Goal: Task Accomplishment & Management: Use online tool/utility

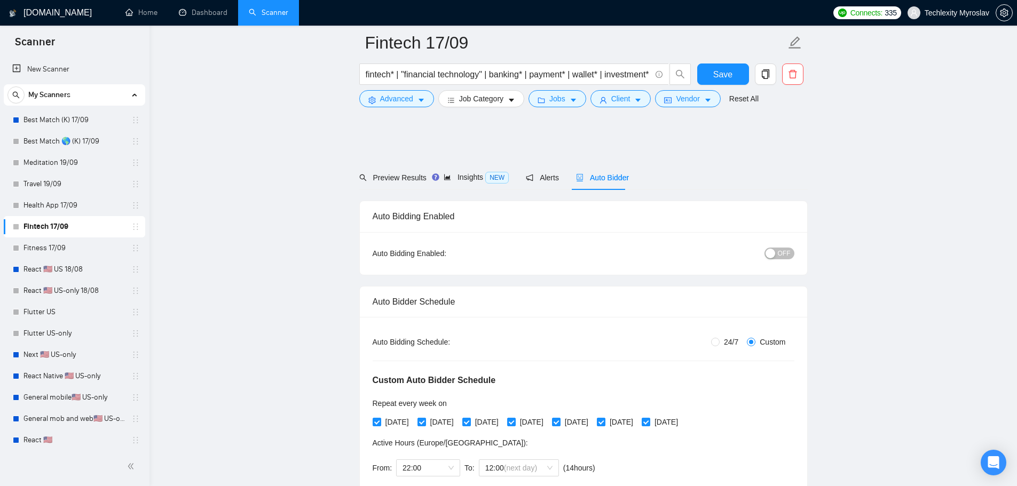
scroll to position [747, 0]
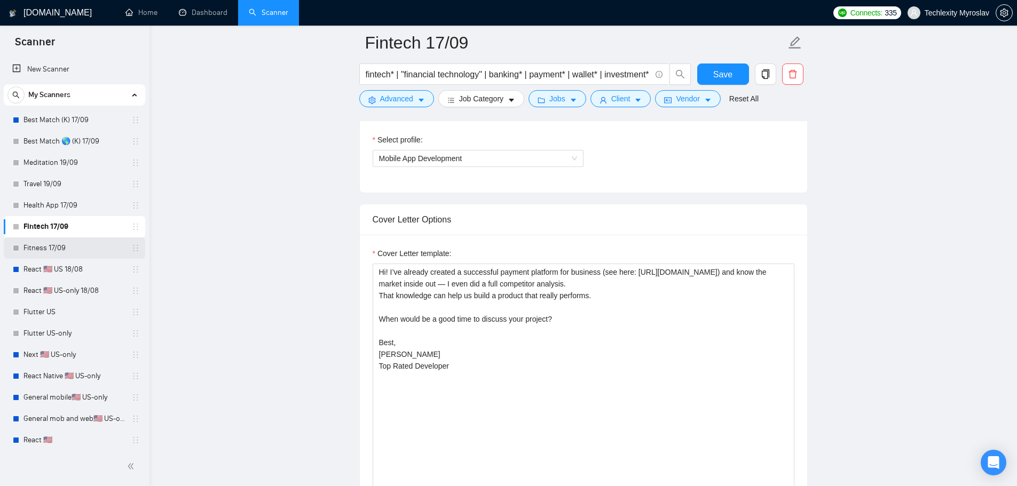
click at [61, 248] on link "Fitness 17/09" at bounding box center [73, 248] width 101 height 21
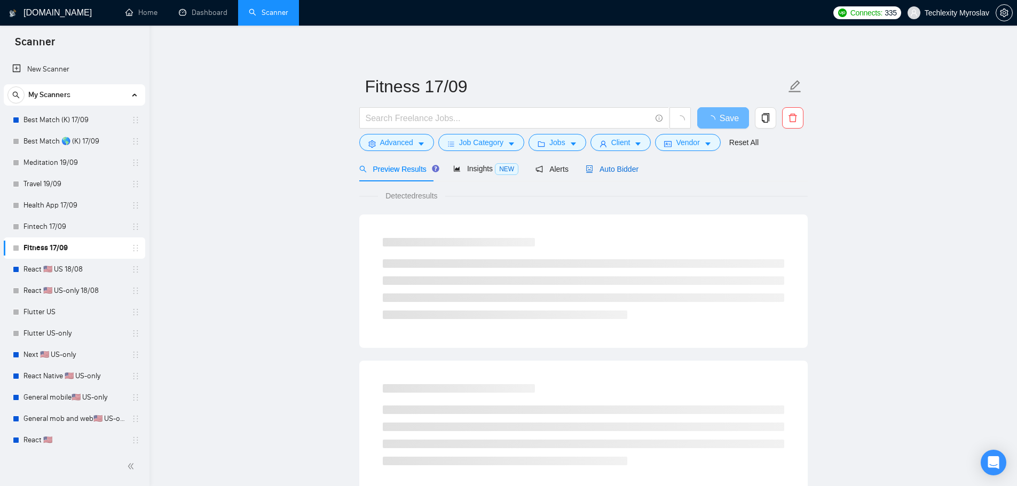
click at [601, 167] on span "Auto Bidder" at bounding box center [612, 169] width 53 height 9
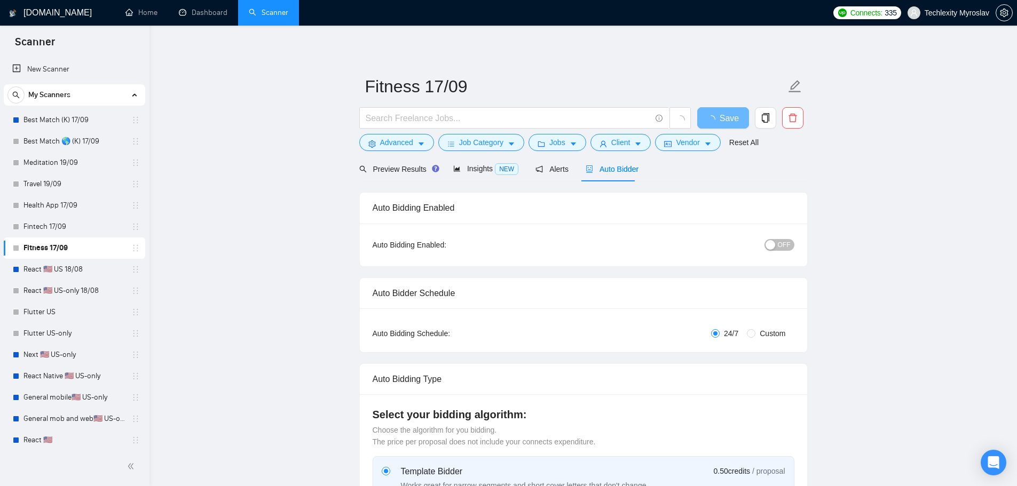
radio input "false"
radio input "true"
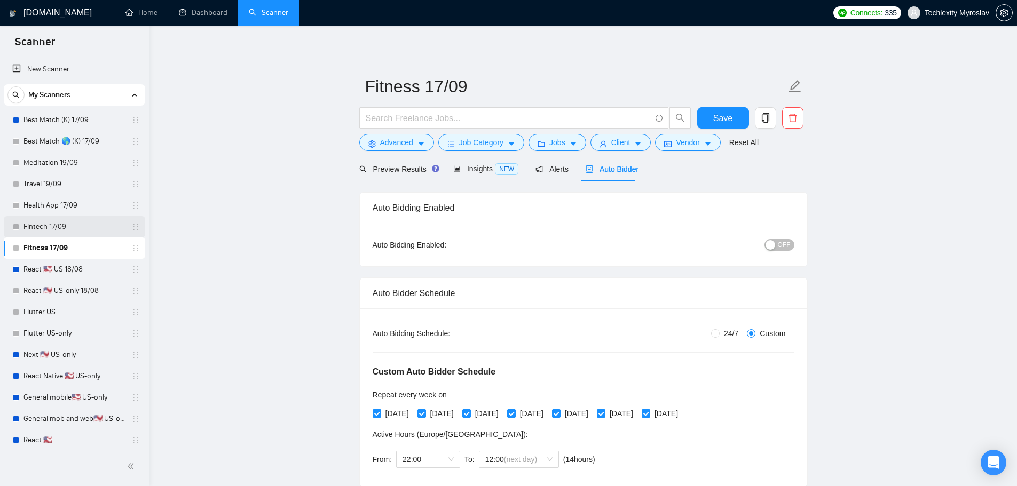
click at [82, 227] on link "Fintech 17/09" at bounding box center [73, 226] width 101 height 21
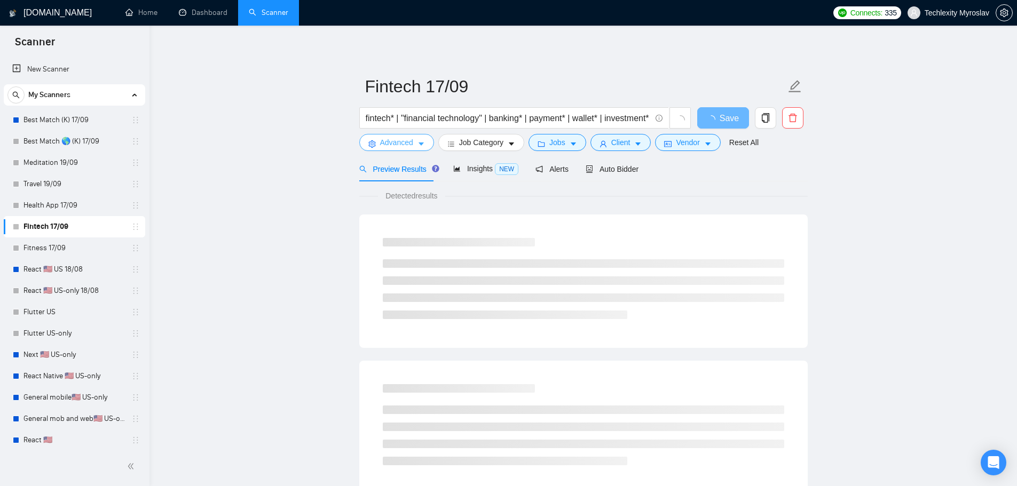
click at [399, 137] on span "Advanced" at bounding box center [396, 143] width 33 height 12
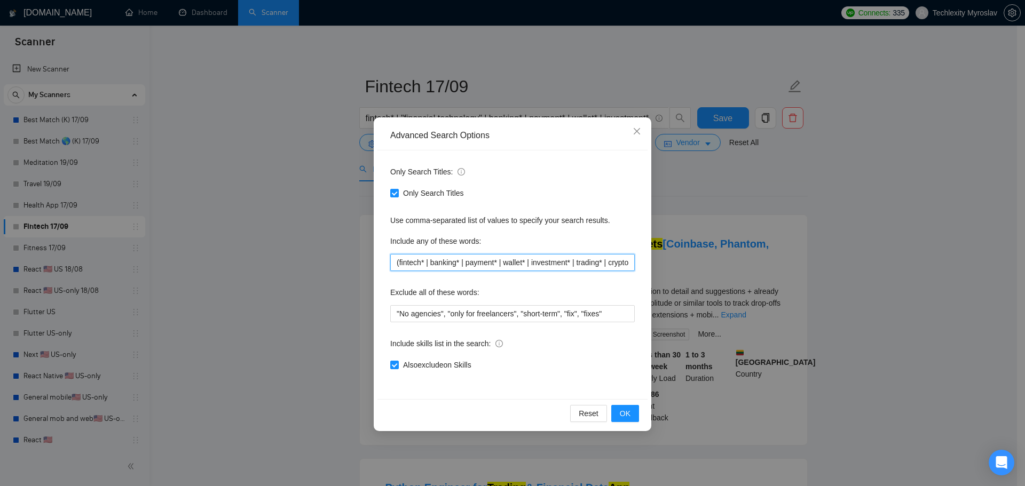
drag, startPoint x: 397, startPoint y: 265, endPoint x: 389, endPoint y: 266, distance: 8.6
click at [389, 266] on div "Only Search Titles: Only Search Titles Use comma-separated list of values to sp…" at bounding box center [512, 275] width 270 height 249
drag, startPoint x: 589, startPoint y: 264, endPoint x: 652, endPoint y: 263, distance: 63.0
click at [652, 263] on div "Advanced Search Options Only Search Titles: Only Search Titles Use comma-separa…" at bounding box center [512, 243] width 1025 height 486
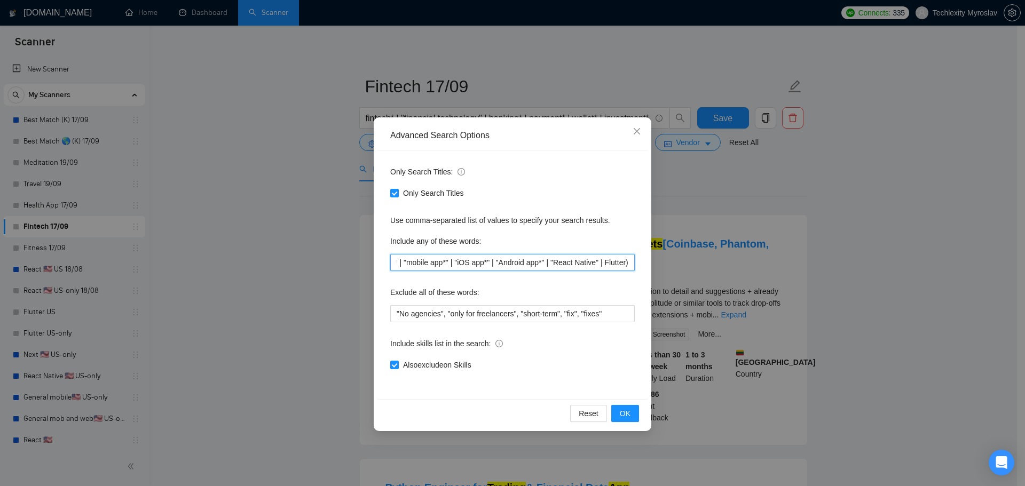
click at [584, 264] on input "(fintech* | banking* | payment* | wallet* | investment* | trading* | cryptocurr…" at bounding box center [512, 262] width 244 height 17
click at [534, 266] on input "(fintech* | banking* | payment* | wallet* | investment* | trading* | cryptocurr…" at bounding box center [512, 262] width 244 height 17
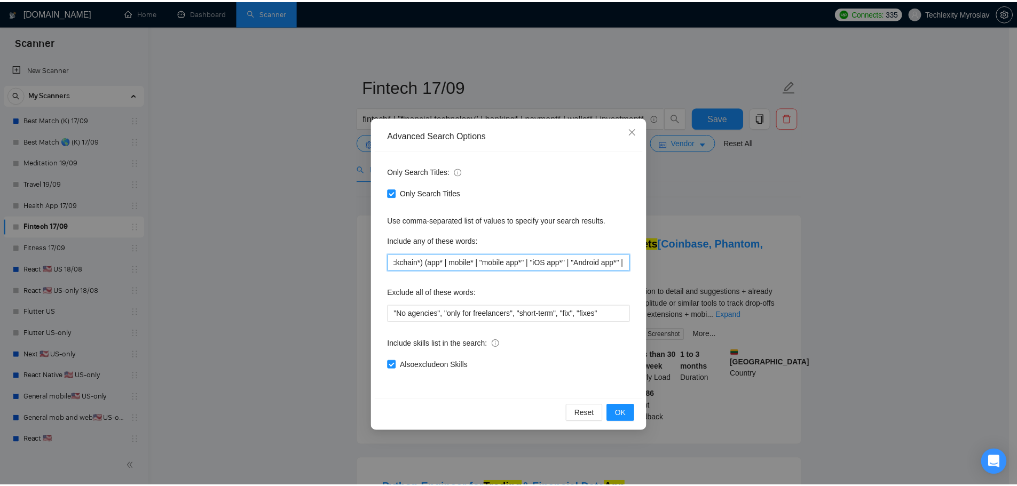
scroll to position [0, 0]
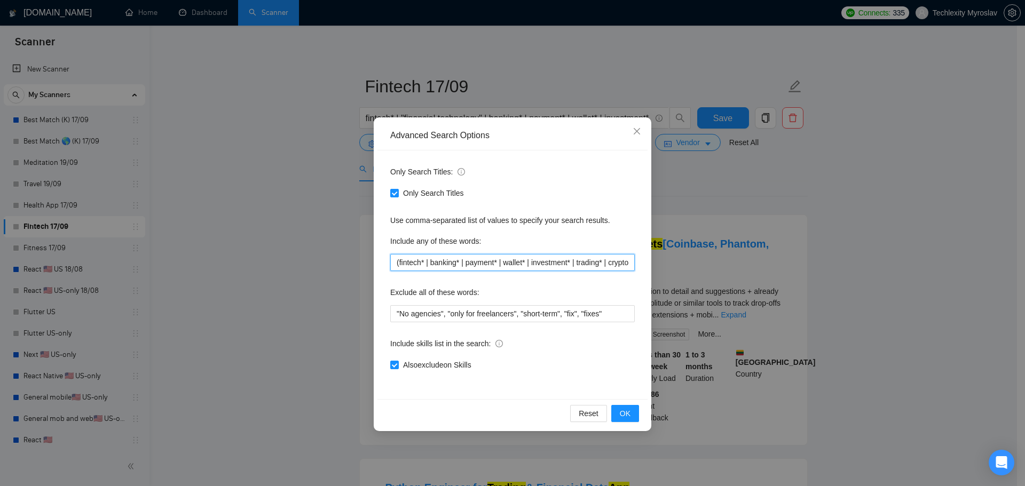
drag, startPoint x: 630, startPoint y: 264, endPoint x: 530, endPoint y: 271, distance: 100.6
click at [530, 271] on input "(fintech* | banking* | payment* | wallet* | investment* | trading* | cryptocurr…" at bounding box center [512, 262] width 244 height 17
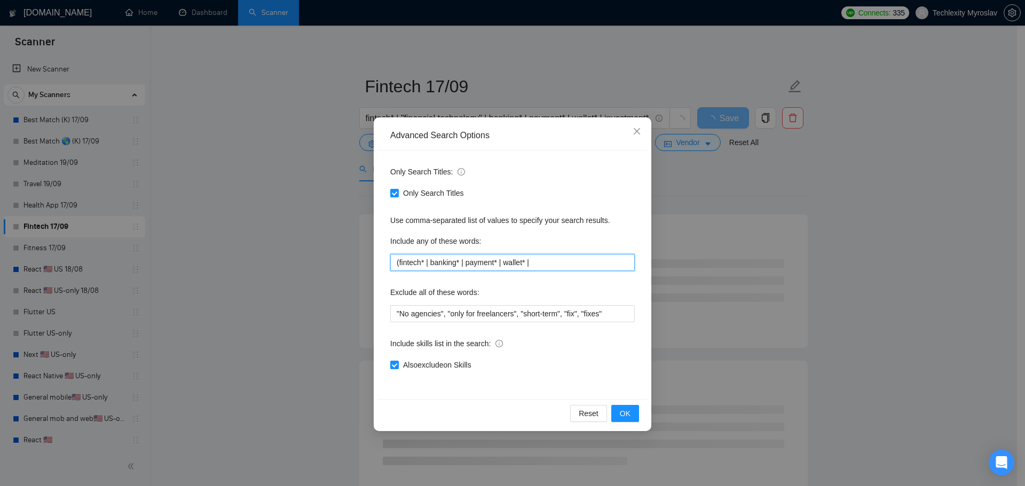
type input "(fintech* | banking* | payment* | wallet* |"
click at [620, 404] on div "Reset OK" at bounding box center [512, 413] width 270 height 28
click at [624, 411] on span "OK" at bounding box center [625, 414] width 11 height 12
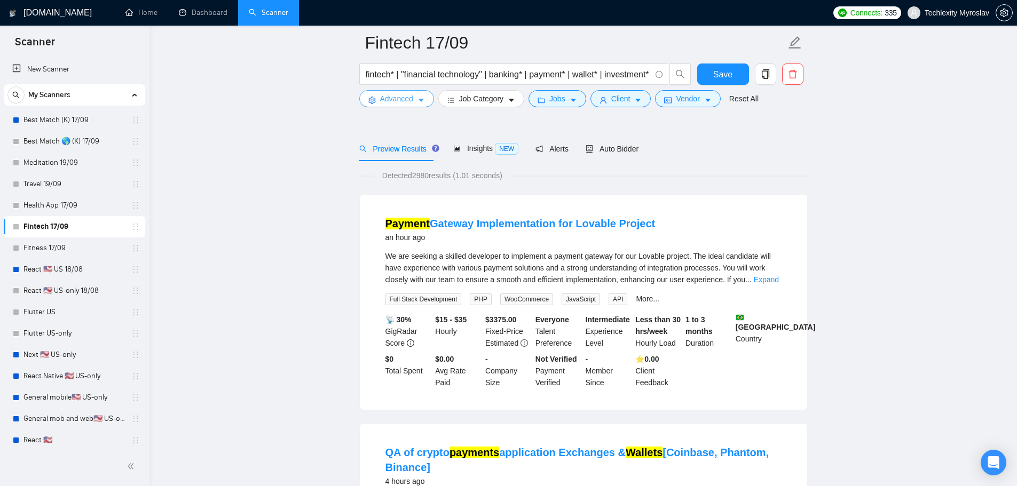
scroll to position [53, 0]
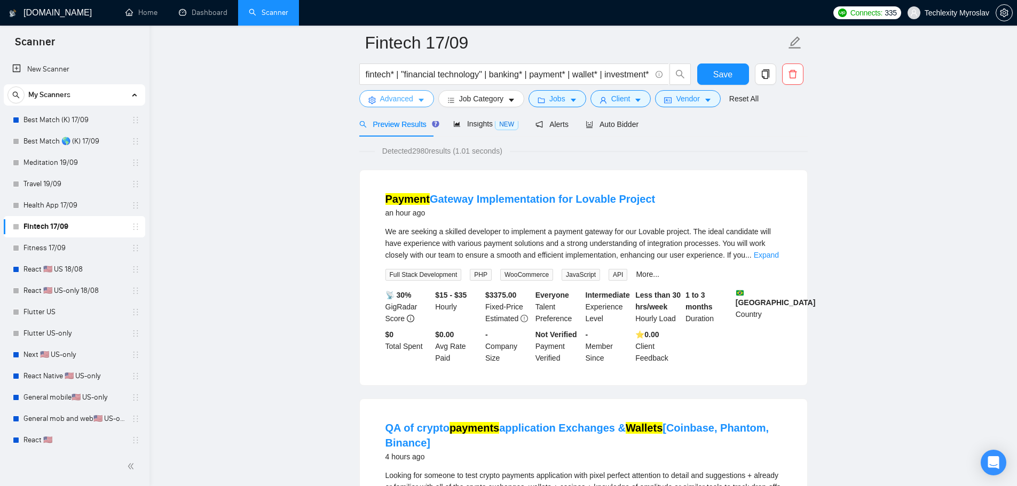
click at [399, 98] on span "Advanced" at bounding box center [396, 99] width 33 height 12
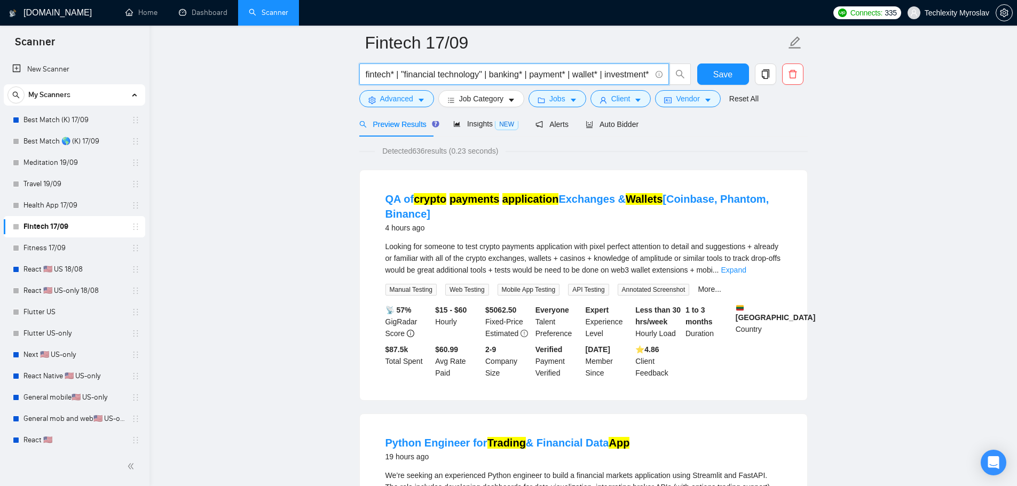
scroll to position [0, 105]
drag, startPoint x: 609, startPoint y: 69, endPoint x: 652, endPoint y: 72, distance: 43.9
click at [668, 70] on span "fintech* | "financial technology" | banking* | payment* | wallet* | investment*…" at bounding box center [514, 74] width 310 height 21
click at [602, 72] on input "fintech* | "financial technology" | banking* | payment* | wallet* | investment*…" at bounding box center [508, 74] width 285 height 13
drag, startPoint x: 590, startPoint y: 75, endPoint x: 658, endPoint y: 73, distance: 67.8
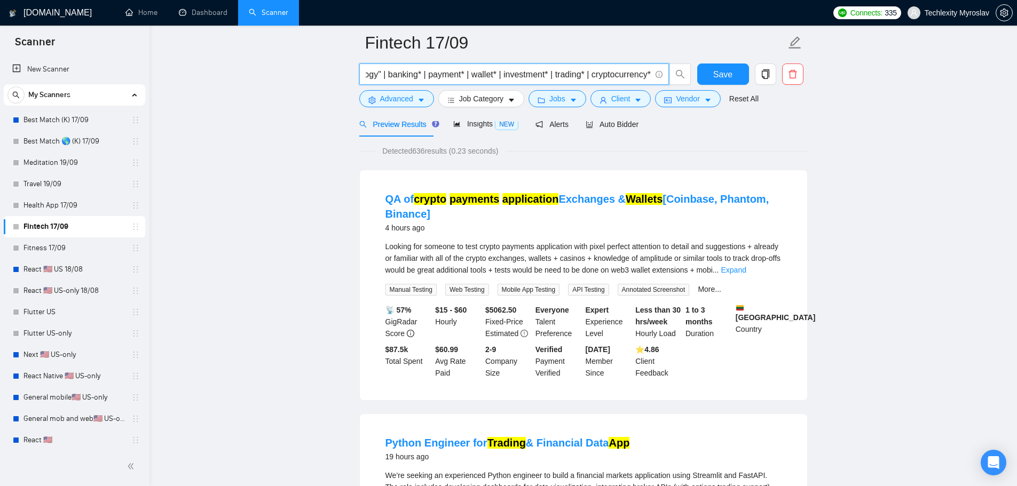
click at [658, 73] on span "fintech* | "financial technology" | banking* | payment* | wallet* | investment*…" at bounding box center [514, 74] width 310 height 21
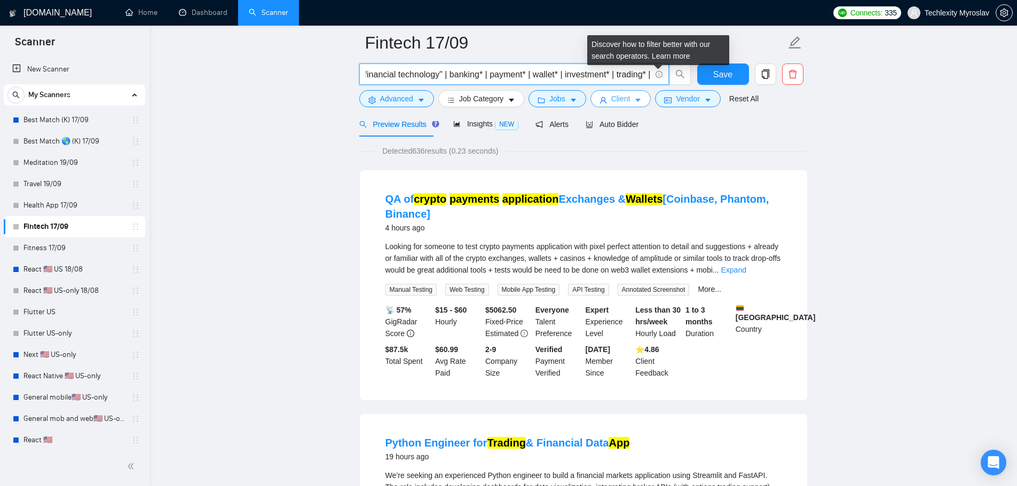
scroll to position [0, 43]
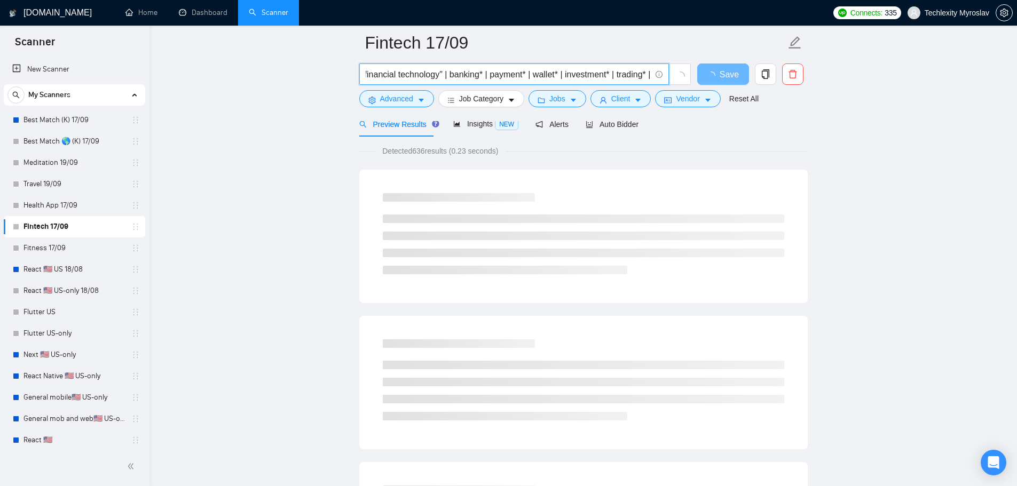
drag, startPoint x: 614, startPoint y: 75, endPoint x: 656, endPoint y: 75, distance: 41.6
click at [656, 75] on span "fintech* | "financial technology" | banking* | payment* | wallet* | investment*…" at bounding box center [514, 74] width 310 height 21
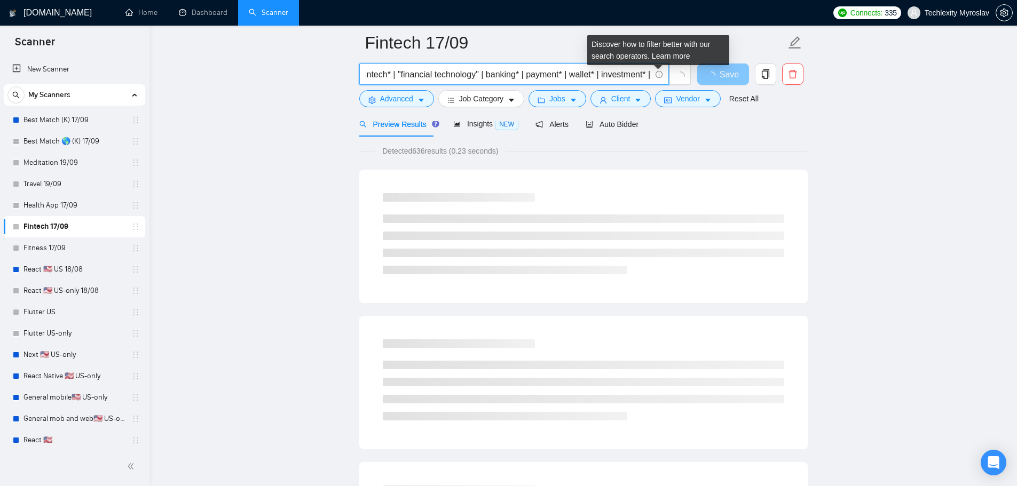
scroll to position [0, 6]
drag, startPoint x: 598, startPoint y: 76, endPoint x: 676, endPoint y: 72, distance: 77.5
click at [676, 72] on span "fintech* | "financial technology" | banking* | payment* | wallet* | investment*…" at bounding box center [525, 74] width 332 height 21
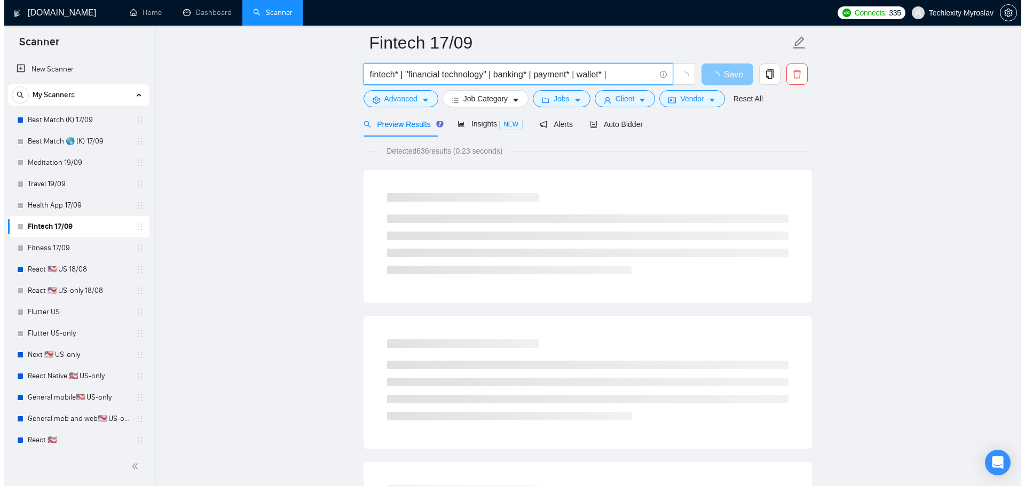
scroll to position [0, 0]
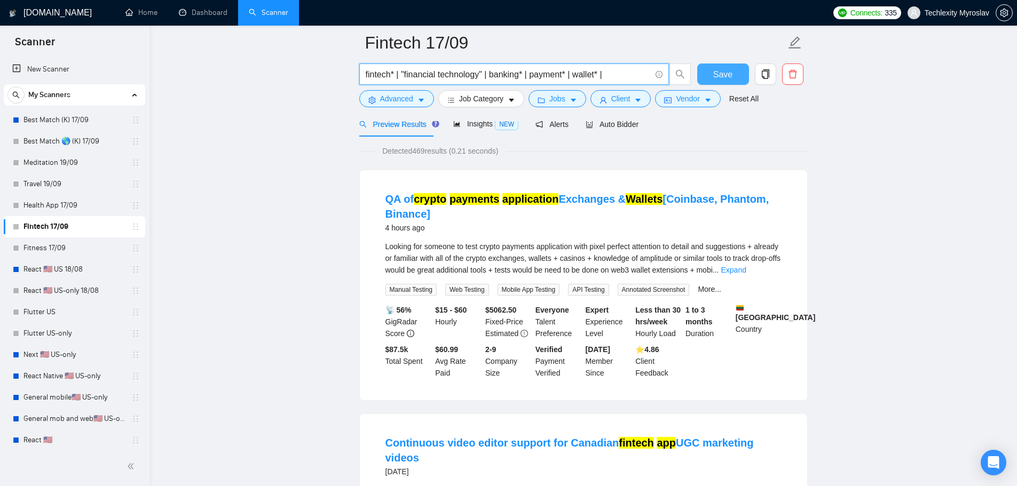
type input "fintech* | "financial technology" | banking* | payment* | wallet* |"
click at [716, 74] on span "Save" at bounding box center [722, 74] width 19 height 13
click at [391, 98] on span "Advanced" at bounding box center [396, 99] width 33 height 12
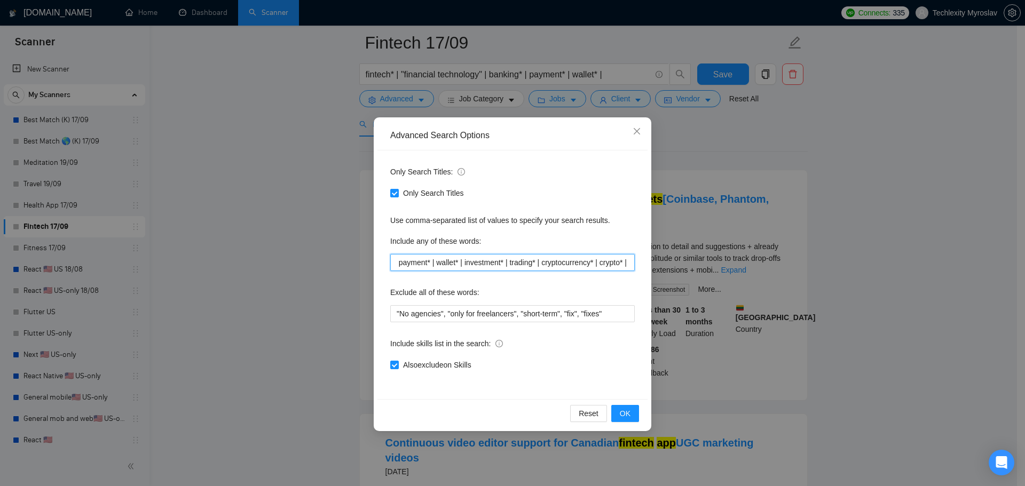
drag, startPoint x: 608, startPoint y: 262, endPoint x: 626, endPoint y: 264, distance: 18.3
click at [626, 264] on input "(fintech* | banking* | payment* | wallet* | investment* | trading* | cryptocurr…" at bounding box center [512, 262] width 244 height 17
click at [505, 263] on input "(fintech* | banking* | payment* | wallet* | investment* | trading* | cryptocurr…" at bounding box center [512, 262] width 244 height 17
click at [524, 262] on input "(fintech* | banking* | payment* | wallet* | investment* | trading* | cryptocurr…" at bounding box center [512, 262] width 244 height 17
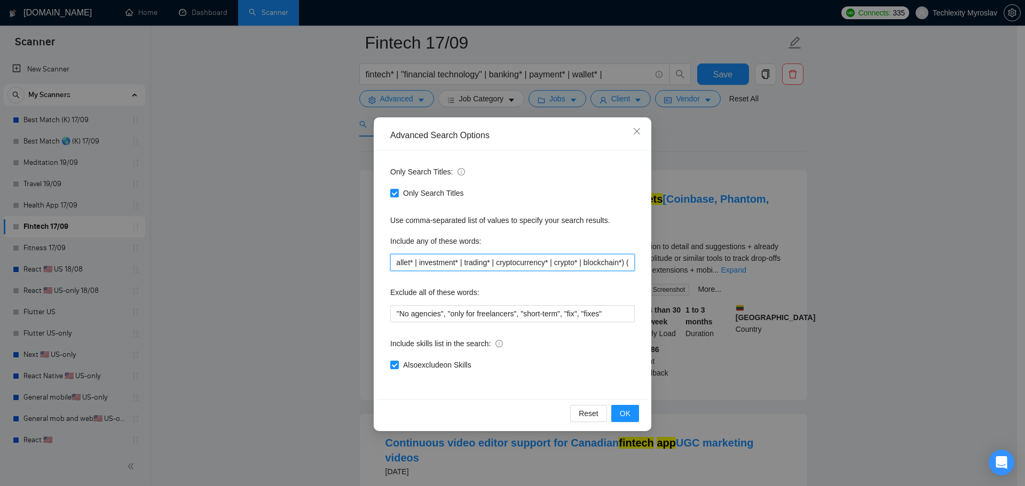
click at [524, 262] on input "(fintech* | banking* | payment* | wallet* | investment* | trading* | cryptocurr…" at bounding box center [512, 262] width 244 height 17
drag, startPoint x: 548, startPoint y: 263, endPoint x: 520, endPoint y: 266, distance: 27.4
click at [530, 266] on input "(fintech* | banking* | payment* | wallet* | investment* | trading* | cryptocrre…" at bounding box center [512, 262] width 244 height 17
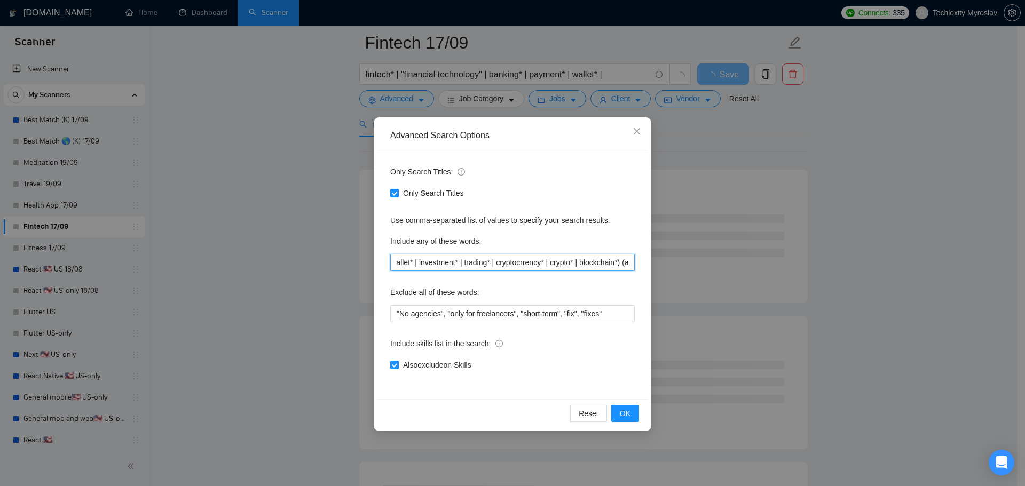
drag, startPoint x: 496, startPoint y: 264, endPoint x: 578, endPoint y: 263, distance: 82.2
click at [578, 263] on input "(fintech* | banking* | payment* | wallet* | investment* | trading* | cryptocrre…" at bounding box center [512, 262] width 244 height 17
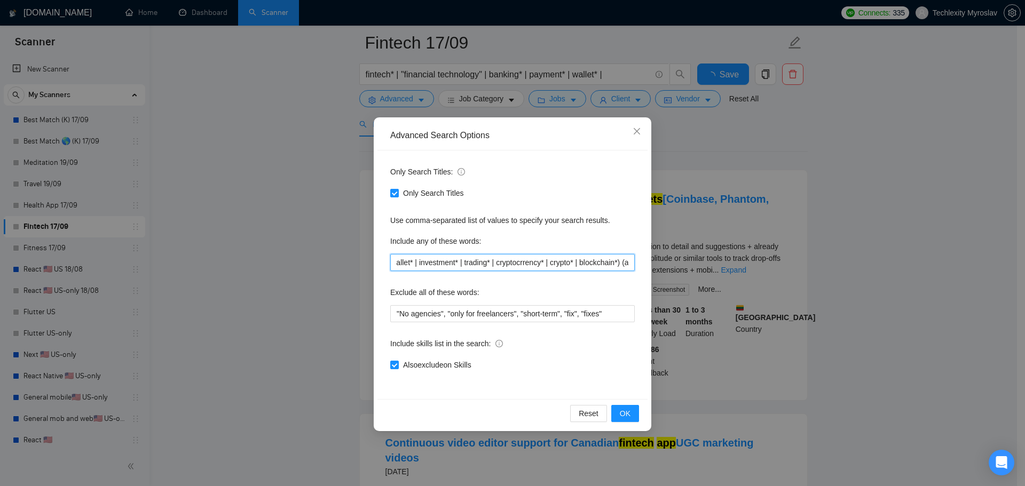
scroll to position [0, 117]
drag, startPoint x: 621, startPoint y: 263, endPoint x: 492, endPoint y: 267, distance: 129.3
click at [492, 267] on input "(fintech* | banking* | payment* | wallet* | investment* | trading* | cryptocrre…" at bounding box center [512, 262] width 244 height 17
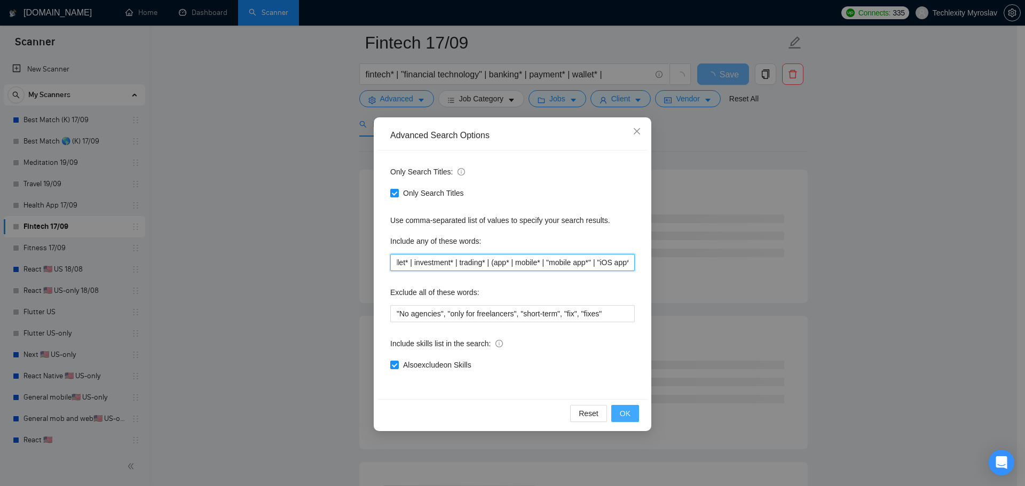
type input "(fintech* | banking* | payment* | wallet* | investment* | trading* | (app* | mo…"
click at [631, 411] on button "OK" at bounding box center [625, 413] width 28 height 17
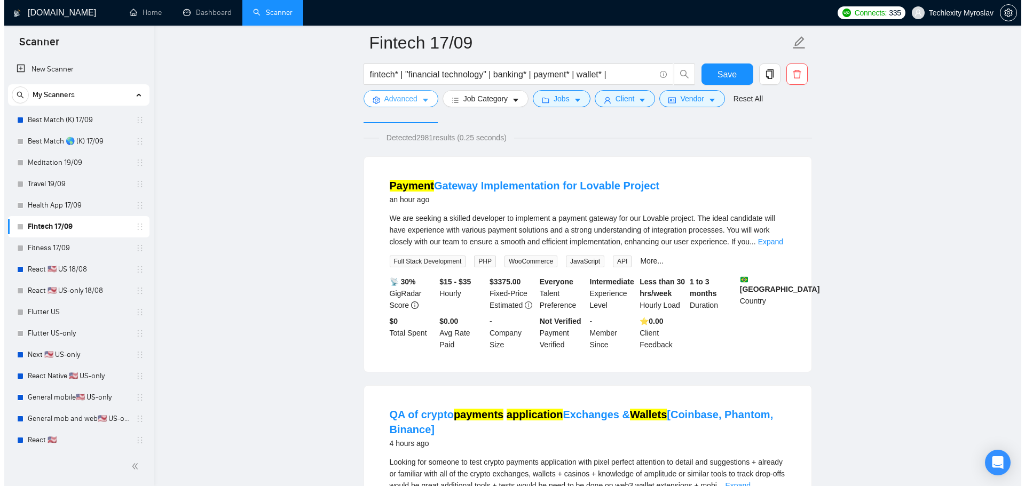
scroll to position [53, 0]
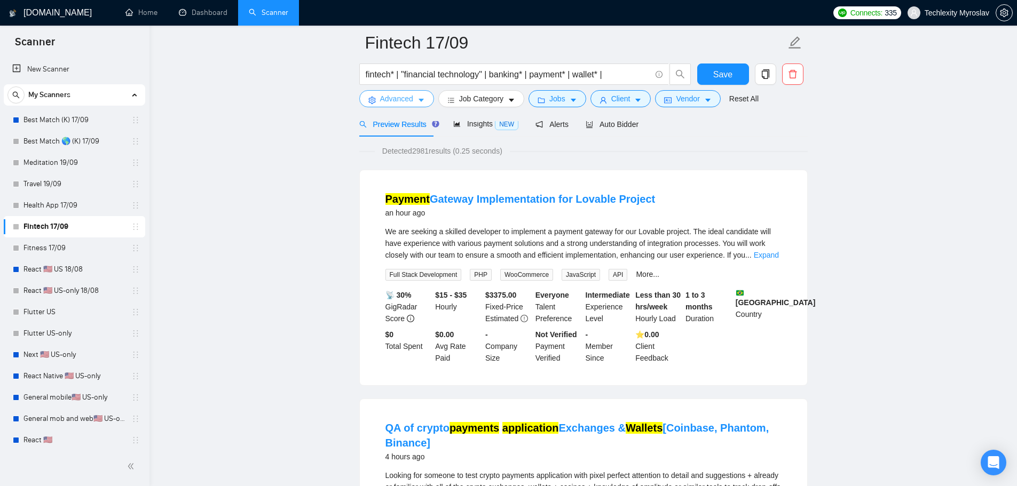
click at [391, 99] on span "Advanced" at bounding box center [396, 99] width 33 height 12
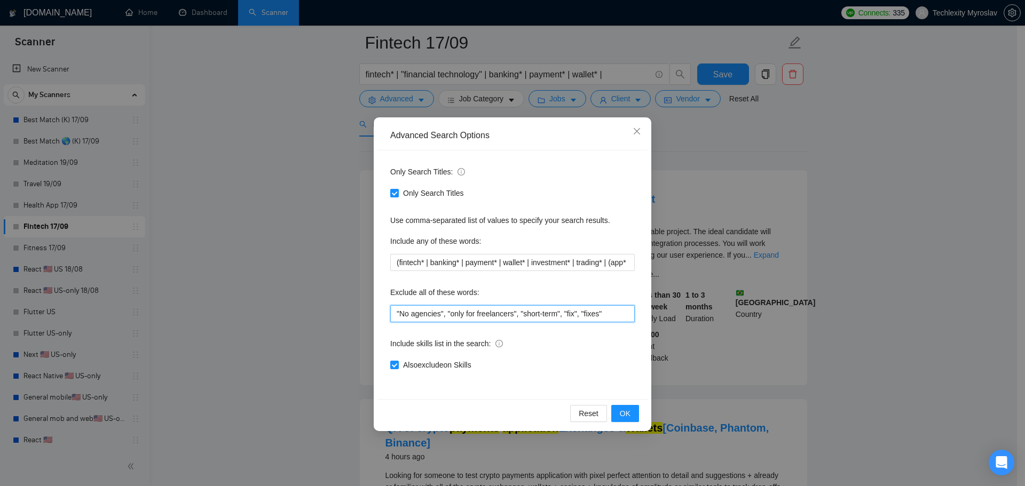
click at [620, 314] on input ""No agencies", "only for freelancers", "short-term", "fix", "fixes"" at bounding box center [512, 313] width 244 height 17
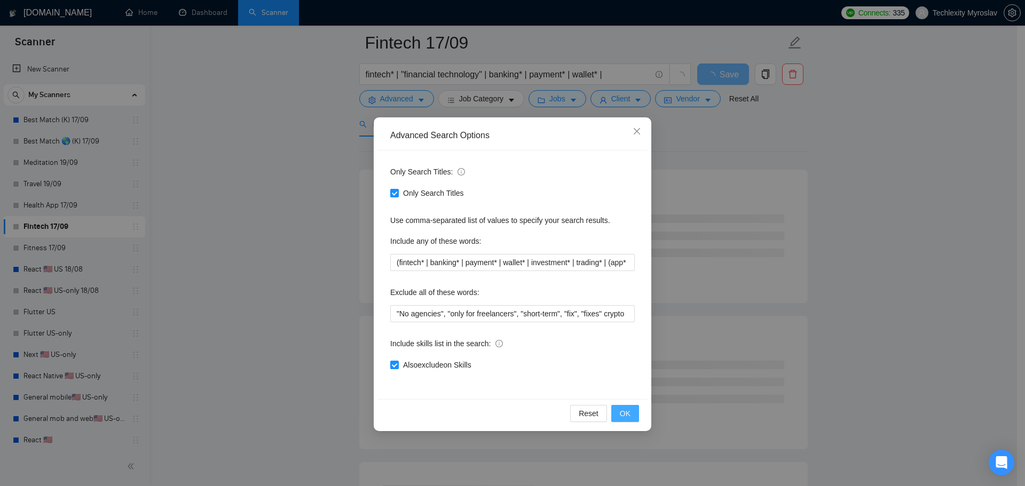
click at [627, 419] on span "OK" at bounding box center [625, 414] width 11 height 12
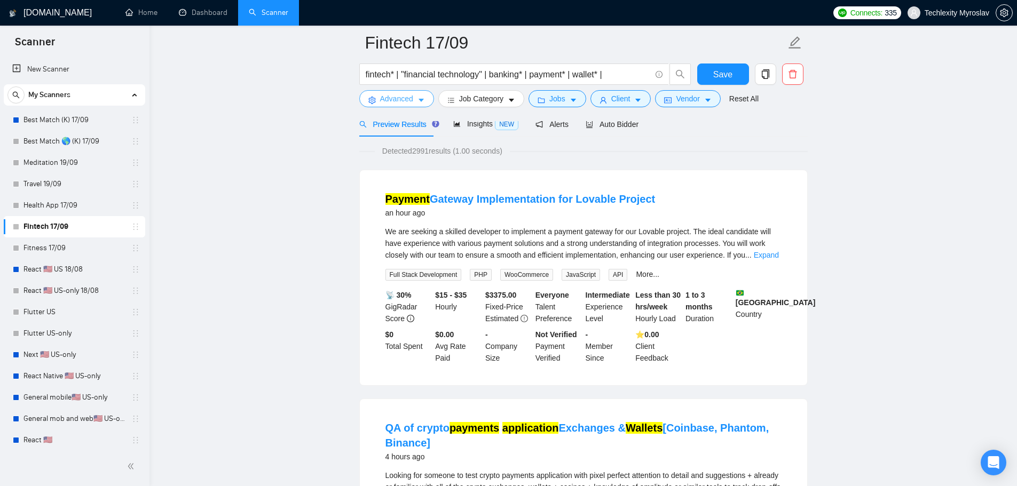
click at [399, 101] on span "Advanced" at bounding box center [396, 99] width 33 height 12
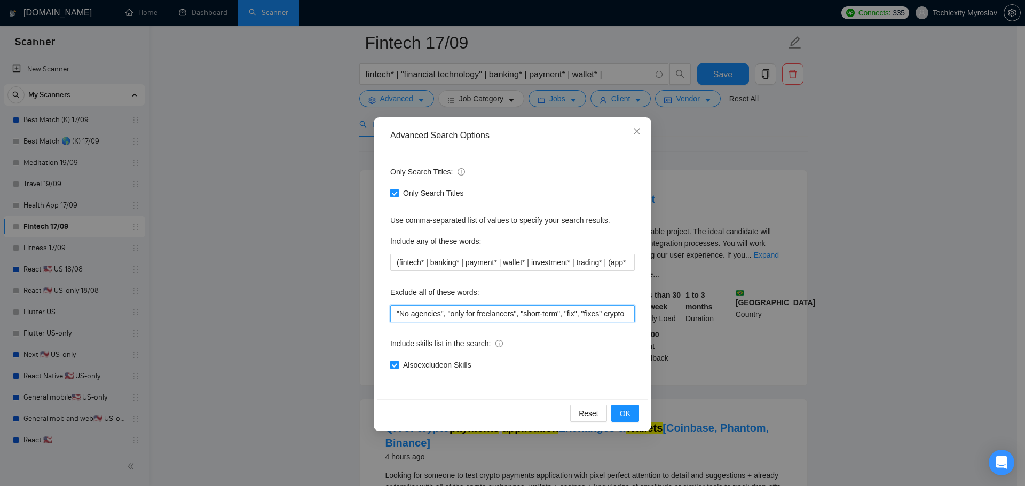
click at [606, 314] on input ""No agencies", "only for freelancers", "short-term", "fix", "fixes" crypto" at bounding box center [512, 313] width 244 height 17
click at [601, 315] on input ""No agencies", "only for freelancers", "short-term", "fix", "fixes" crypto" at bounding box center [512, 313] width 244 height 17
click at [605, 315] on input ""No agencies", "only for freelancers", "short-term", "fix", "fixes" crypto" at bounding box center [512, 313] width 244 height 17
click at [626, 313] on input ""No agencies", "only for freelancers", "short-term", "fix", "fixes" "crypto" at bounding box center [512, 313] width 244 height 17
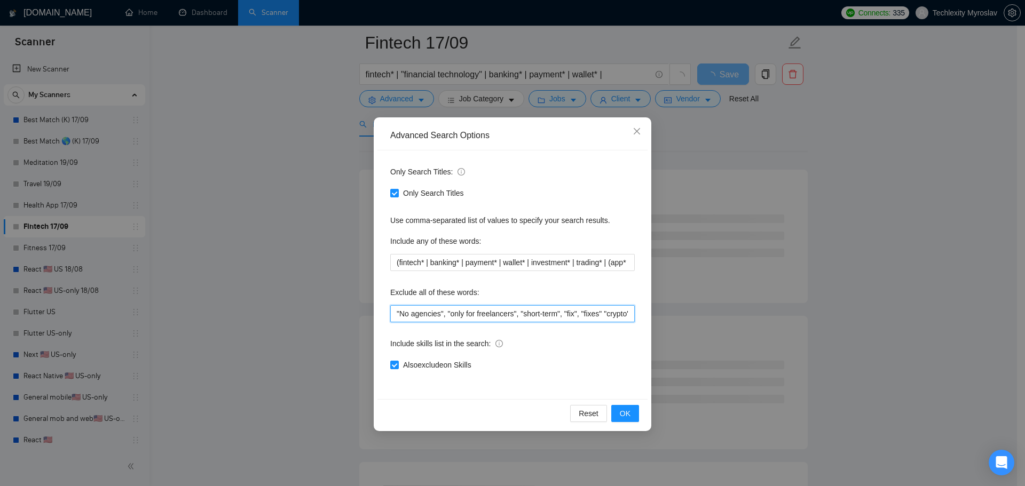
scroll to position [0, 2]
click at [626, 412] on span "OK" at bounding box center [625, 414] width 11 height 12
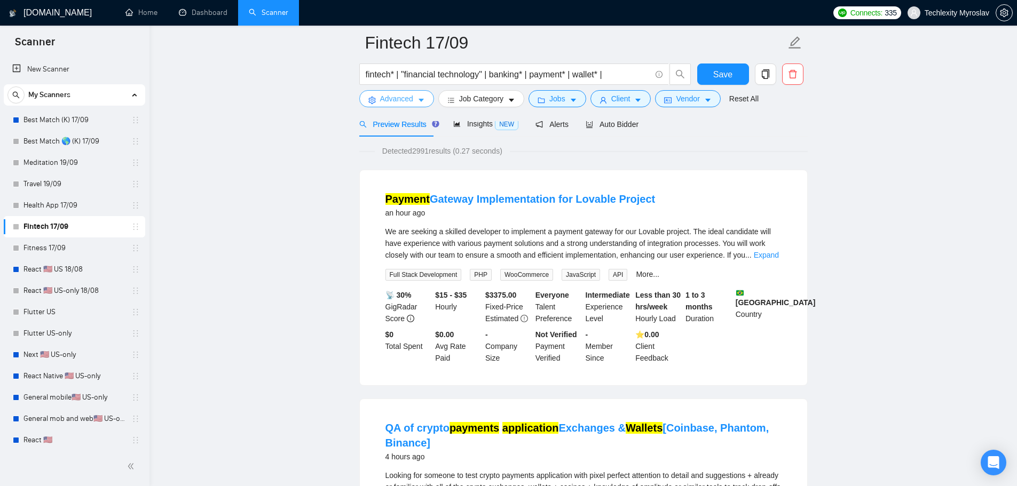
click at [392, 100] on span "Advanced" at bounding box center [396, 99] width 33 height 12
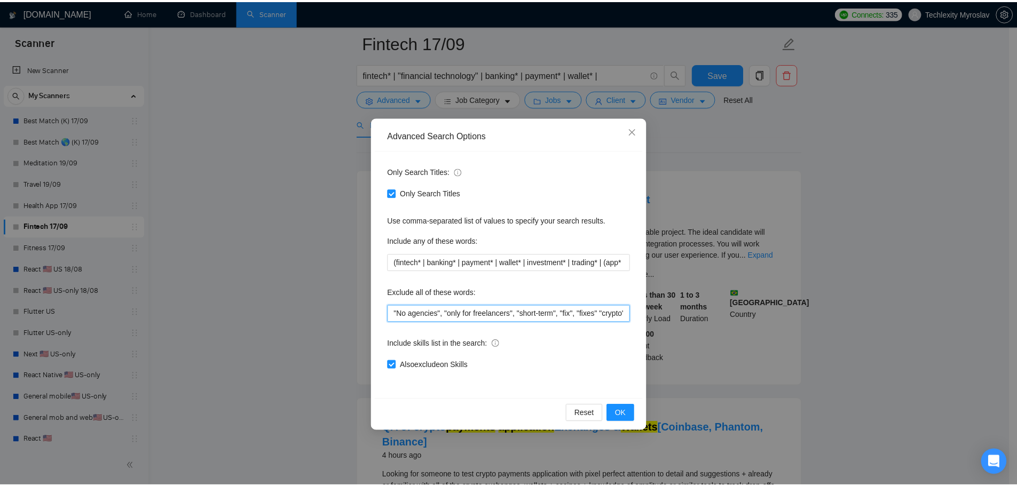
scroll to position [0, 3]
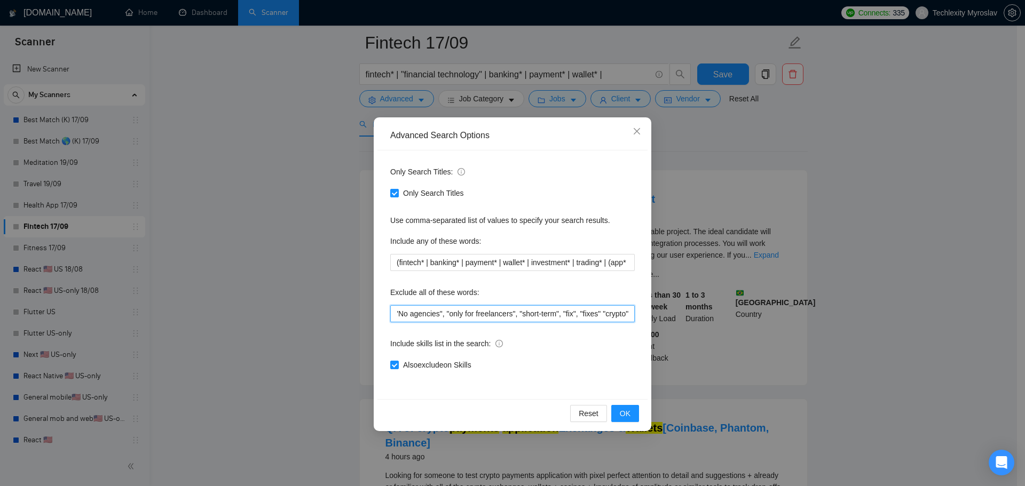
drag, startPoint x: 621, startPoint y: 315, endPoint x: 644, endPoint y: 313, distance: 22.5
click at [644, 313] on div "Only Search Titles: Only Search Titles Use comma-separated list of values to sp…" at bounding box center [512, 275] width 270 height 249
click at [626, 315] on input ""No agencies", "only for freelancers", "short-term", "fix", "fixes" "crypto"" at bounding box center [512, 313] width 244 height 17
click at [630, 314] on input ""No agencies", "only for freelancers", "short-term", "fix", "fixes" "crypto"" at bounding box center [512, 313] width 244 height 17
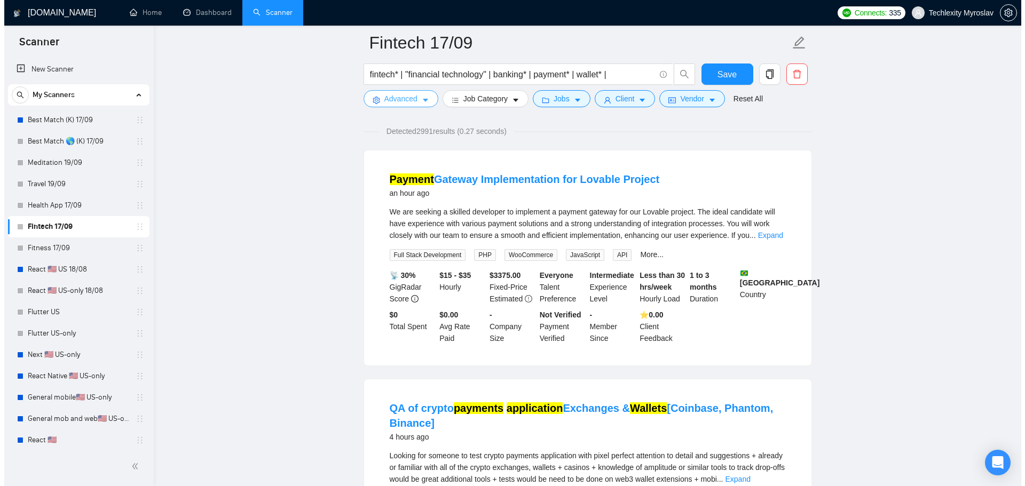
scroll to position [160, 0]
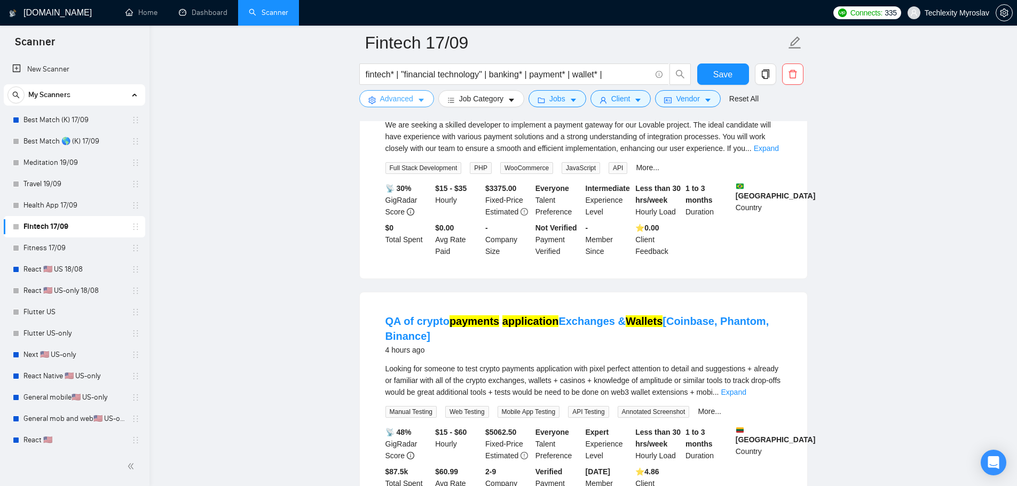
click at [382, 101] on span "Advanced" at bounding box center [396, 99] width 33 height 12
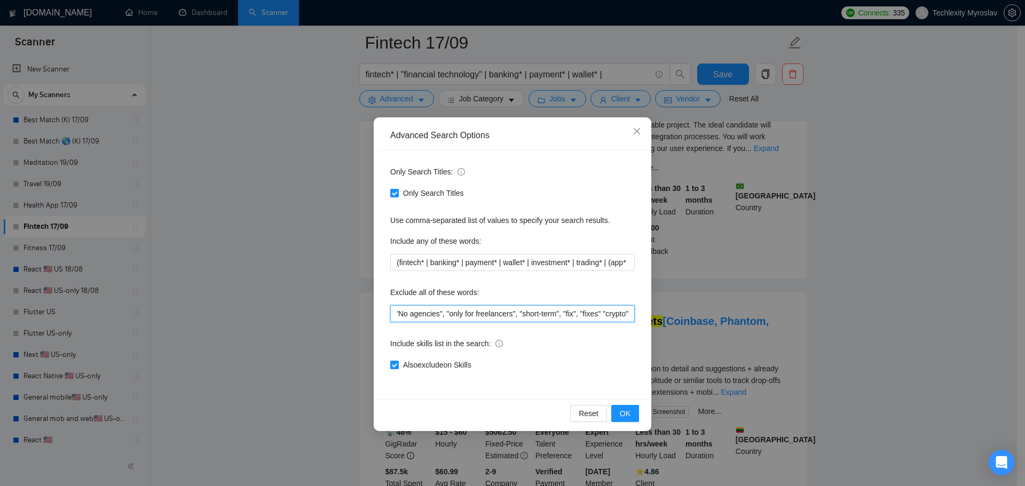
drag, startPoint x: 614, startPoint y: 317, endPoint x: 639, endPoint y: 314, distance: 25.3
click at [662, 318] on div "Advanced Search Options Only Search Titles: Only Search Titles Use comma-separa…" at bounding box center [512, 243] width 1025 height 486
click at [635, 314] on div "Only Search Titles: Only Search Titles Use comma-separated list of values to sp…" at bounding box center [512, 275] width 270 height 249
click at [628, 315] on input ""No agencies", "only for freelancers", "short-term", "fix", "fixes" "crypto"" at bounding box center [512, 313] width 244 height 17
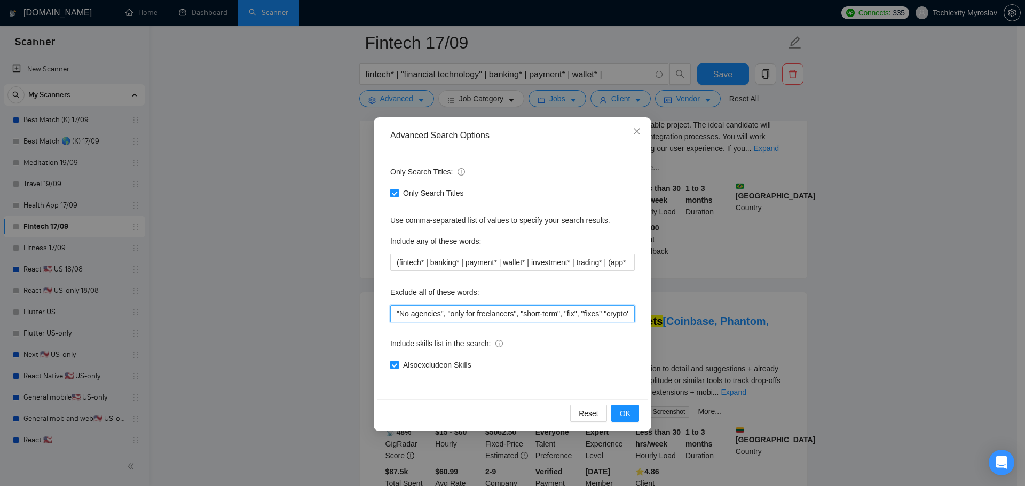
scroll to position [0, 3]
click at [630, 315] on input ""No agencies", "only for freelancers", "short-term", "fix", "fixes" "crypto"" at bounding box center [512, 313] width 244 height 17
click at [627, 315] on input ""No agencies", "only for freelancers", "short-term", "fix", "fixes" "crypto"" at bounding box center [512, 313] width 244 height 17
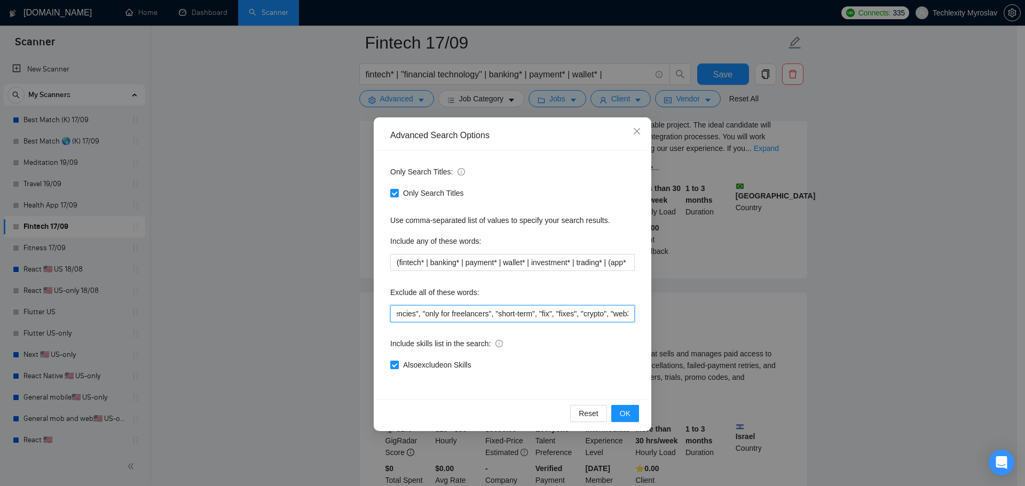
scroll to position [0, 29]
type input ""No agencies", "only for freelancers", "short-term", "fix", "fixes", "crypto", …"
click at [624, 413] on span "OK" at bounding box center [625, 414] width 11 height 12
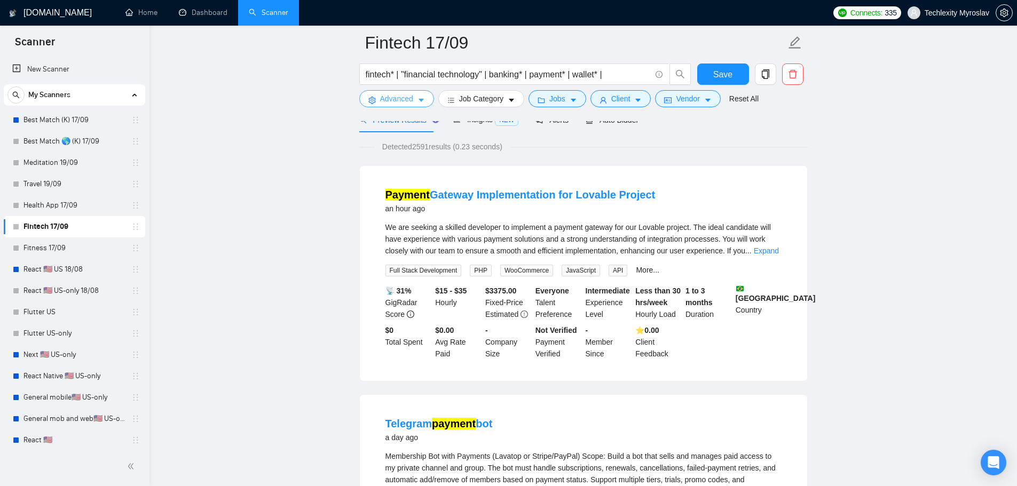
scroll to position [53, 0]
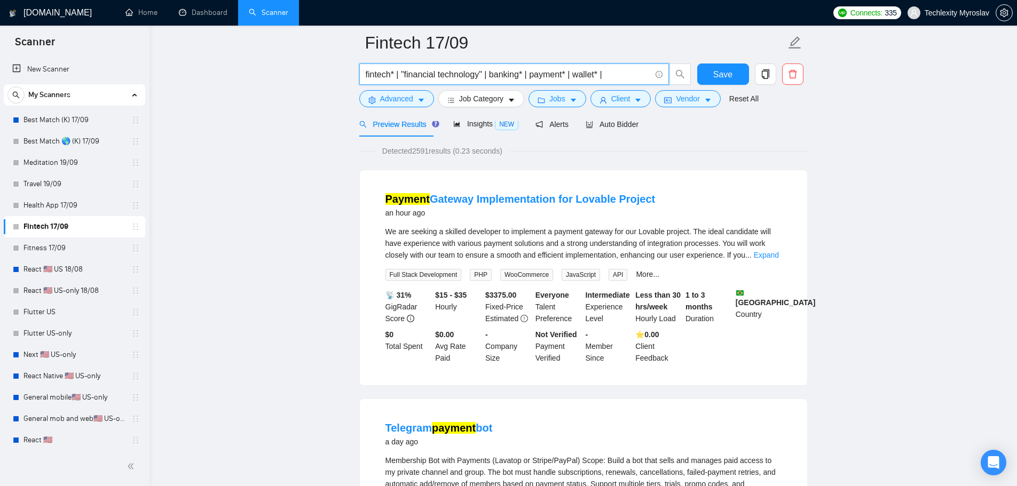
drag, startPoint x: 531, startPoint y: 75, endPoint x: 573, endPoint y: 78, distance: 42.3
click at [573, 78] on input "fintech* | "financial technology" | banking* | payment* | wallet* |" at bounding box center [508, 74] width 285 height 13
type input "fintech* | "financial technology" | banking* | wallet* |"
click at [719, 72] on span "Save" at bounding box center [722, 74] width 19 height 13
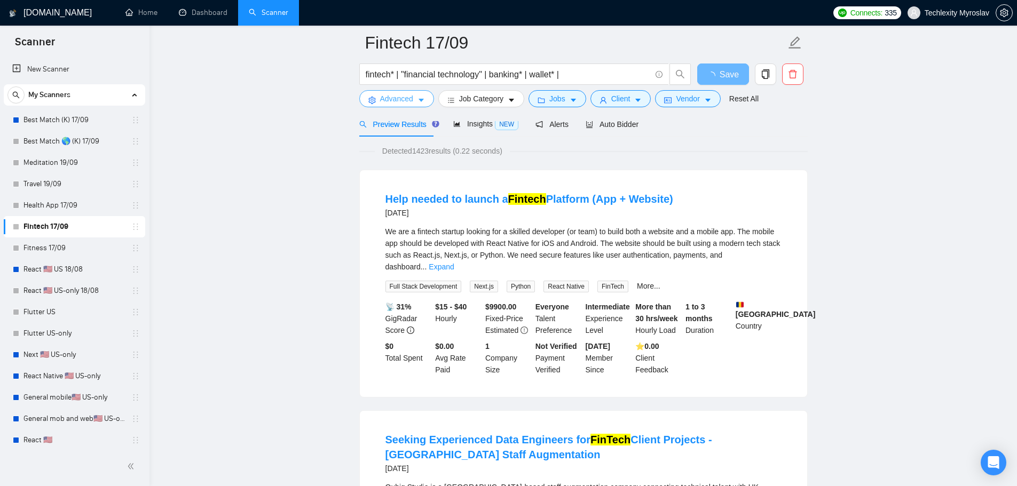
click at [394, 99] on span "Advanced" at bounding box center [396, 99] width 33 height 12
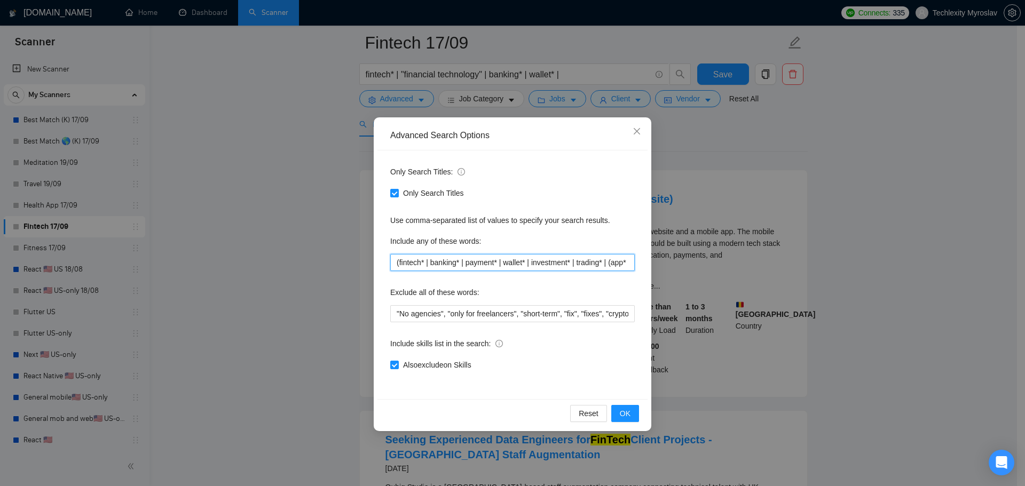
drag, startPoint x: 501, startPoint y: 263, endPoint x: 605, endPoint y: 264, distance: 103.6
click at [605, 264] on input "(fintech* | banking* | payment* | wallet* | investment* | trading* | (app* | mo…" at bounding box center [512, 262] width 244 height 17
click at [621, 410] on span "OK" at bounding box center [625, 414] width 11 height 12
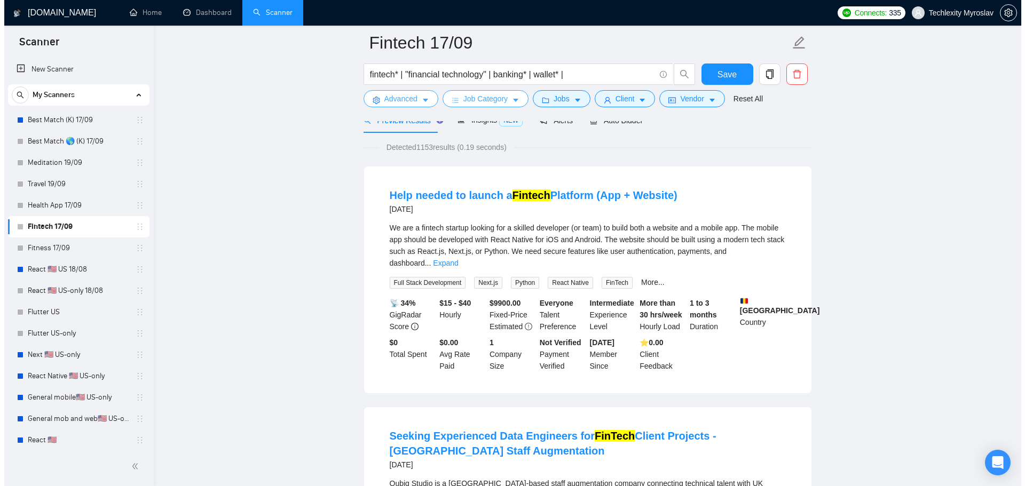
scroll to position [0, 0]
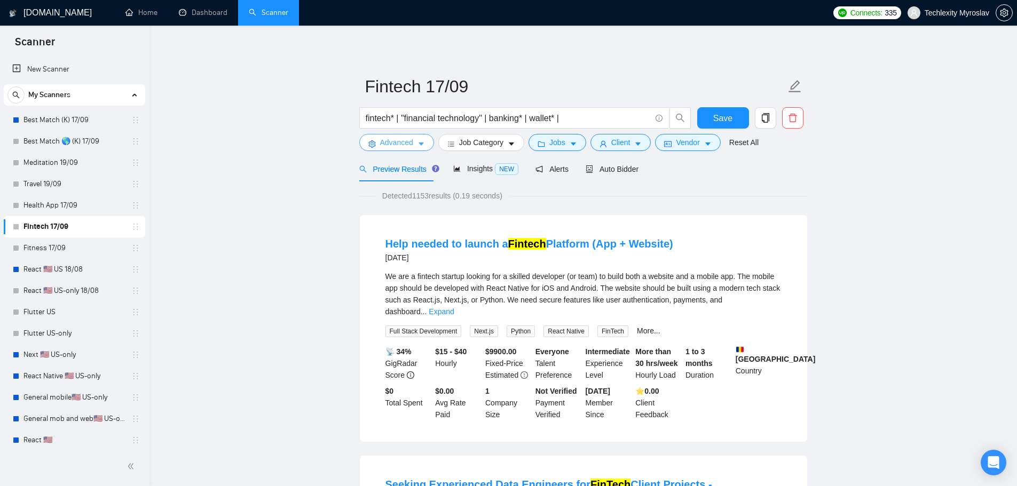
click at [391, 139] on span "Advanced" at bounding box center [396, 143] width 33 height 12
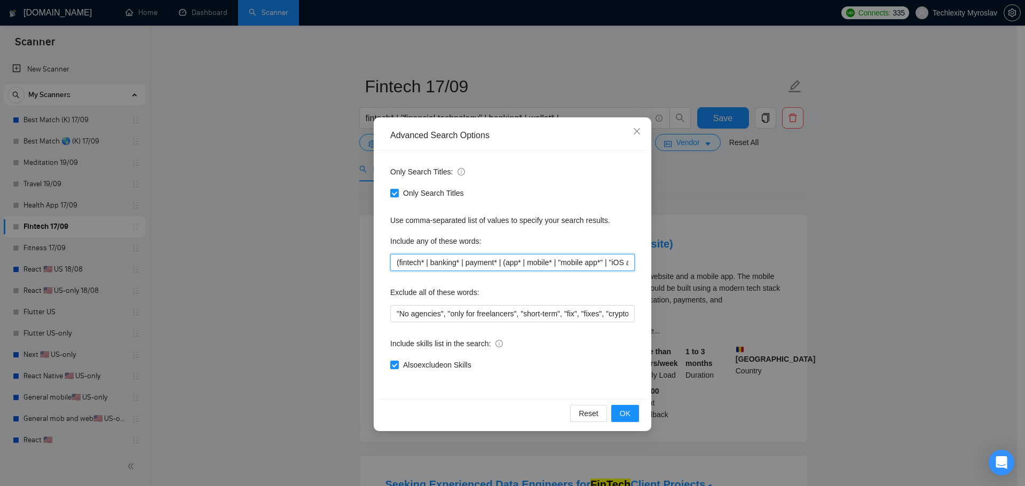
drag, startPoint x: 398, startPoint y: 264, endPoint x: 385, endPoint y: 264, distance: 12.8
click at [385, 264] on div "Only Search Titles: Only Search Titles Use comma-separated list of values to sp…" at bounding box center [512, 275] width 270 height 249
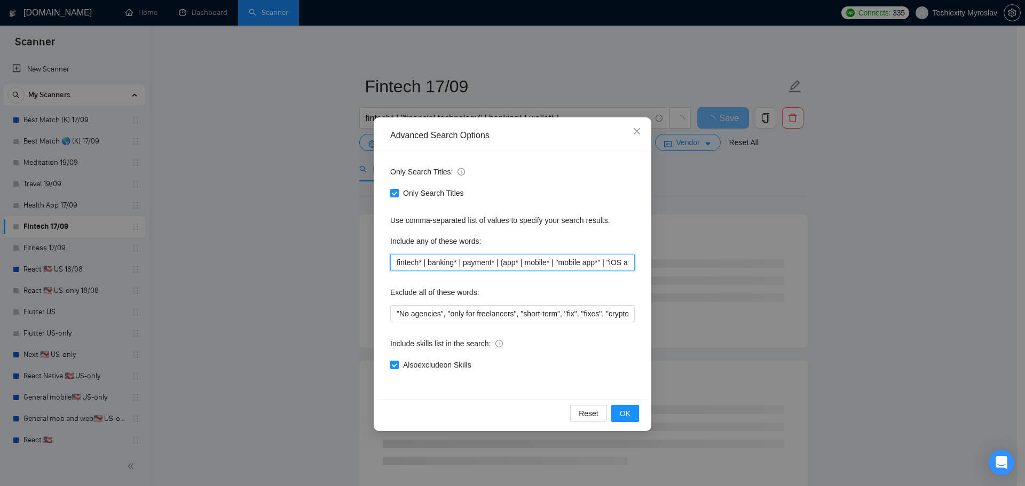
drag, startPoint x: 419, startPoint y: 264, endPoint x: 426, endPoint y: 265, distance: 7.0
click at [426, 265] on input "fintech* | banking* | payment* | (app* | mobile* | "mobile app*" | "iOS app*" |…" at bounding box center [512, 262] width 244 height 17
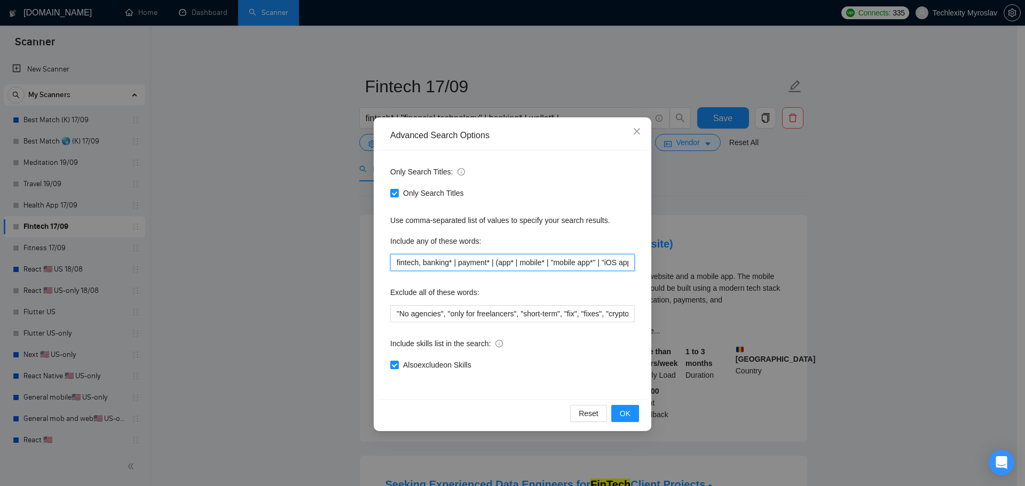
click at [456, 265] on input "fintech, banking* | payment* | (app* | mobile* | "mobile app*" | "iOS app*" | "…" at bounding box center [512, 262] width 244 height 17
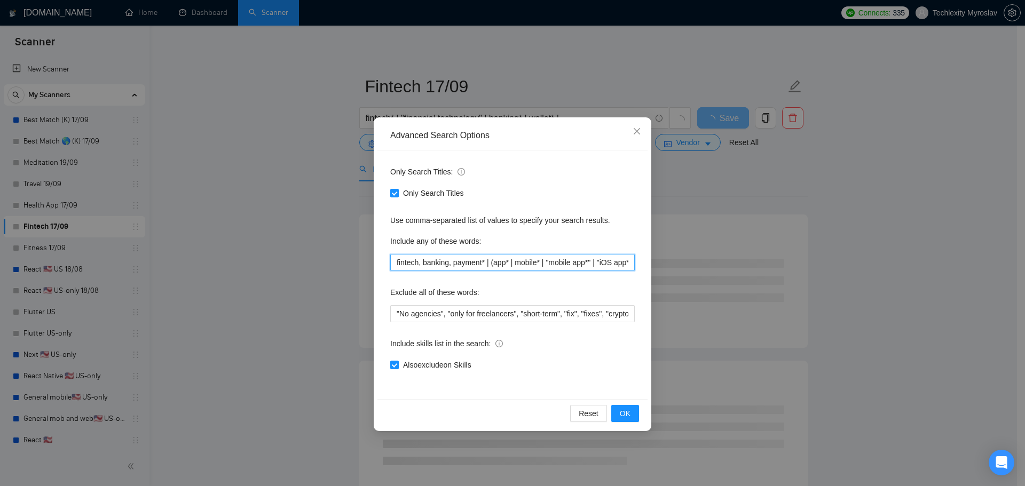
scroll to position [0, 144]
drag, startPoint x: 482, startPoint y: 264, endPoint x: 664, endPoint y: 263, distance: 181.5
click at [664, 263] on div "Advanced Search Options Only Search Titles: Only Search Titles Use comma-separa…" at bounding box center [512, 243] width 1025 height 486
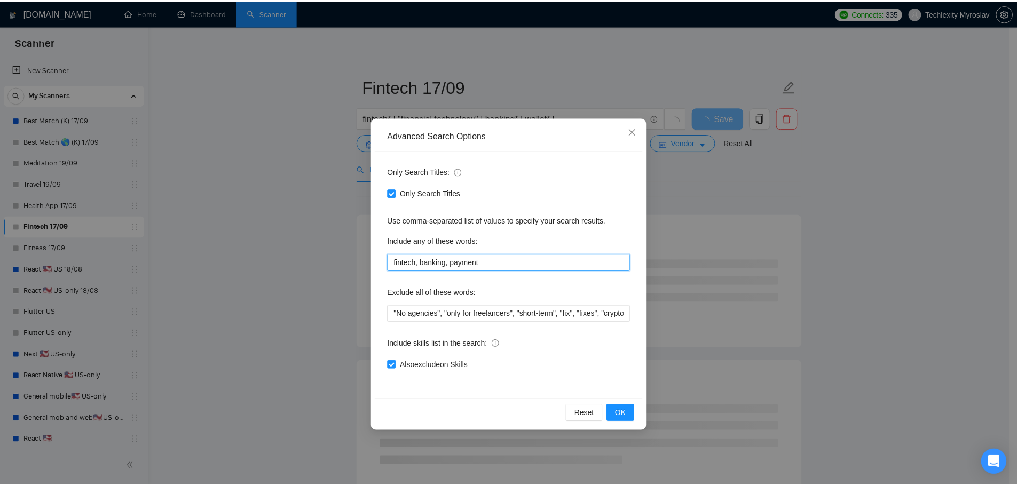
scroll to position [0, 0]
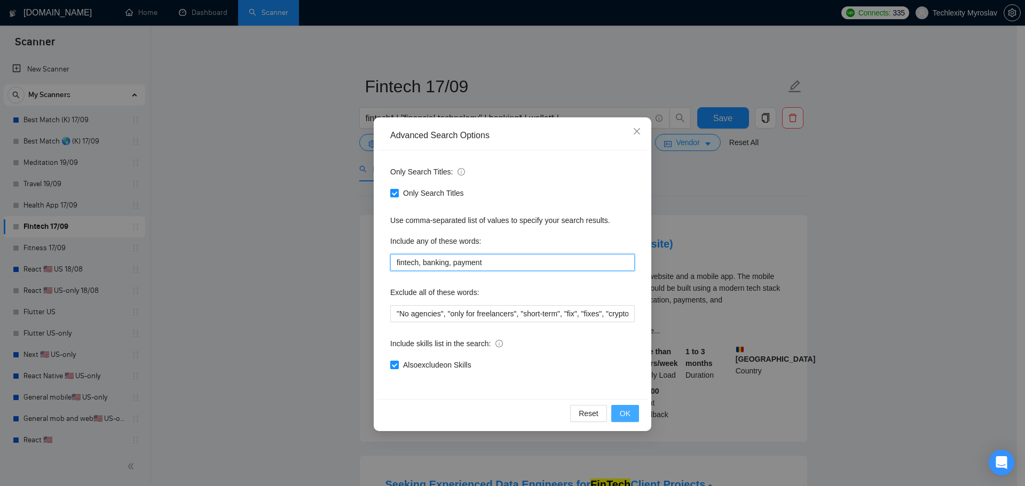
type input "fintech, banking, payment"
click at [636, 412] on button "OK" at bounding box center [625, 413] width 28 height 17
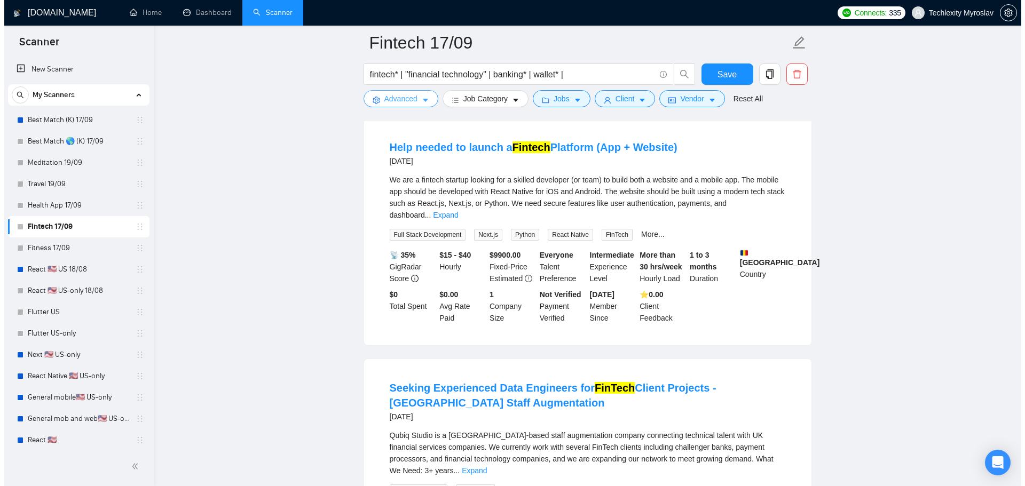
scroll to position [53, 0]
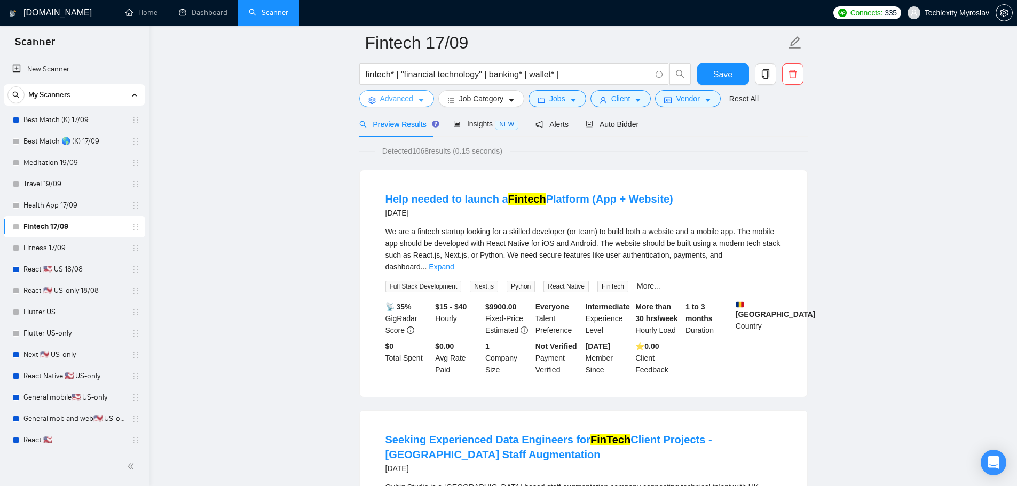
click at [396, 102] on span "Advanced" at bounding box center [396, 99] width 33 height 12
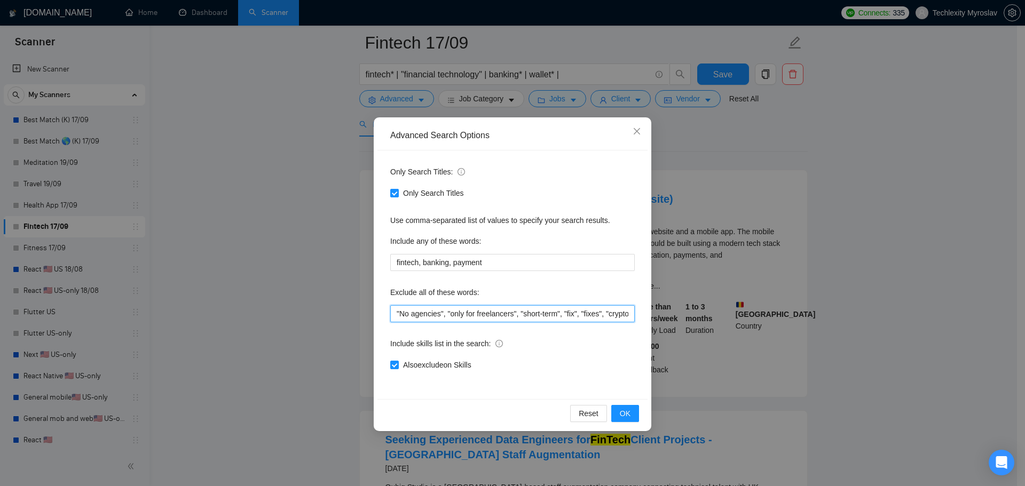
scroll to position [0, 31]
drag, startPoint x: 615, startPoint y: 317, endPoint x: 672, endPoint y: 314, distance: 56.6
click at [676, 315] on div "Advanced Search Options Only Search Titles: Only Search Titles Use comma-separa…" at bounding box center [512, 243] width 1025 height 486
click at [633, 315] on input ""No agencies", "only for freelancers", "short-term", "fix", "fixes", "crypto", …" at bounding box center [512, 313] width 244 height 17
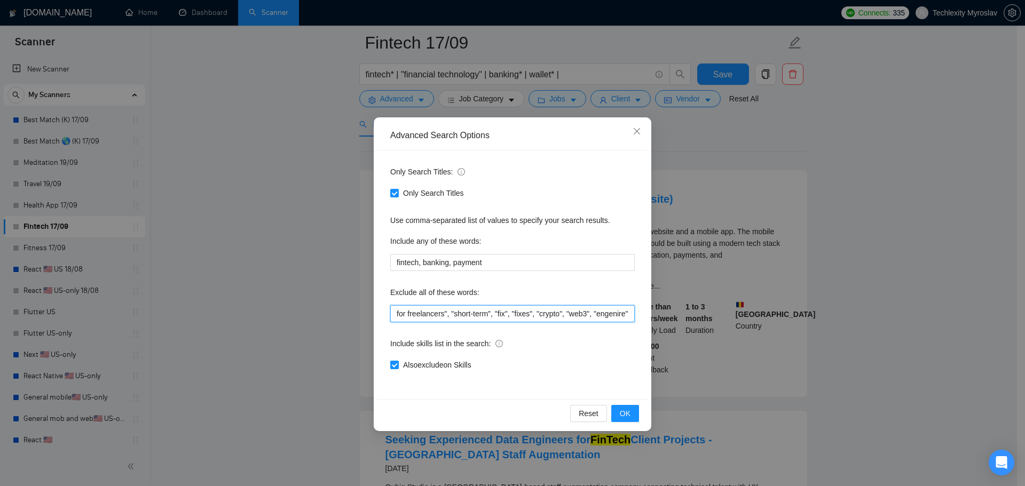
drag, startPoint x: 629, startPoint y: 310, endPoint x: 656, endPoint y: 314, distance: 27.0
click at [656, 314] on div "Advanced Search Options Only Search Titles: Only Search Titles Use comma-separa…" at bounding box center [512, 243] width 1025 height 486
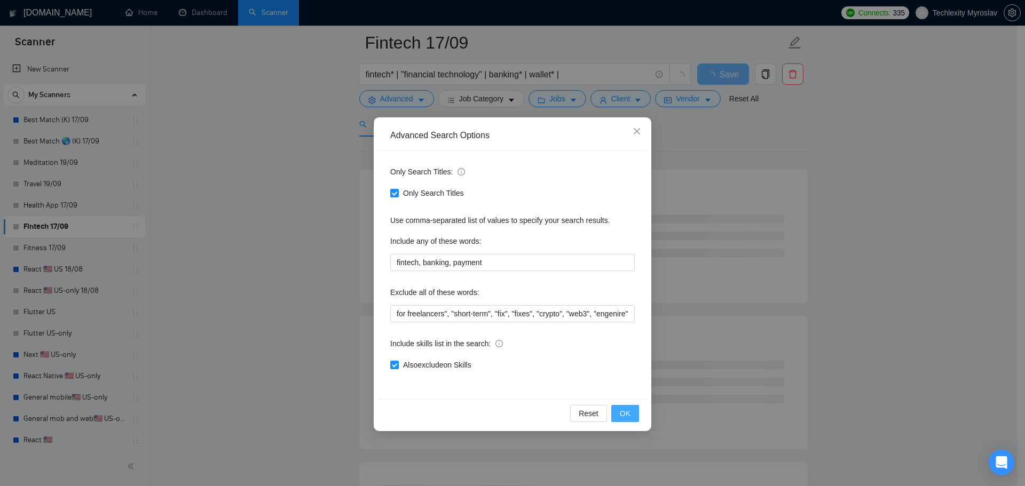
scroll to position [0, 0]
click at [622, 412] on span "OK" at bounding box center [625, 414] width 11 height 12
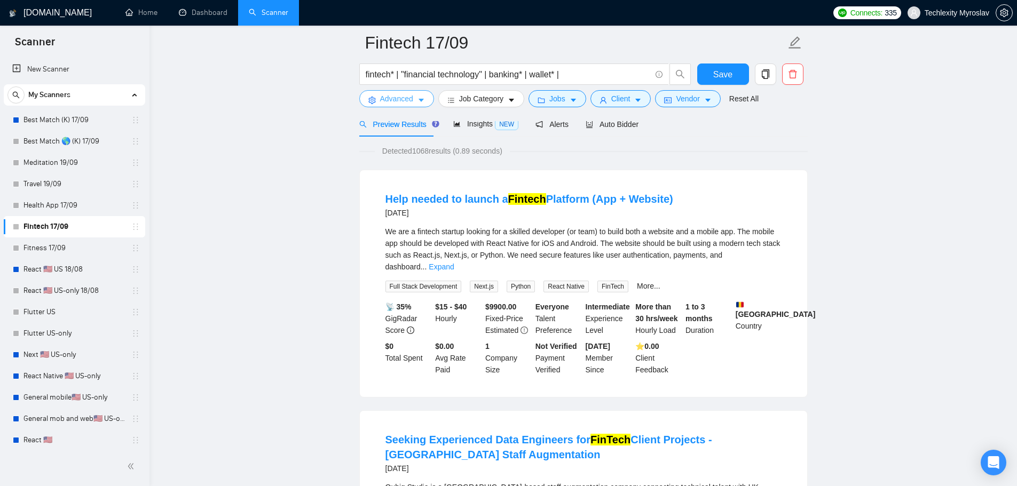
click at [406, 94] on span "Advanced" at bounding box center [396, 99] width 33 height 12
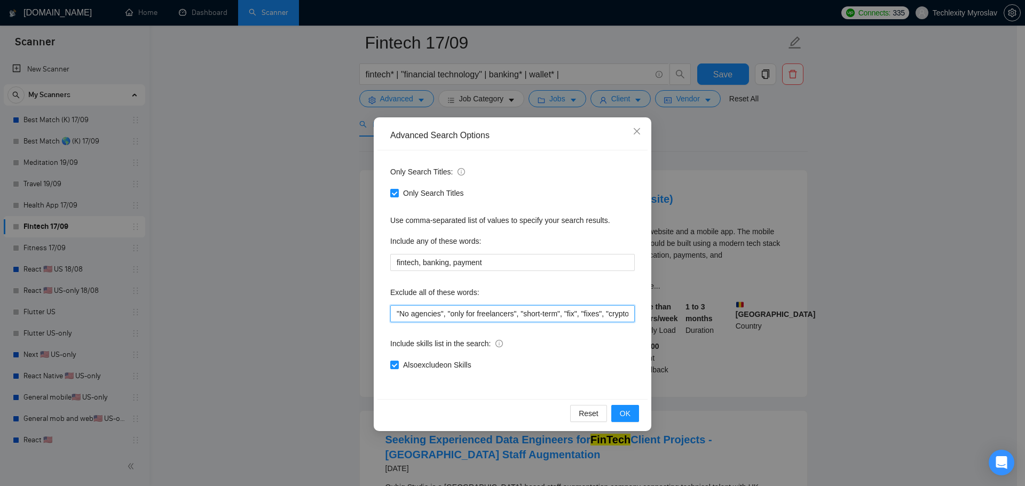
scroll to position [0, 70]
drag, startPoint x: 616, startPoint y: 313, endPoint x: 670, endPoint y: 311, distance: 54.5
click at [670, 311] on div "Advanced Search Options Only Search Titles: Only Search Titles Use comma-separa…" at bounding box center [512, 243] width 1025 height 486
click at [627, 313] on input ""No agencies", "only for freelancers", "short-term", "fix", "fixes", "crypto", …" at bounding box center [512, 313] width 244 height 17
click at [626, 317] on input ""No agencies", "only for freelancers", "short-term", "fix", "fixes", "crypto", …" at bounding box center [512, 313] width 244 height 17
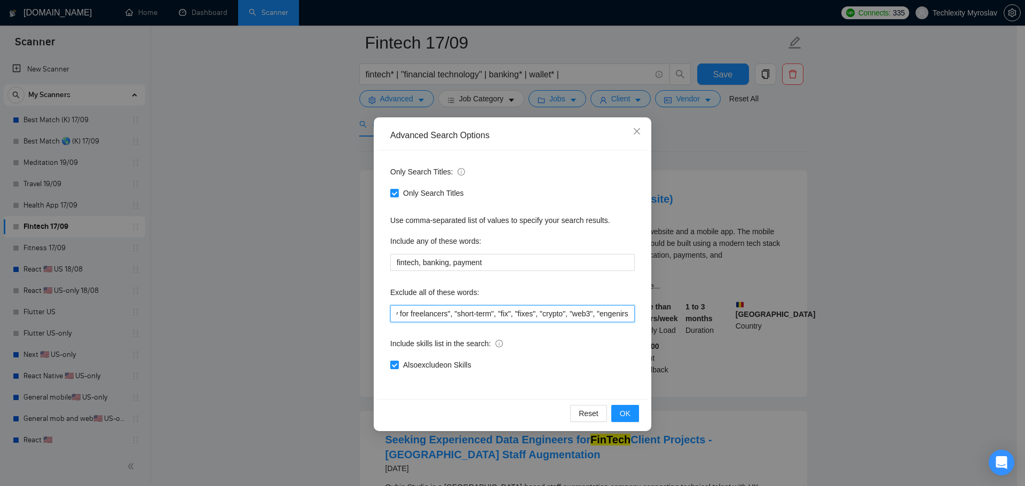
scroll to position [0, 67]
click at [625, 405] on button "OK" at bounding box center [625, 413] width 28 height 17
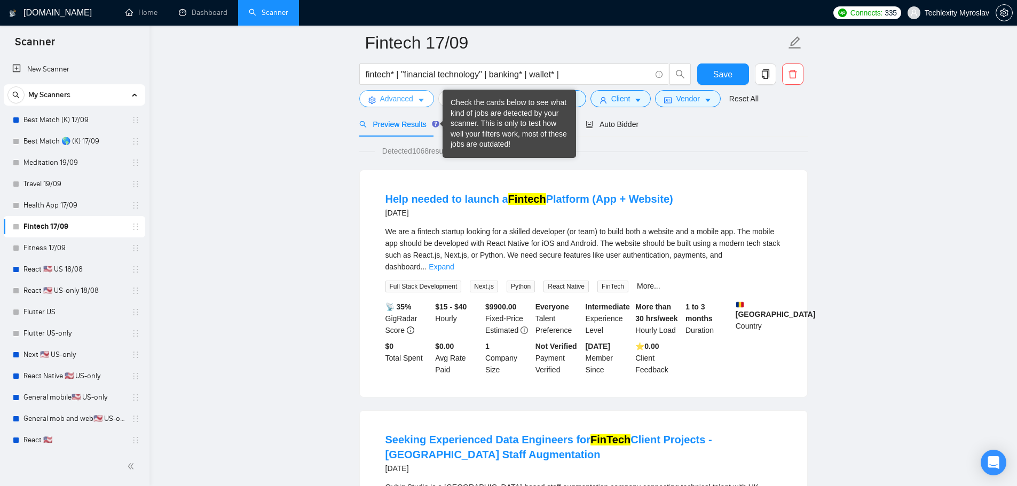
click at [397, 94] on span "Advanced" at bounding box center [396, 99] width 33 height 12
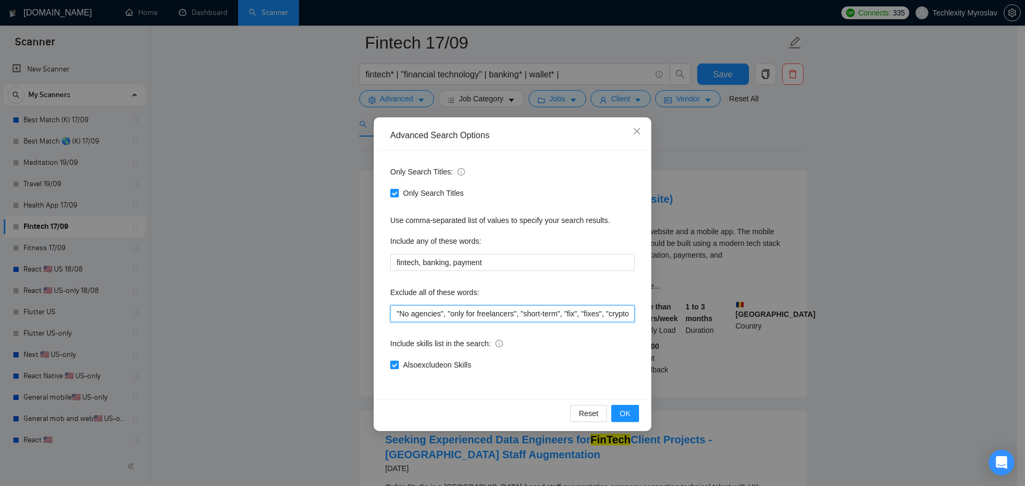
scroll to position [0, 69]
drag, startPoint x: 649, startPoint y: 317, endPoint x: 671, endPoint y: 317, distance: 22.4
click at [671, 317] on div "Advanced Search Options Only Search Titles: Only Search Titles Use comma-separa…" at bounding box center [512, 243] width 1025 height 486
click at [623, 315] on input ""No agencies", "only for freelancers", "short-term", "fix", "fixes", "crypto", …" at bounding box center [512, 313] width 244 height 17
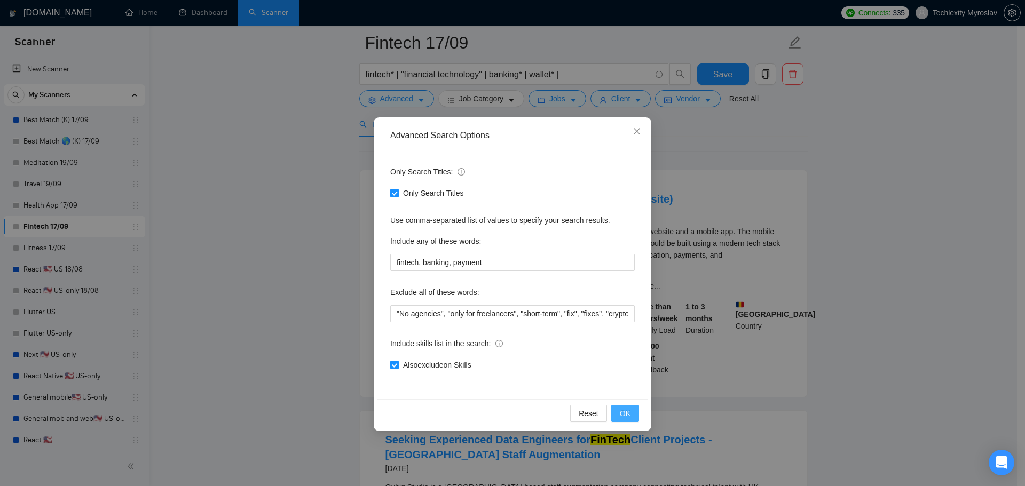
click at [623, 408] on span "OK" at bounding box center [625, 414] width 11 height 12
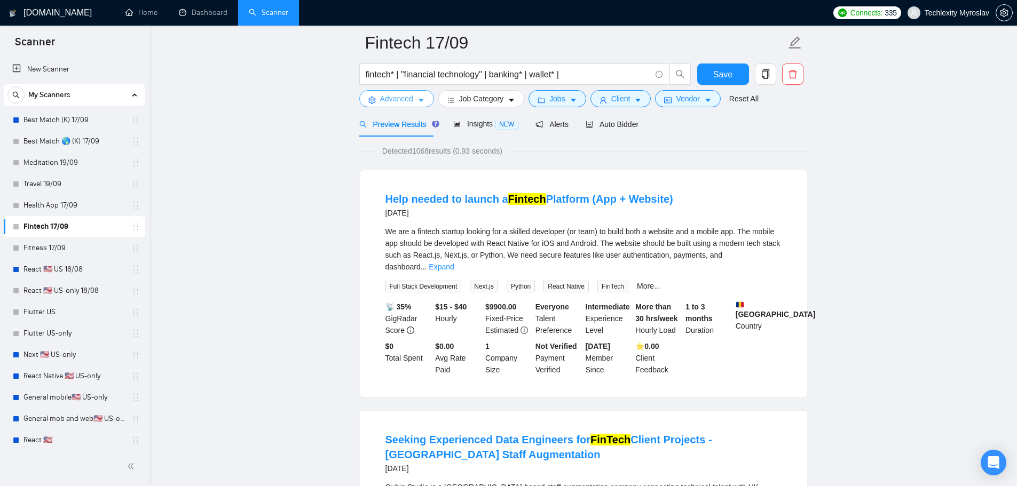
click at [393, 98] on span "Advanced" at bounding box center [396, 99] width 33 height 12
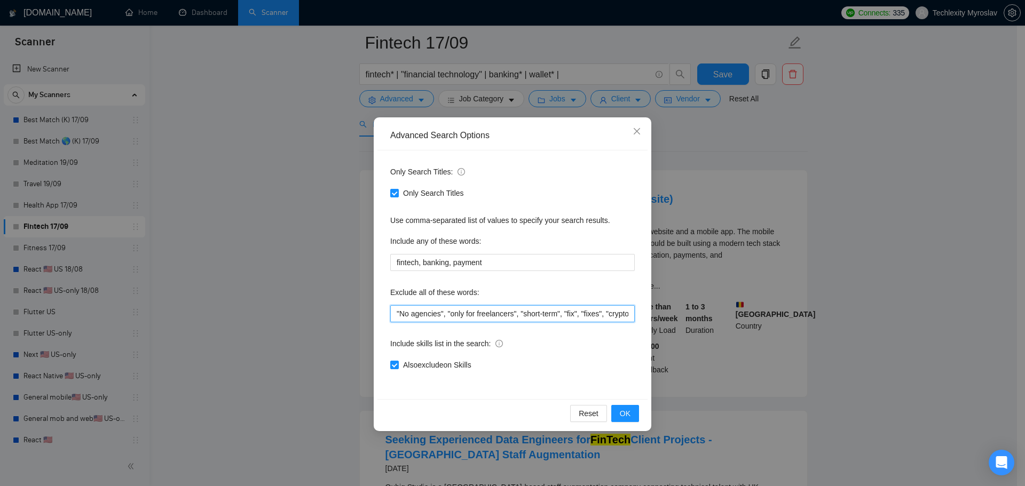
scroll to position [0, 75]
drag, startPoint x: 624, startPoint y: 321, endPoint x: 663, endPoint y: 319, distance: 39.0
click at [663, 319] on div "Advanced Search Options Only Search Titles: Only Search Titles Use comma-separa…" at bounding box center [512, 243] width 1025 height 486
click at [612, 314] on input ""No agencies", "only for freelancers", "short-term", "fix", "fixes", "crypto", …" at bounding box center [512, 313] width 244 height 17
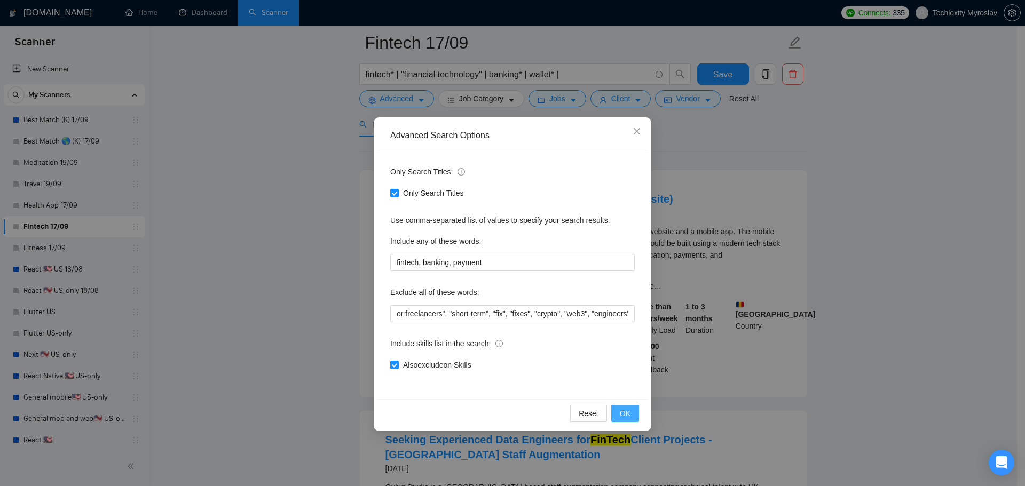
click at [622, 415] on span "OK" at bounding box center [625, 414] width 11 height 12
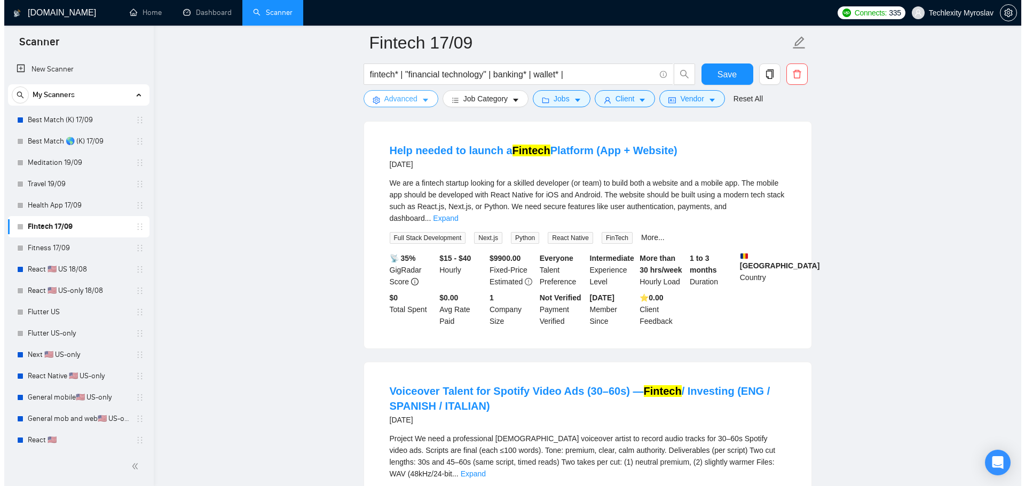
scroll to position [107, 0]
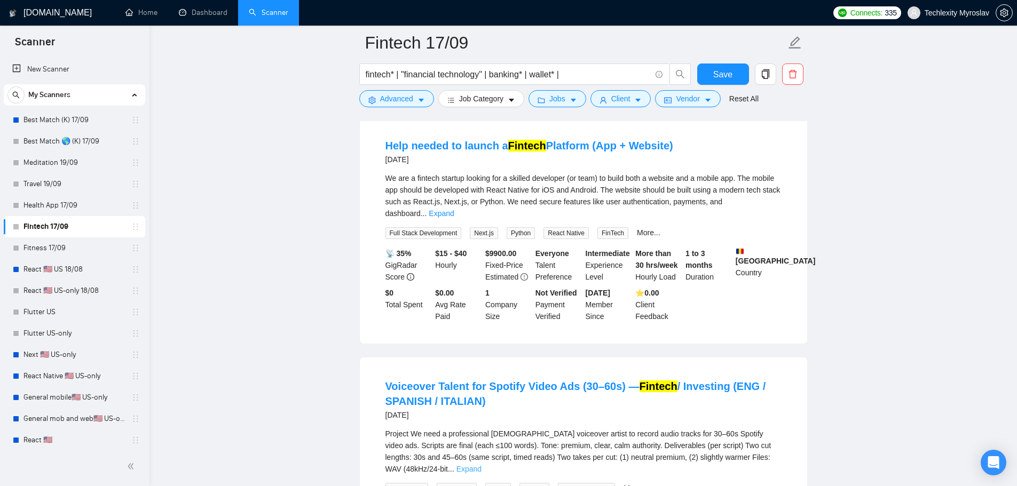
click at [482, 465] on link "Expand" at bounding box center [468, 469] width 25 height 9
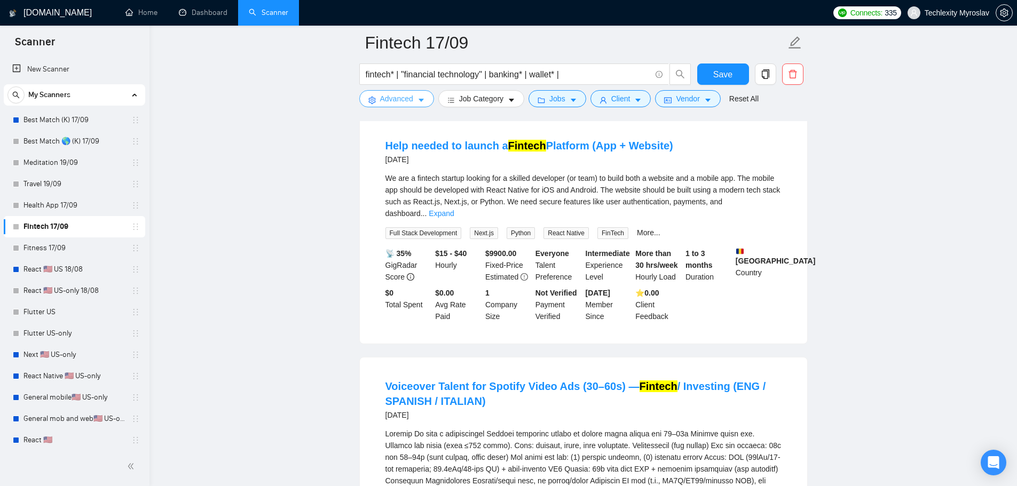
click at [400, 102] on span "Advanced" at bounding box center [396, 99] width 33 height 12
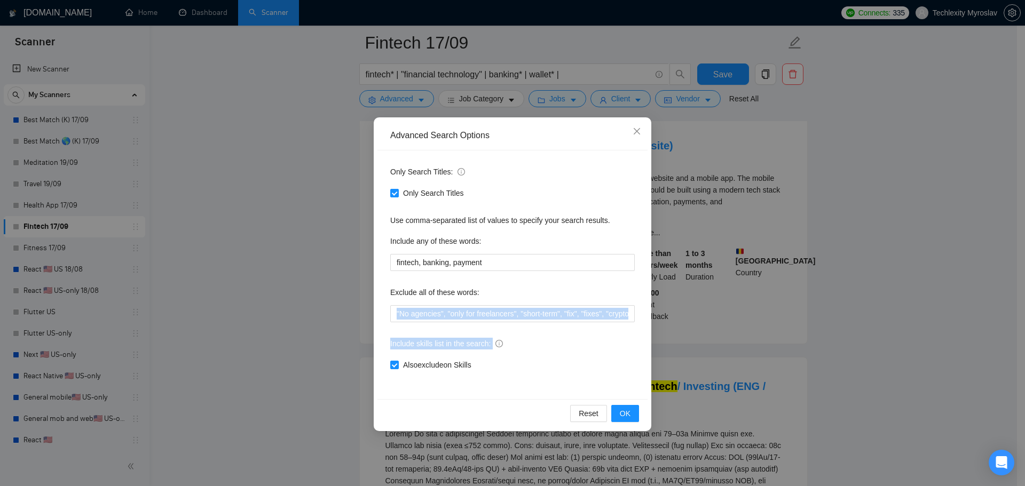
scroll to position [0, 73]
drag, startPoint x: 619, startPoint y: 322, endPoint x: 642, endPoint y: 317, distance: 24.2
click at [642, 317] on div "Only Search Titles: Only Search Titles Use comma-separated list of values to sp…" at bounding box center [512, 275] width 270 height 249
click at [622, 312] on input ""No agencies", "only for freelancers", "short-term", "fix", "fixes", "crypto", …" at bounding box center [512, 313] width 244 height 17
click at [633, 314] on input ""No agencies", "only for freelancers", "short-term", "fix", "fixes", "crypto", …" at bounding box center [512, 313] width 244 height 17
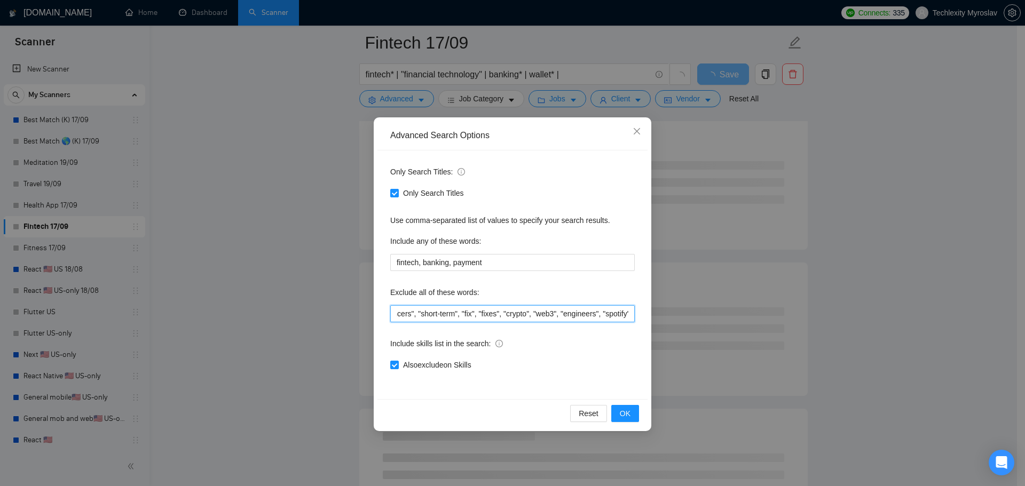
scroll to position [0, 102]
drag, startPoint x: 633, startPoint y: 314, endPoint x: 625, endPoint y: 411, distance: 97.0
click at [625, 411] on span "OK" at bounding box center [625, 414] width 11 height 12
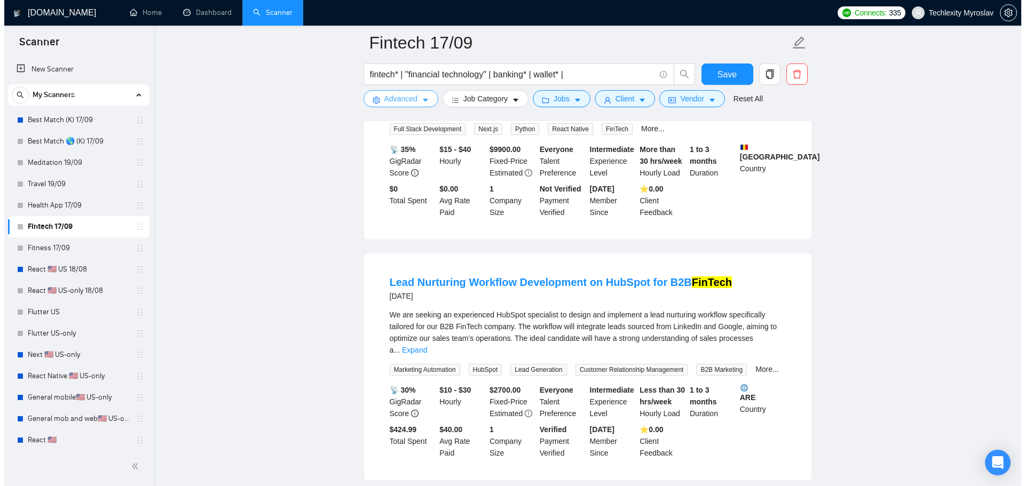
scroll to position [214, 0]
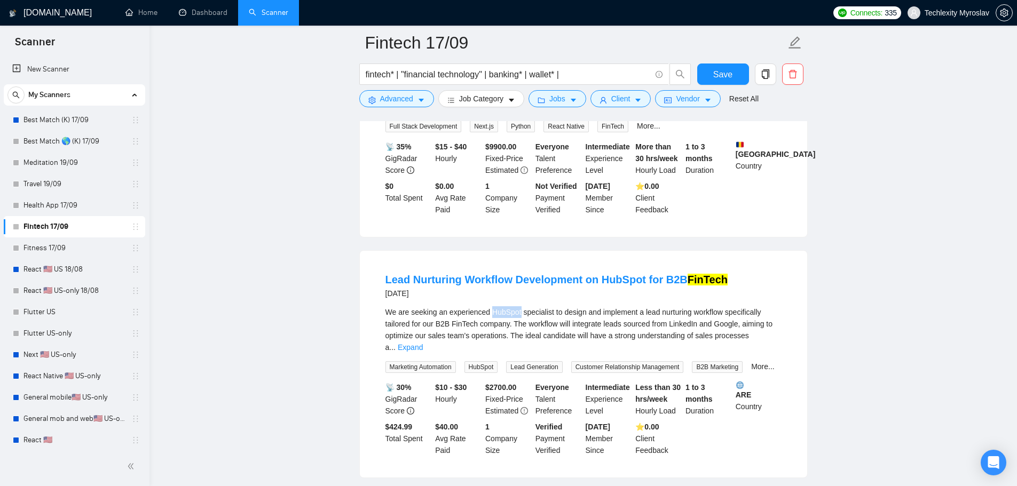
drag, startPoint x: 489, startPoint y: 299, endPoint x: 519, endPoint y: 300, distance: 29.9
click at [519, 308] on span "We are seeking an experienced HubSpot specialist to design and implement a lead…" at bounding box center [579, 330] width 388 height 44
copy span "HubSpot"
click at [389, 98] on span "Advanced" at bounding box center [396, 99] width 33 height 12
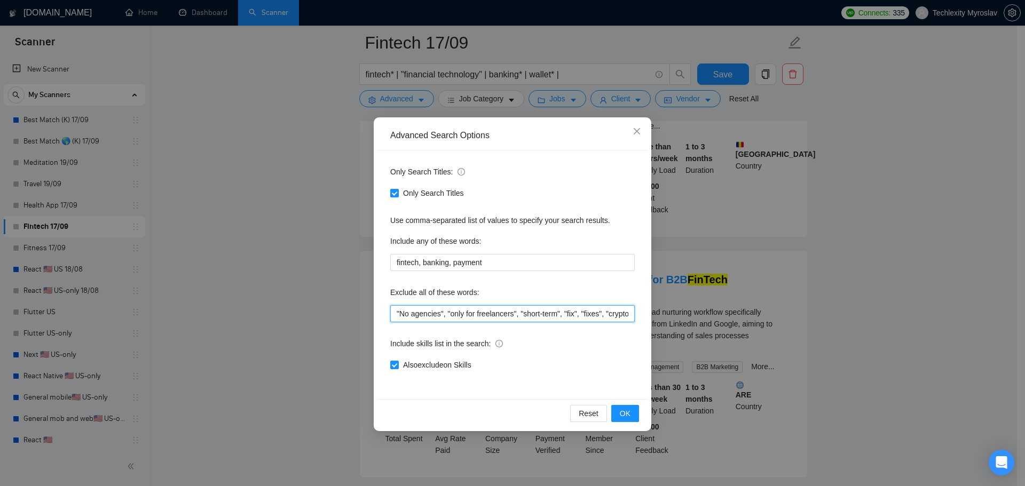
scroll to position [0, 105]
drag, startPoint x: 648, startPoint y: 318, endPoint x: 670, endPoint y: 320, distance: 22.0
click at [670, 320] on div "Advanced Search Options Only Search Titles: Only Search Titles Use comma-separa…" at bounding box center [512, 243] width 1025 height 486
click at [632, 315] on input ""No agencies", "only for freelancers", "short-term", "fix", "fixes", "crypto", …" at bounding box center [512, 313] width 244 height 17
paste input "HubSpot"
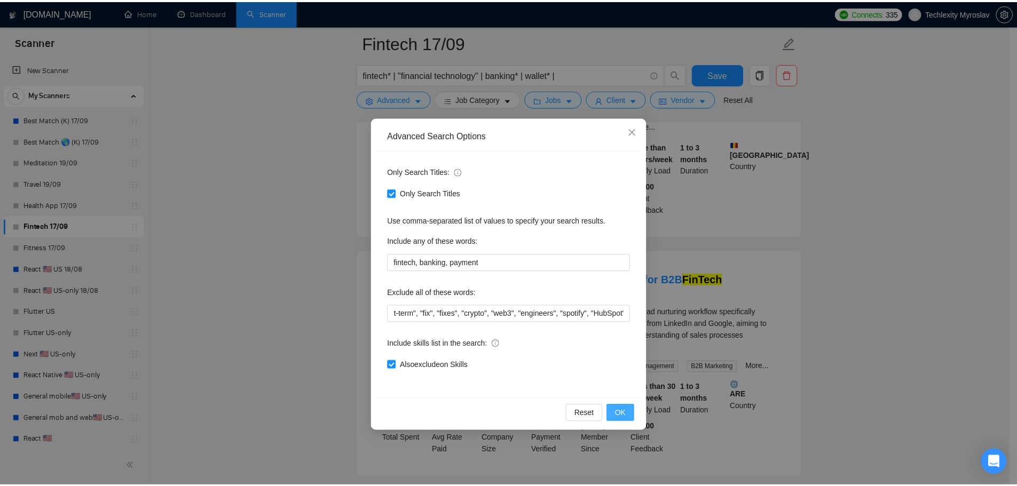
scroll to position [0, 0]
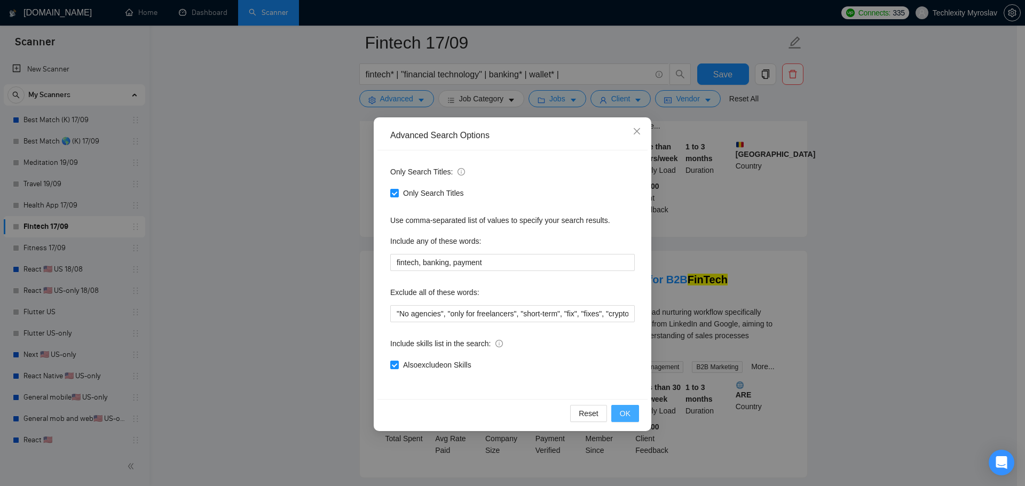
click at [625, 411] on span "OK" at bounding box center [625, 414] width 11 height 12
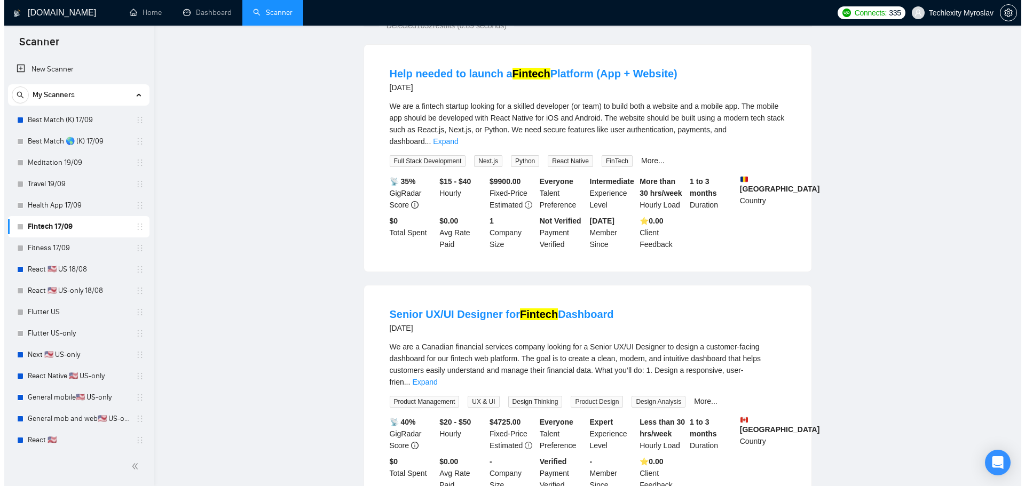
scroll to position [214, 0]
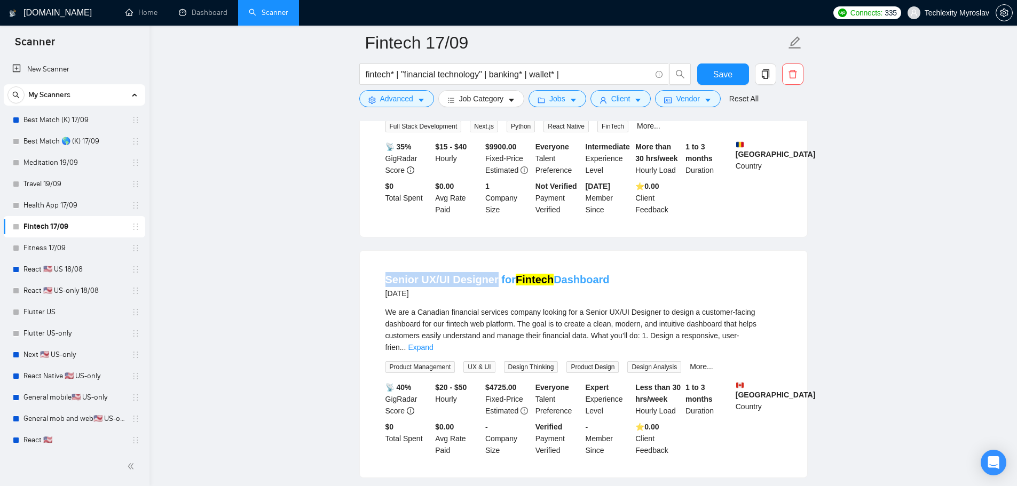
drag, startPoint x: 380, startPoint y: 266, endPoint x: 493, endPoint y: 267, distance: 112.6
click at [493, 267] on li "Senior UX/UI Designer for Fintech Dashboard 5 days ago We are a Canadian financ…" at bounding box center [584, 364] width 422 height 201
copy link "Senior UX/UI Designer"
click at [403, 104] on span "Advanced" at bounding box center [396, 99] width 33 height 12
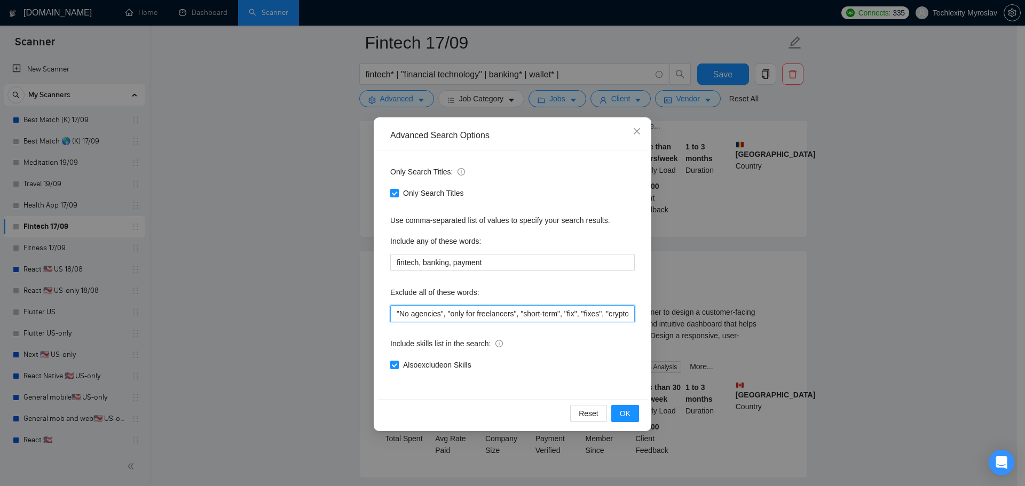
scroll to position [0, 144]
drag, startPoint x: 618, startPoint y: 312, endPoint x: 718, endPoint y: 320, distance: 100.1
click at [718, 320] on div "Advanced Search Options Only Search Titles: Only Search Titles Use comma-separa…" at bounding box center [512, 243] width 1025 height 486
click at [631, 312] on input ""No agencies", "only for freelancers", "short-term", "fix", "fixes", "crypto", …" at bounding box center [512, 313] width 244 height 17
click at [630, 318] on input ""No agencies", "only for freelancers", "short-term", "fix", "fixes", "crypto", …" at bounding box center [512, 313] width 244 height 17
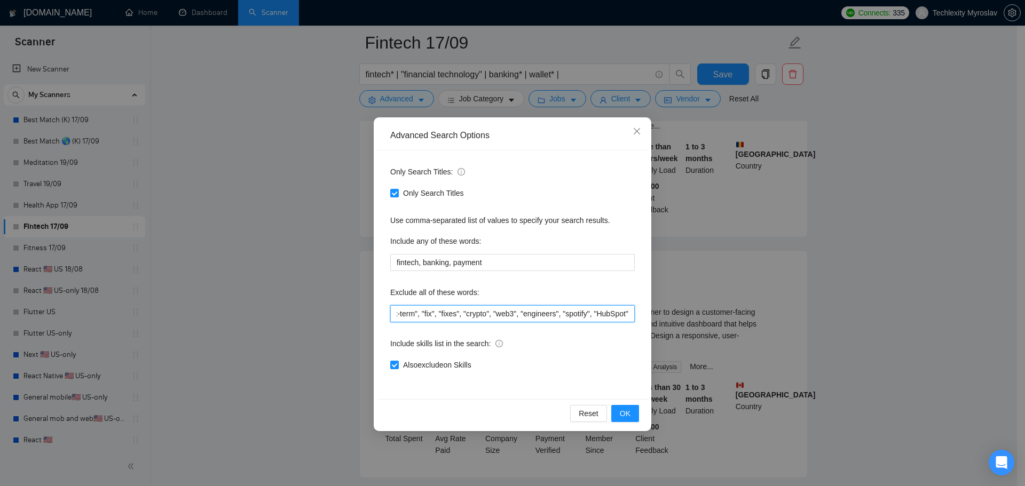
click at [627, 312] on input ""No agencies", "only for freelancers", "short-term", "fix", "fixes", "crypto", …" at bounding box center [512, 313] width 244 height 17
paste input "Senior UX/UI Designer"
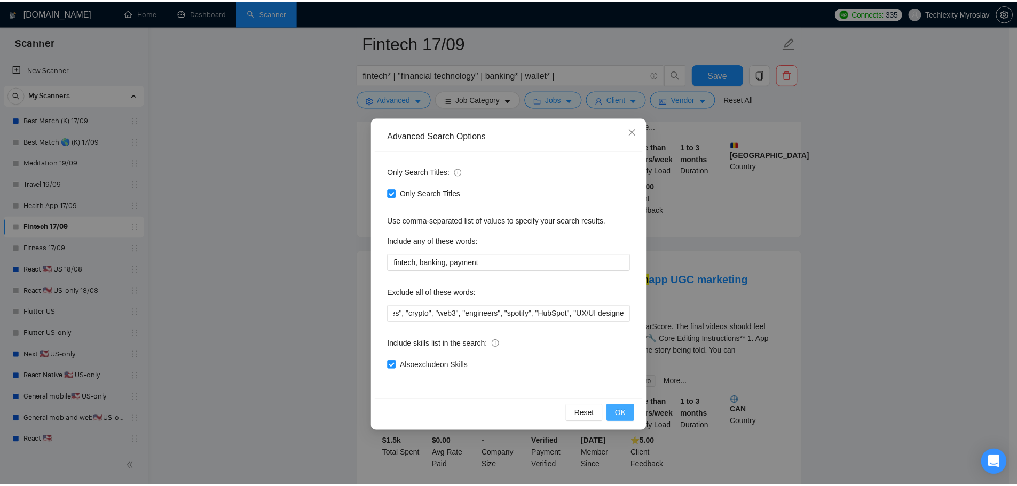
scroll to position [0, 0]
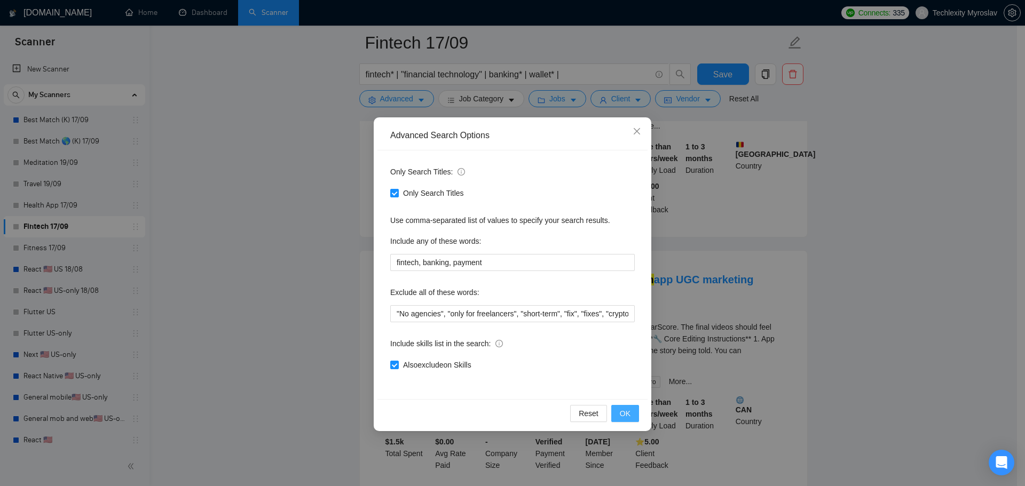
click at [624, 411] on span "OK" at bounding box center [625, 414] width 11 height 12
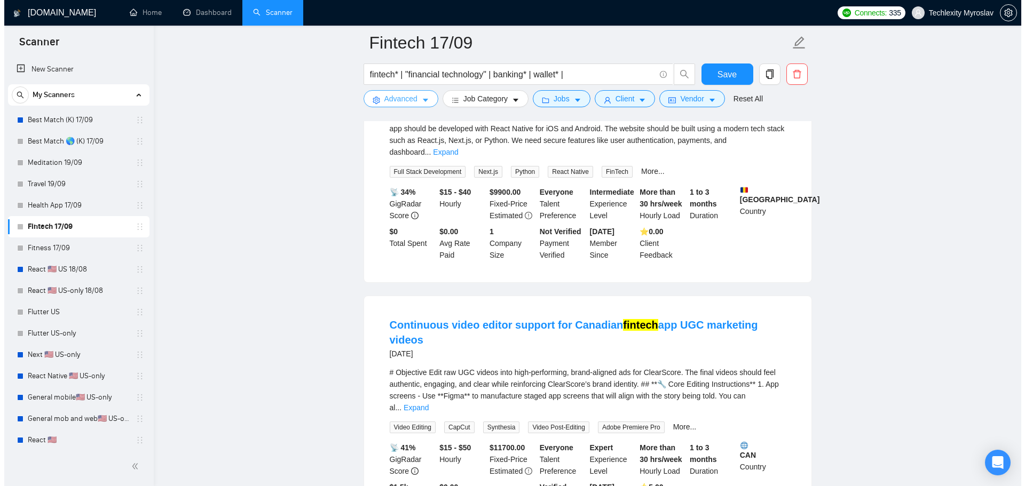
scroll to position [214, 0]
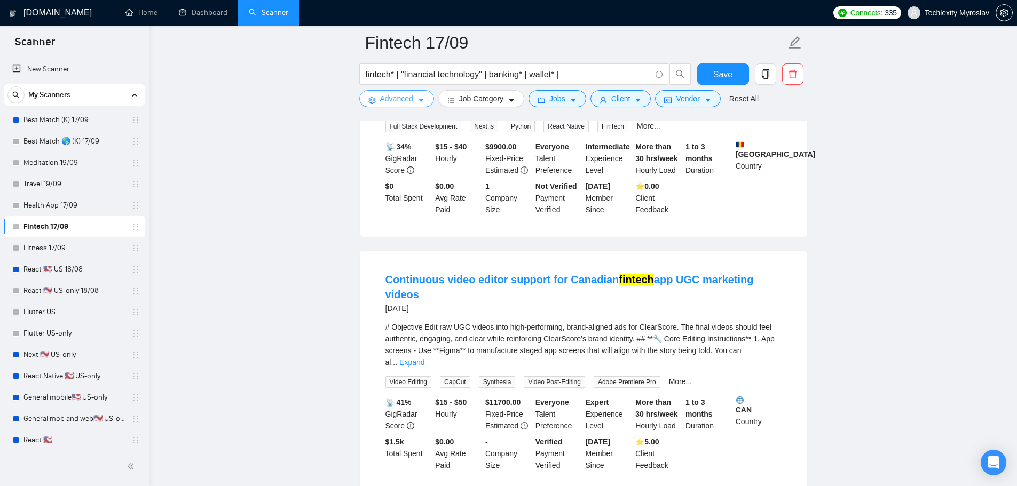
click at [403, 100] on span "Advanced" at bounding box center [396, 99] width 33 height 12
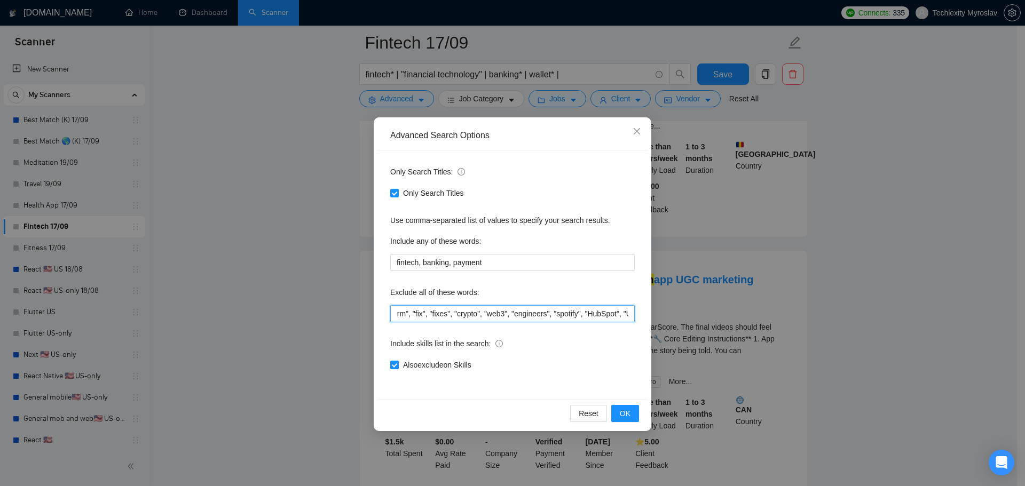
scroll to position [0, 203]
drag, startPoint x: 613, startPoint y: 314, endPoint x: 675, endPoint y: 312, distance: 62.0
click at [675, 312] on div "Advanced Search Options Only Search Titles: Only Search Titles Use comma-separa…" at bounding box center [512, 243] width 1025 height 486
click at [629, 313] on input ""No agencies", "only for freelancers", "short-term", "fix", "fixes", "crypto", …" at bounding box center [512, 313] width 244 height 17
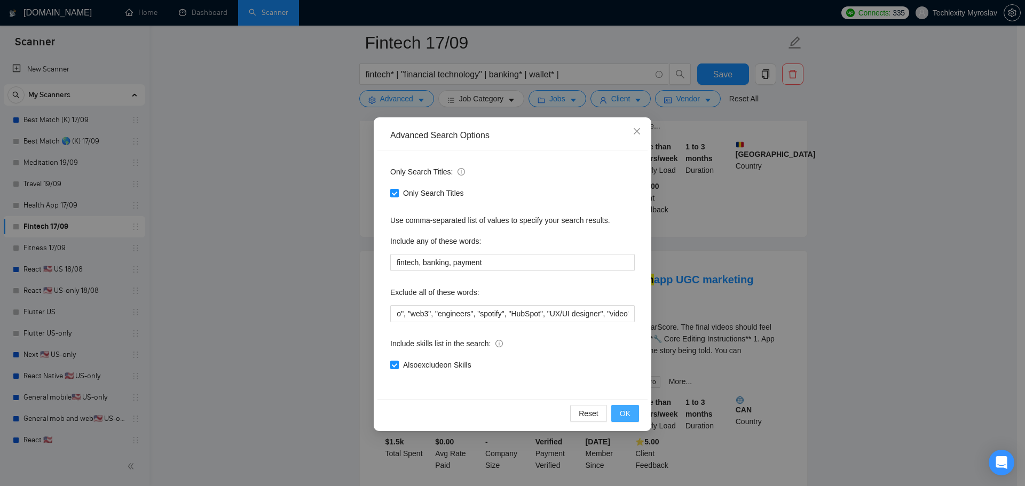
click at [630, 417] on button "OK" at bounding box center [625, 413] width 28 height 17
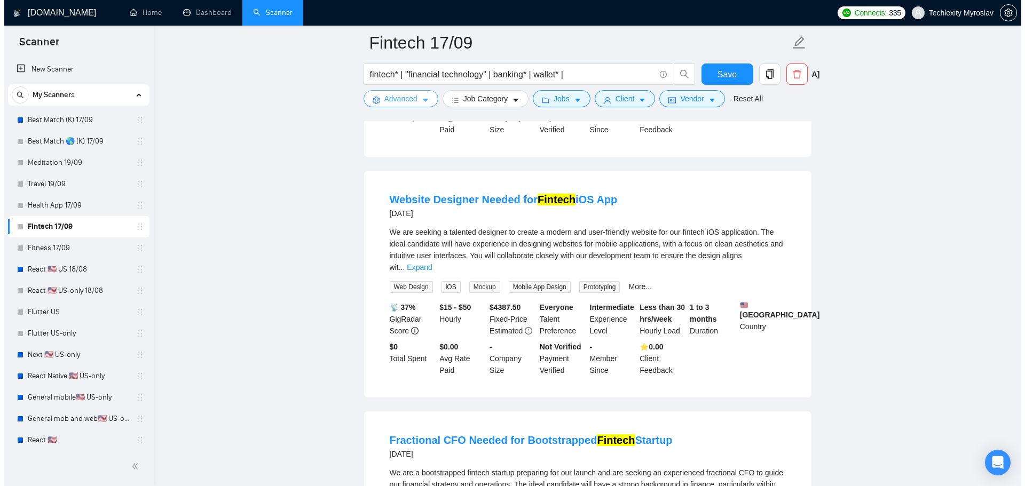
scroll to position [534, 0]
click at [391, 101] on span "Advanced" at bounding box center [396, 99] width 33 height 12
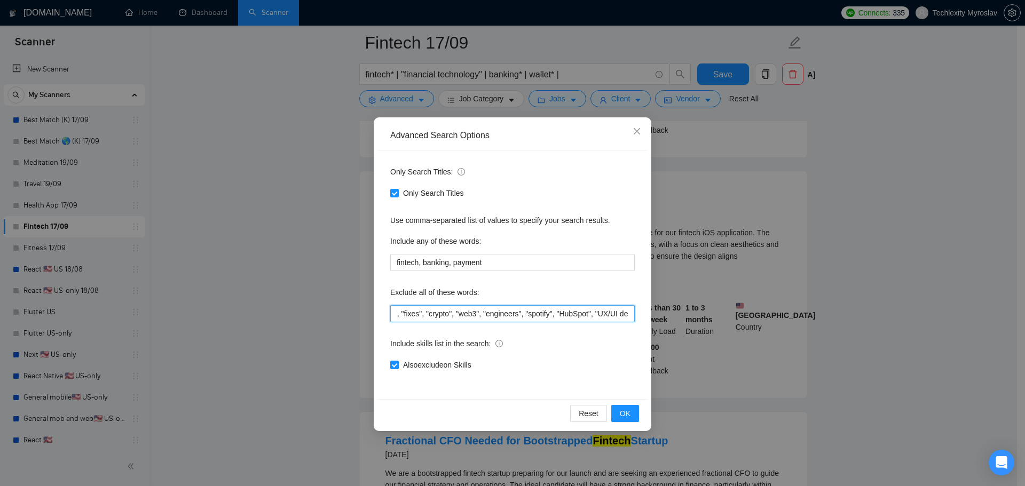
click at [660, 318] on div "Advanced Search Options Only Search Titles: Only Search Titles Use comma-separa…" at bounding box center [512, 243] width 1025 height 486
click at [626, 315] on input ""No agencies", "only for freelancers", "short-term", "fix", "fixes", "crypto", …" at bounding box center [512, 313] width 244 height 17
click at [632, 317] on input ""No agencies", "only for freelancers", "short-term", "fix", "fixes", "crypto", …" at bounding box center [512, 313] width 244 height 17
click at [582, 313] on input ""No agencies", "only for freelancers", "short-term", "fix", "fixes", "crypto", …" at bounding box center [512, 313] width 244 height 17
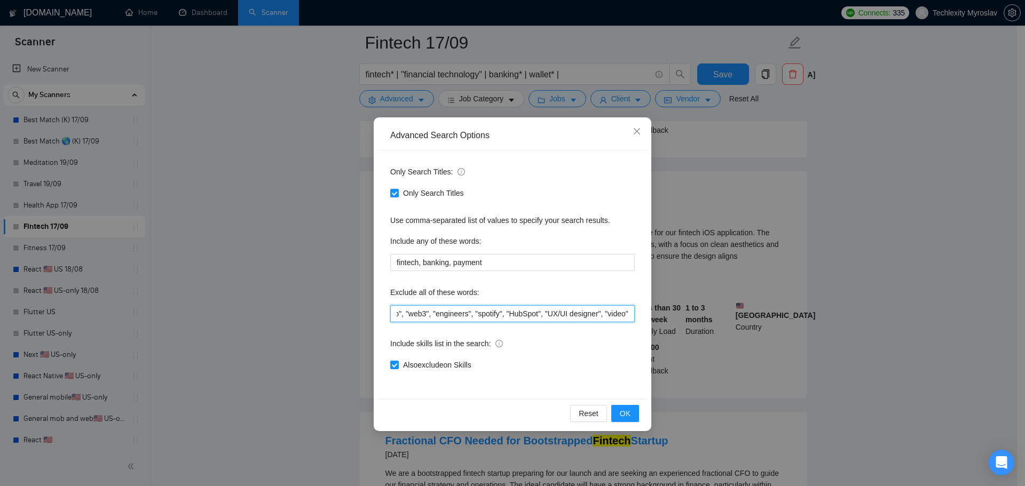
click at [582, 313] on input ""No agencies", "only for freelancers", "short-term", "fix", "fixes", "crypto", …" at bounding box center [512, 313] width 244 height 17
click at [627, 311] on input ""No agencies", "only for freelancers", "short-term", "fix", "fixes", "crypto", …" at bounding box center [512, 313] width 244 height 17
paste input "designer"
type input ""No agencies", "only for freelancers", "short-term", "fix", "fixes", "crypto", …"
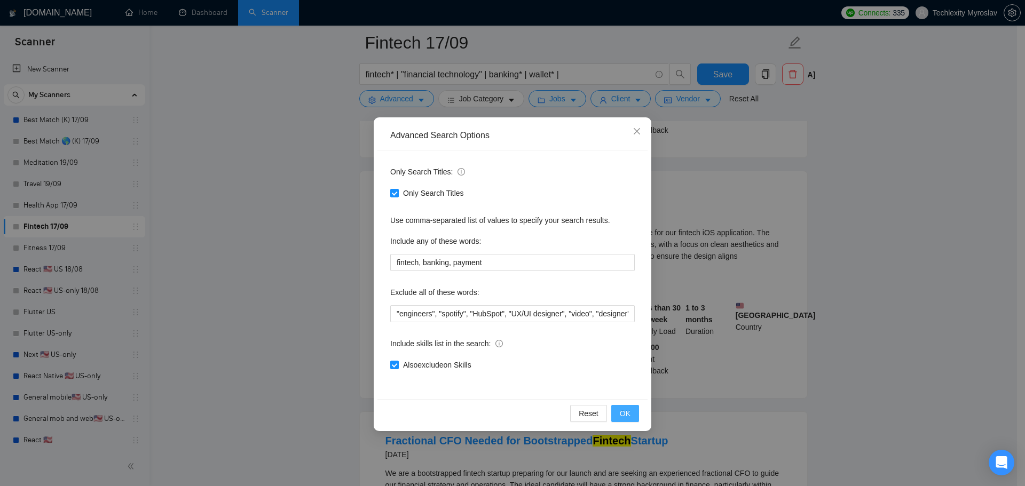
click at [626, 413] on span "OK" at bounding box center [625, 414] width 11 height 12
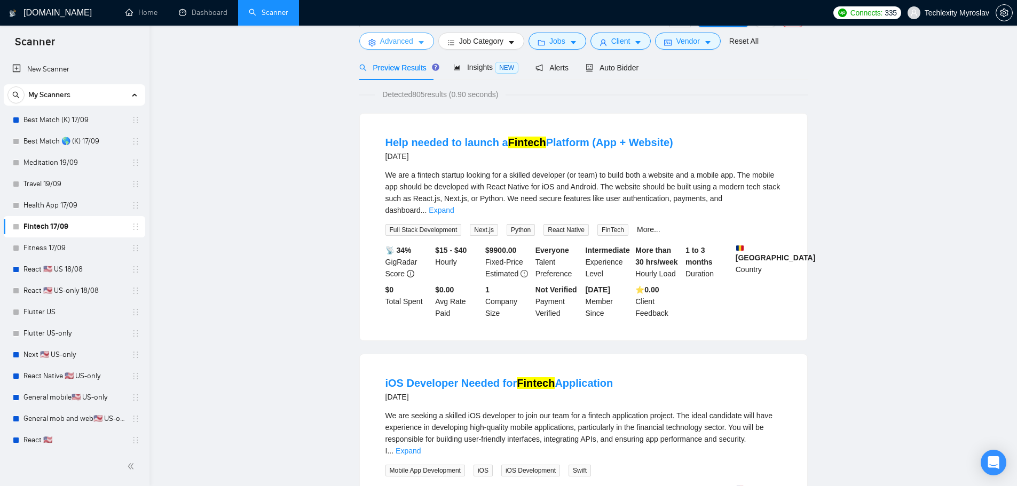
scroll to position [0, 0]
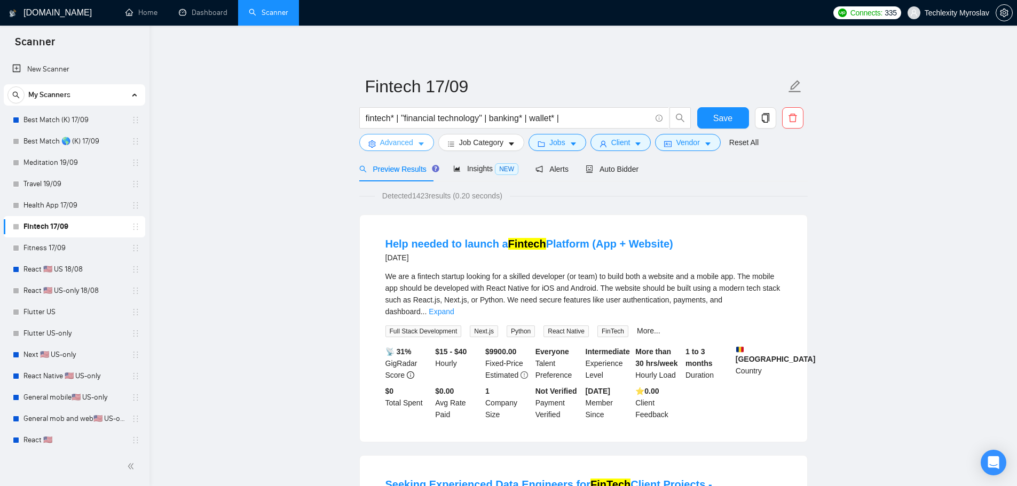
click at [389, 139] on span "Advanced" at bounding box center [396, 143] width 33 height 12
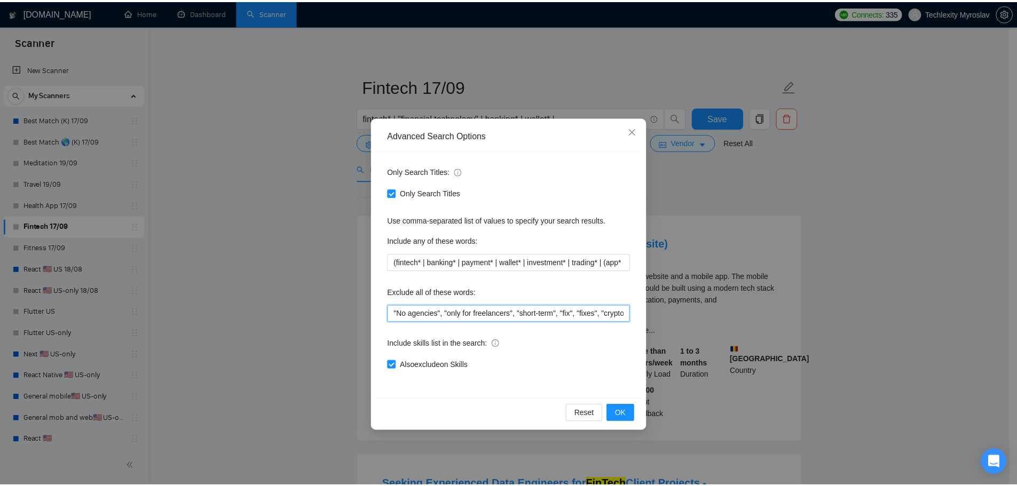
scroll to position [0, 31]
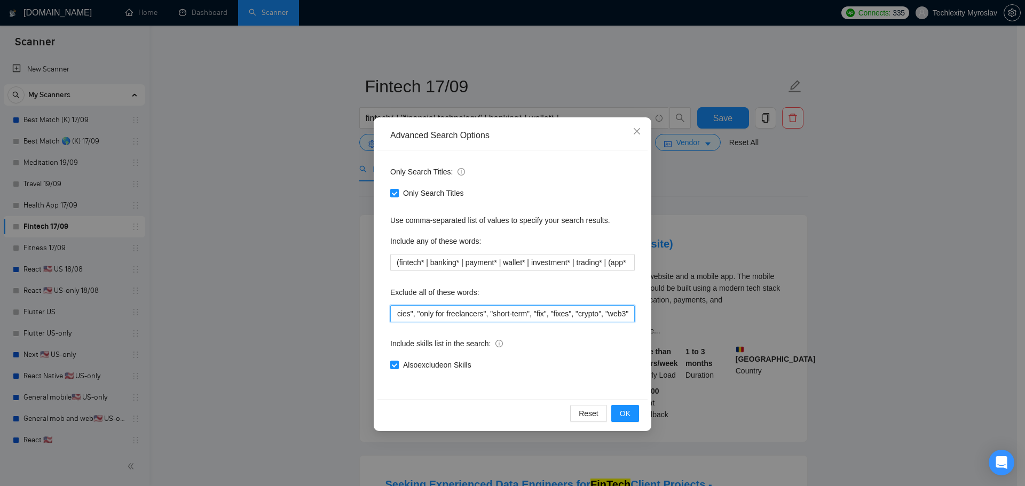
drag, startPoint x: 595, startPoint y: 312, endPoint x: 673, endPoint y: 313, distance: 78.5
click at [673, 313] on div "Advanced Search Options Only Search Titles: Only Search Titles Use comma-separa…" at bounding box center [512, 243] width 1025 height 486
click at [631, 313] on input ""No agencies", "only for freelancers", "short-term", "fix", "fixes", "crypto", …" at bounding box center [512, 313] width 244 height 17
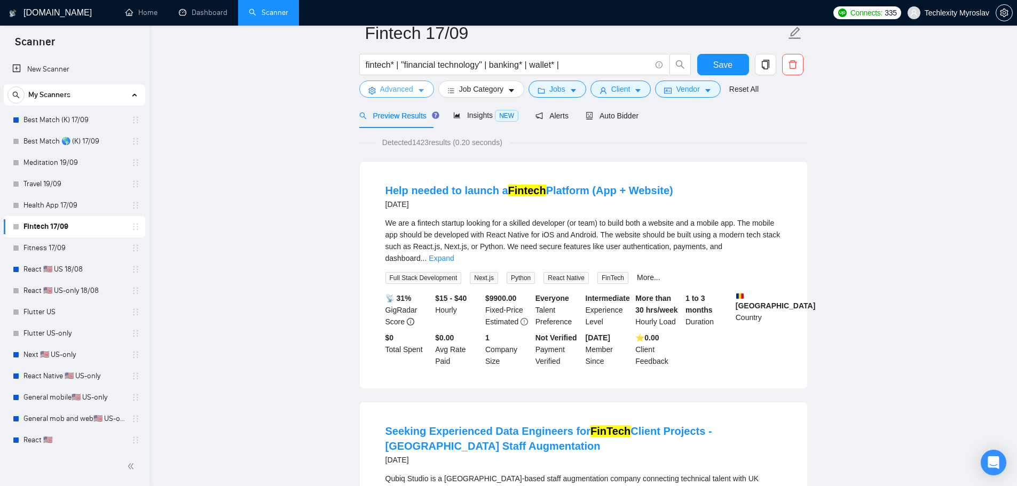
scroll to position [0, 0]
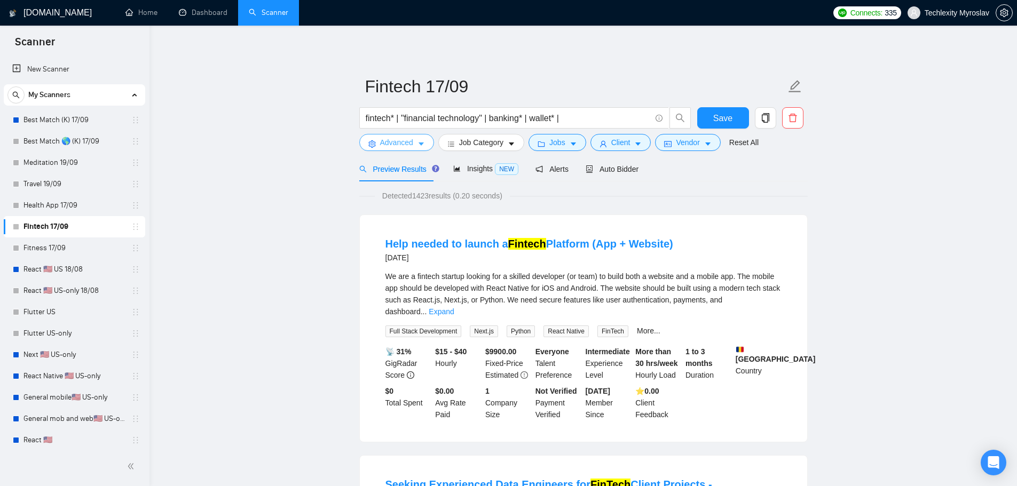
click at [392, 148] on span "Advanced" at bounding box center [396, 143] width 33 height 12
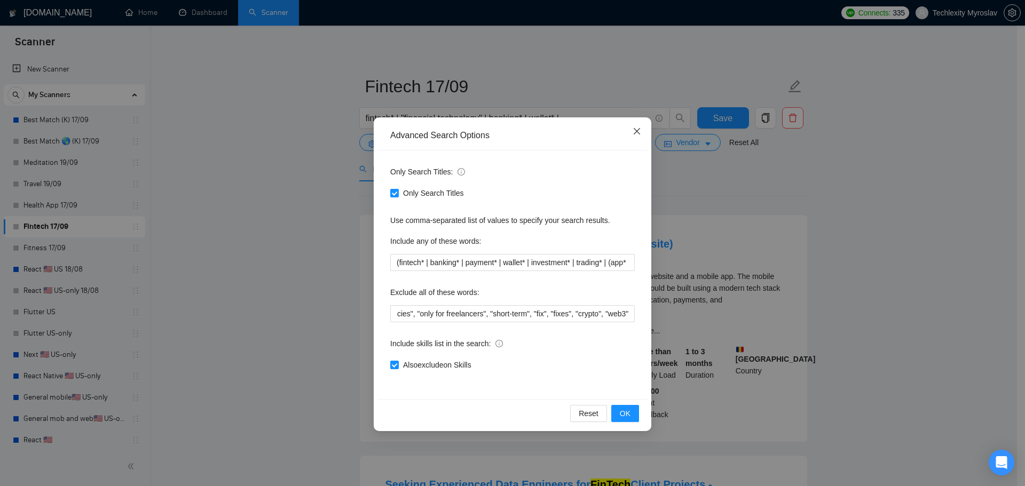
click at [636, 128] on icon "close" at bounding box center [637, 131] width 9 height 9
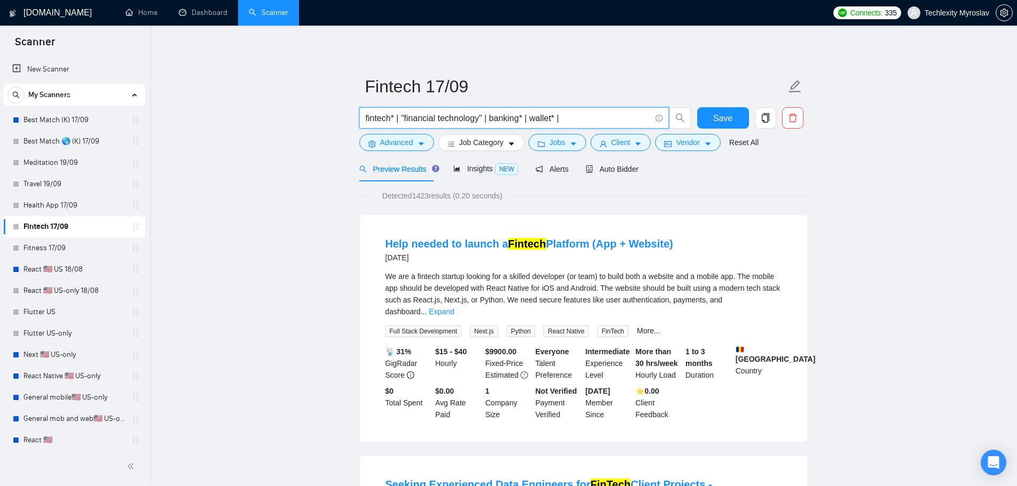
drag, startPoint x: 392, startPoint y: 120, endPoint x: 399, endPoint y: 121, distance: 7.0
click at [399, 121] on input "fintech* | "financial technology" | banking* | wallet* |" at bounding box center [508, 118] width 285 height 13
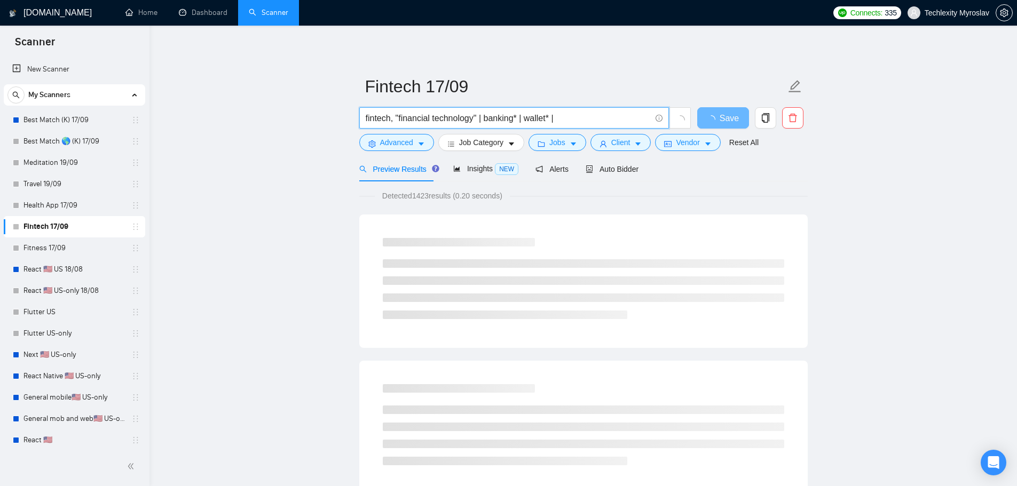
drag, startPoint x: 475, startPoint y: 119, endPoint x: 484, endPoint y: 120, distance: 9.1
click at [484, 120] on input "fintech, "financial technology" | banking* | wallet* |" at bounding box center [508, 118] width 285 height 13
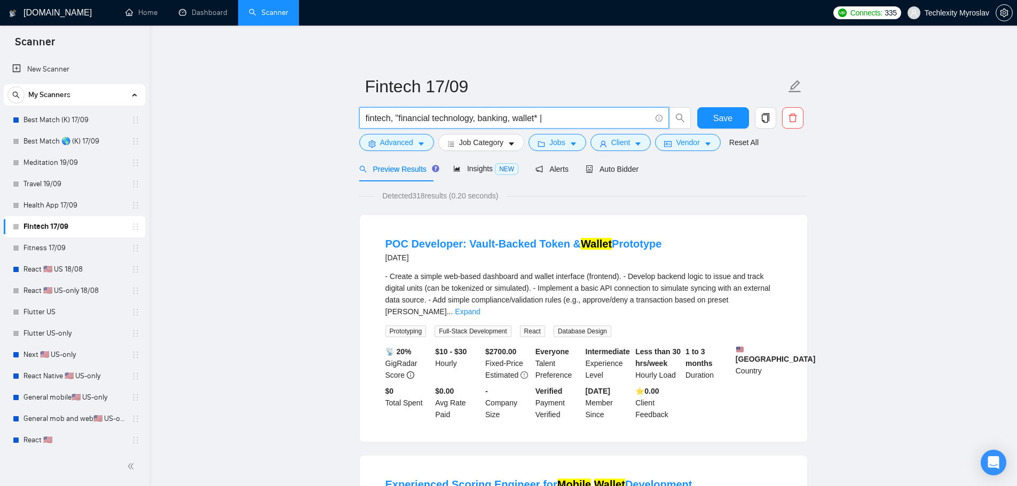
click at [396, 119] on input "fintech, "financial technology, banking, wallet* |" at bounding box center [508, 118] width 285 height 13
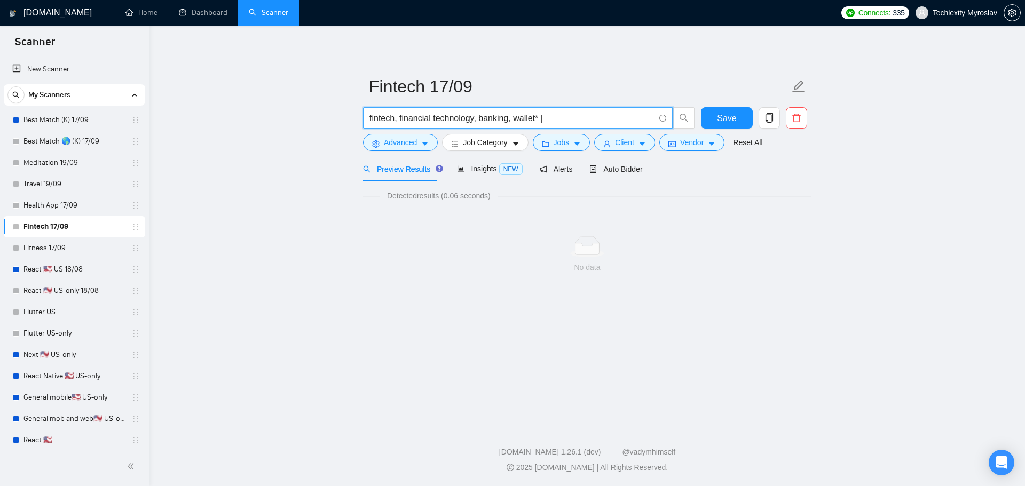
click at [517, 118] on input "fintech, financial technology, banking, wallet* |" at bounding box center [511, 118] width 285 height 13
drag, startPoint x: 531, startPoint y: 118, endPoint x: 555, endPoint y: 121, distance: 24.2
click at [555, 121] on input "fintech, financial technology, banking, wallet* |" at bounding box center [511, 118] width 285 height 13
drag, startPoint x: 552, startPoint y: 119, endPoint x: 535, endPoint y: 119, distance: 16.5
click at [535, 119] on input "fintech, financial technology, banking, wallet* |" at bounding box center [511, 118] width 285 height 13
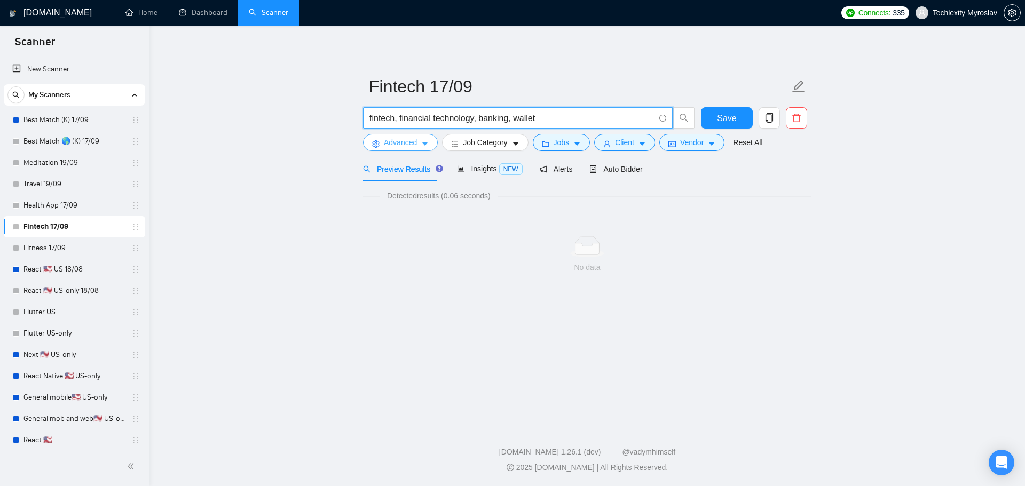
type input "fintech, financial technology, banking, wallet"
click at [392, 140] on span "Advanced" at bounding box center [400, 143] width 33 height 12
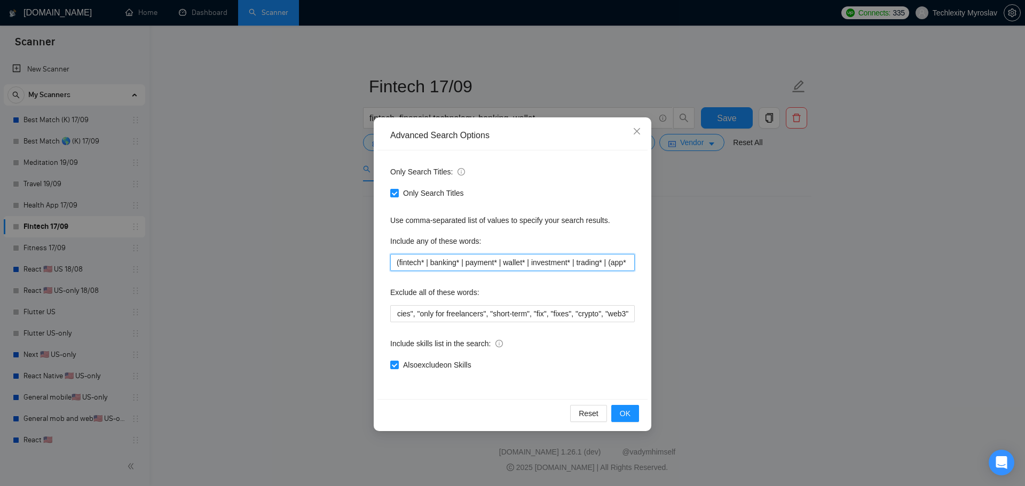
click at [420, 264] on input "(fintech* | banking* | payment* | wallet* | investment* | trading* | (app* | mo…" at bounding box center [512, 262] width 244 height 17
click at [632, 414] on button "OK" at bounding box center [625, 413] width 28 height 17
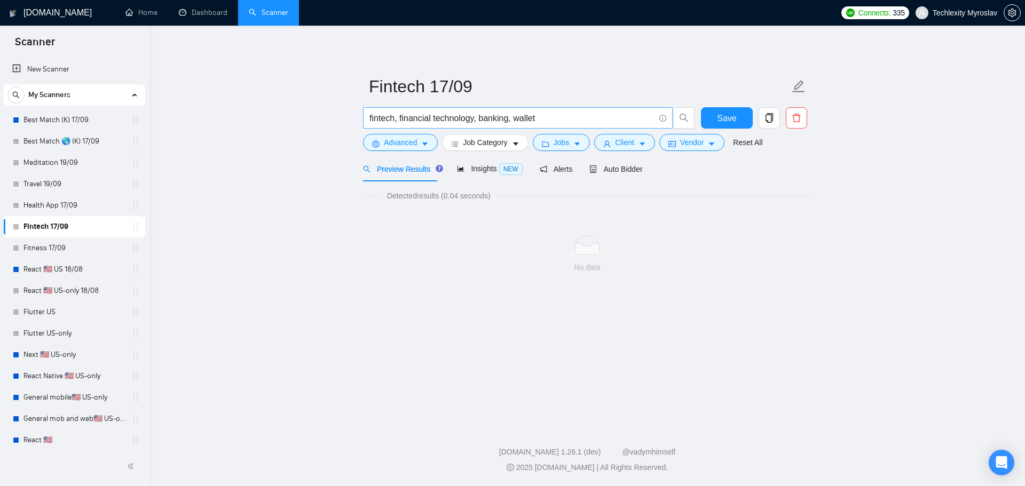
click at [395, 118] on input "fintech, financial technology, banking, wallet" at bounding box center [511, 118] width 285 height 13
click at [517, 119] on input "fintech*, financial technology*, banking, wallet" at bounding box center [511, 118] width 285 height 13
click at [565, 119] on input "fintech*, financial technology*, banking*, wallet" at bounding box center [511, 118] width 285 height 13
drag, startPoint x: 550, startPoint y: 117, endPoint x: 479, endPoint y: 119, distance: 71.0
click at [479, 119] on input "fintech*, financial technology*, banking*, wallet*" at bounding box center [511, 118] width 285 height 13
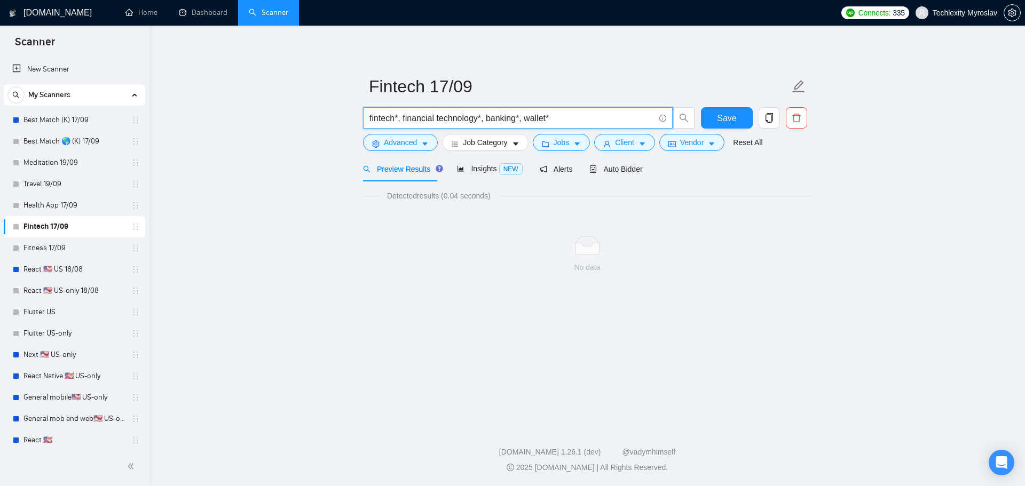
click at [527, 121] on input "fintech*, financial technology*, banking*, wallet*" at bounding box center [511, 118] width 285 height 13
click at [395, 120] on input "fintech*, financial technology*, banking*, wallet*" at bounding box center [511, 118] width 285 height 13
drag, startPoint x: 398, startPoint y: 120, endPoint x: 591, endPoint y: 106, distance: 193.2
click at [587, 106] on form "Fintech 17/09 fintech, financial technology*, banking*, wallet* Save Advanced J…" at bounding box center [587, 112] width 448 height 87
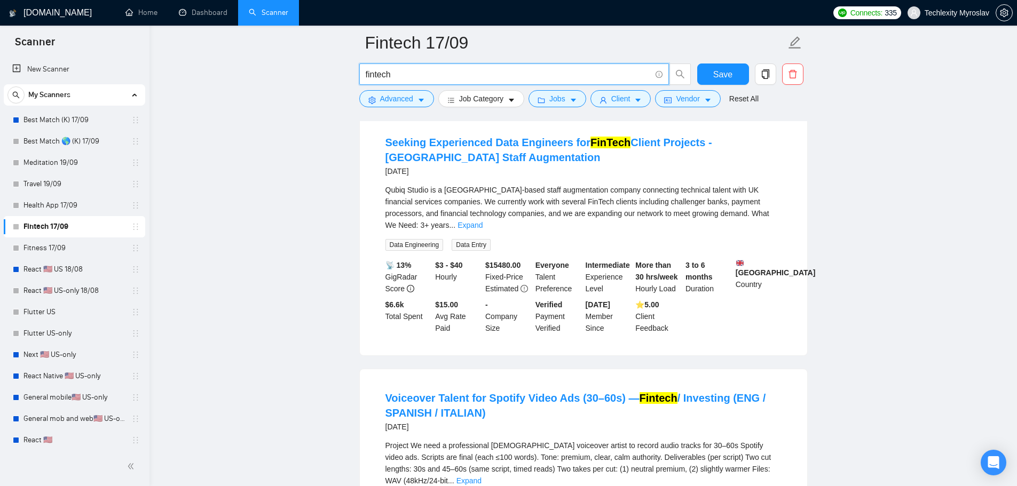
scroll to position [374, 0]
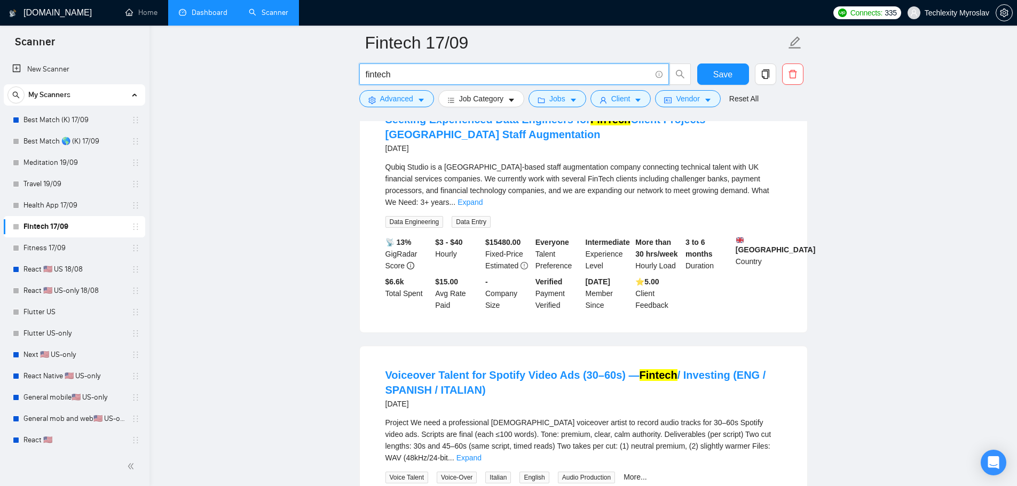
type input "fintech"
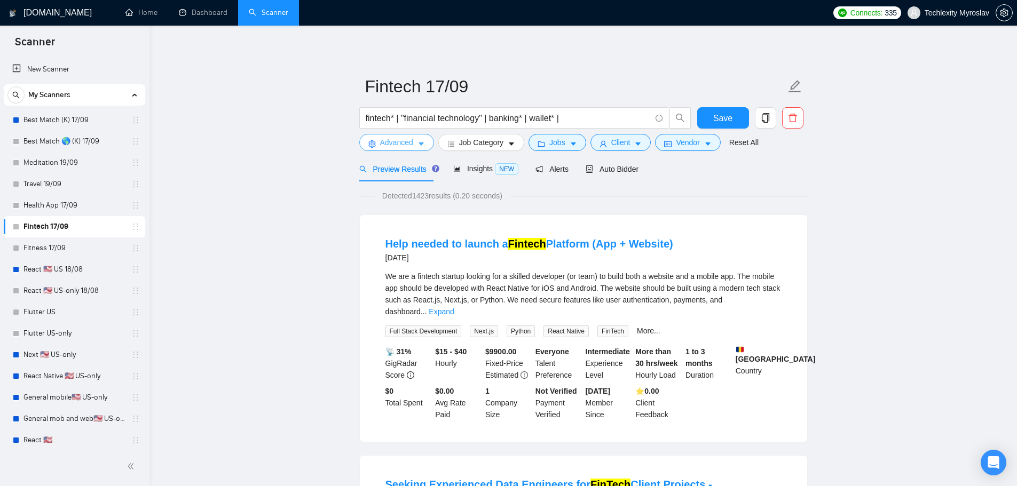
click at [377, 145] on button "Advanced" at bounding box center [396, 142] width 75 height 17
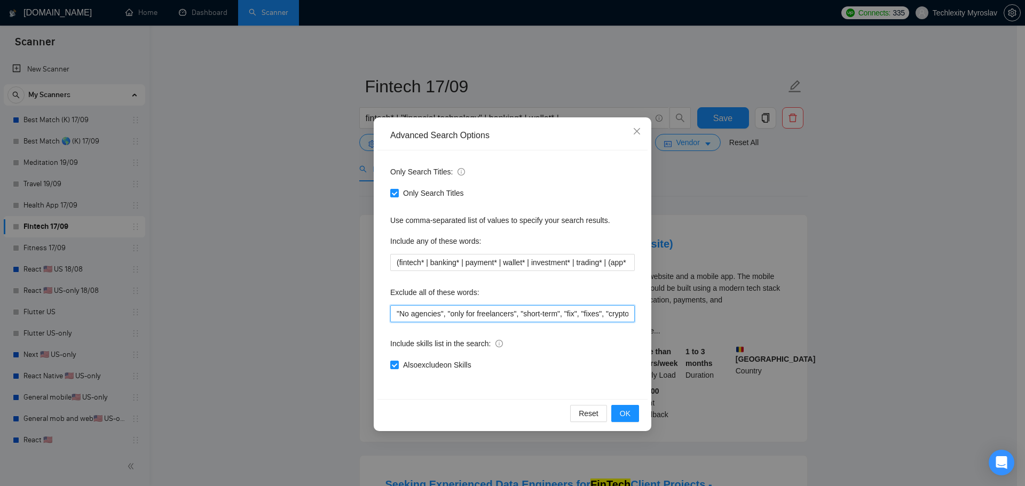
scroll to position [0, 31]
drag, startPoint x: 659, startPoint y: 317, endPoint x: 685, endPoint y: 317, distance: 25.6
click at [684, 317] on div "Advanced Search Options Only Search Titles: Only Search Titles Use comma-separa…" at bounding box center [512, 243] width 1025 height 486
click at [637, 315] on div "Only Search Titles: Only Search Titles Use comma-separated list of values to sp…" at bounding box center [512, 275] width 270 height 249
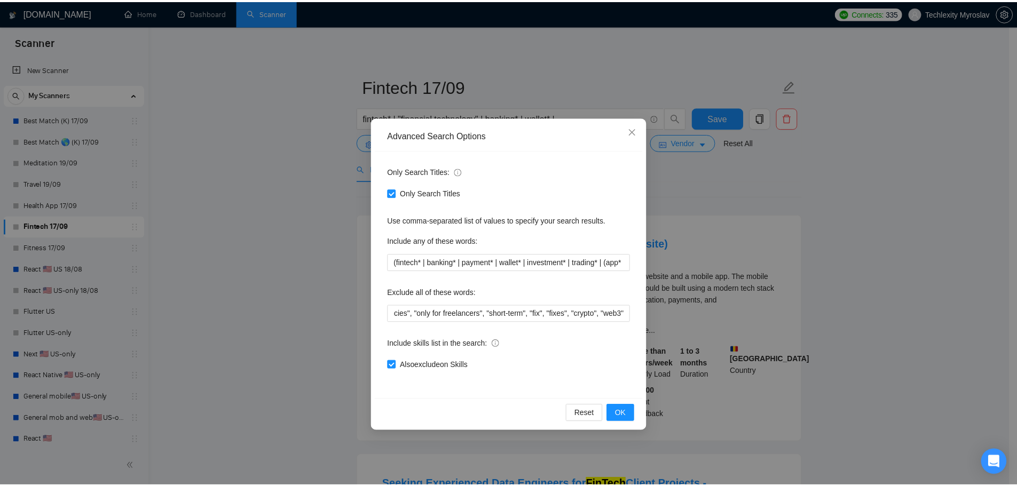
scroll to position [0, 0]
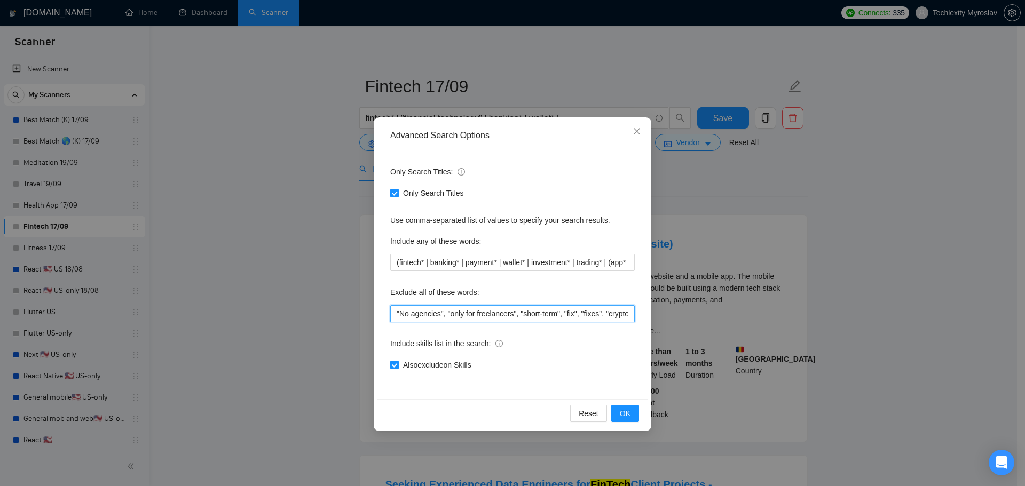
click at [630, 314] on input ""No agencies", "only for freelancers", "short-term", "fix", "fixes", "crypto", …" at bounding box center [512, 313] width 244 height 17
click at [624, 311] on input ""No agencies", "only for freelancers", "short-term", "fix", "fixes", "crypto", …" at bounding box center [512, 313] width 244 height 17
click at [580, 313] on input ""No agencies", "only for freelancers", "short-term", "fix", "fixes", "crypto", …" at bounding box center [512, 313] width 244 height 17
click at [627, 414] on span "OK" at bounding box center [625, 414] width 11 height 12
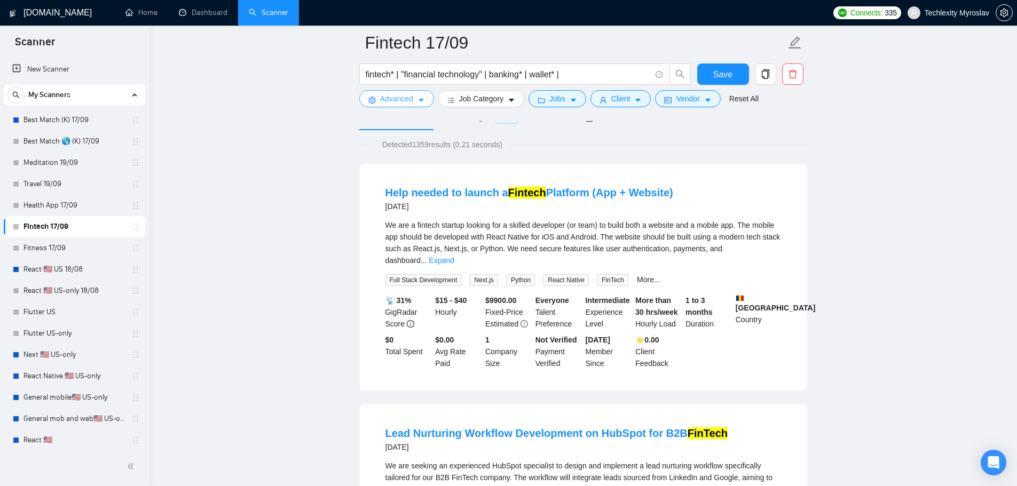
scroll to position [53, 0]
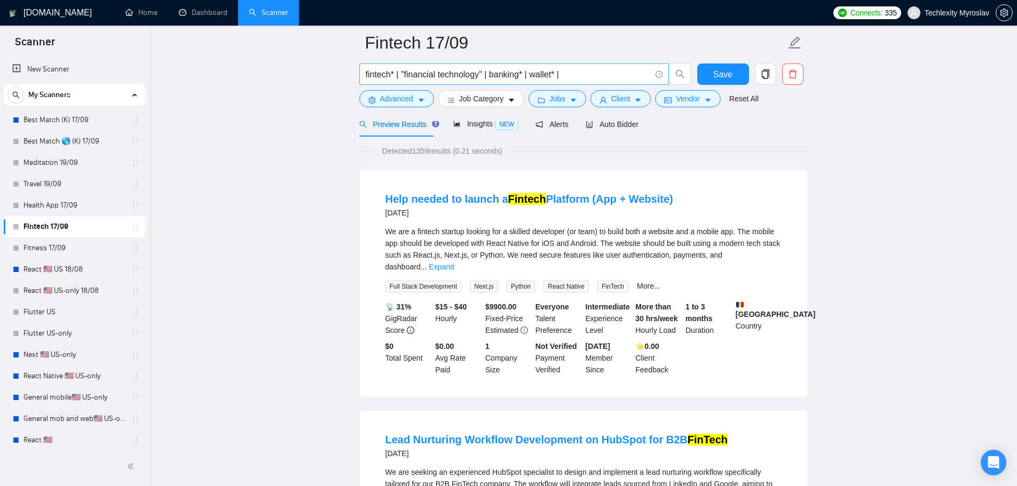
click at [391, 75] on input "fintech* | "financial technology" | banking* | wallet* |" at bounding box center [508, 74] width 285 height 13
click at [399, 98] on span "Advanced" at bounding box center [396, 99] width 33 height 12
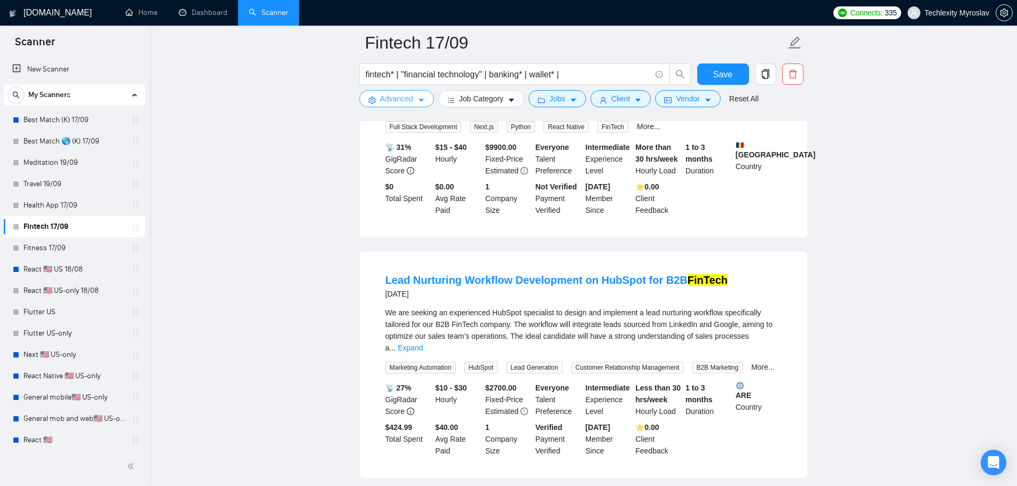
scroll to position [214, 0]
click at [390, 99] on span "Advanced" at bounding box center [396, 99] width 33 height 12
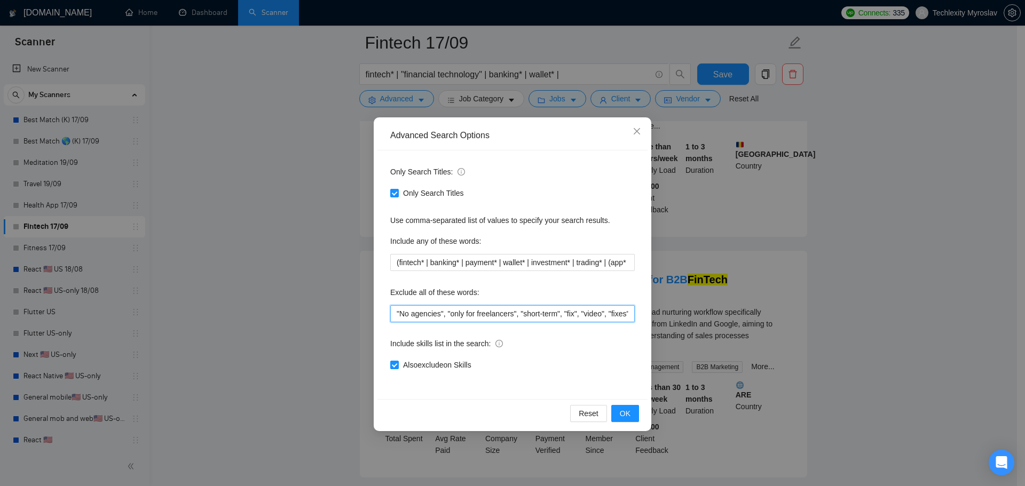
click at [562, 314] on input ""No agencies", "only for freelancers", "short-term", "fix", "video", "fixes", "…" at bounding box center [512, 313] width 244 height 17
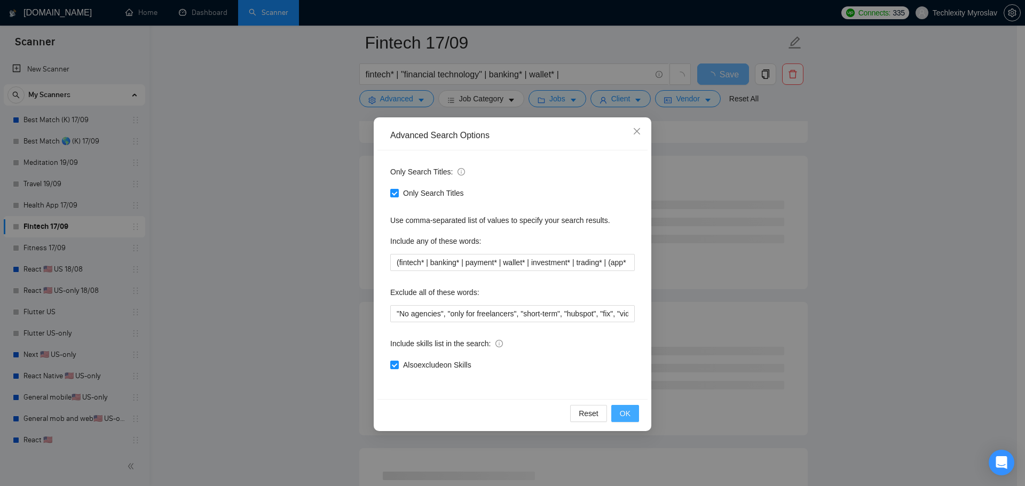
click at [627, 416] on span "OK" at bounding box center [625, 414] width 11 height 12
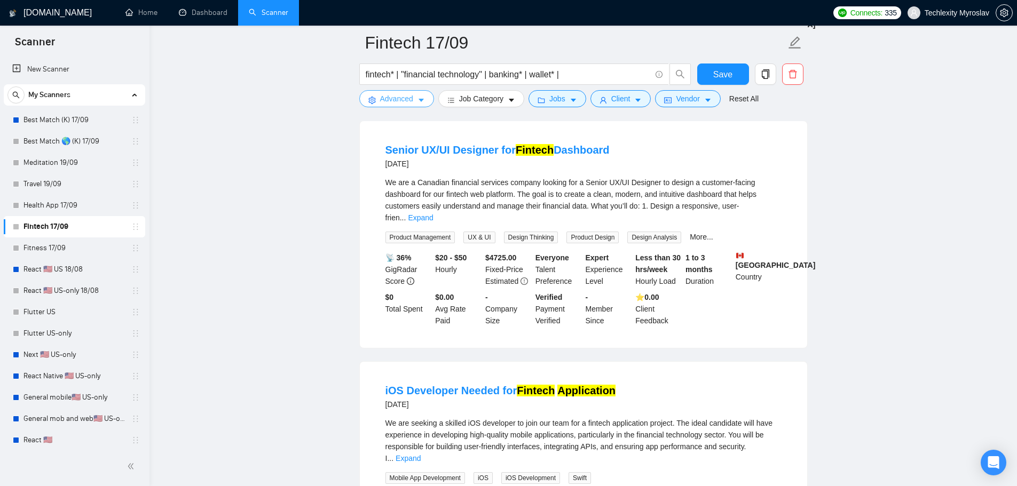
scroll to position [587, 0]
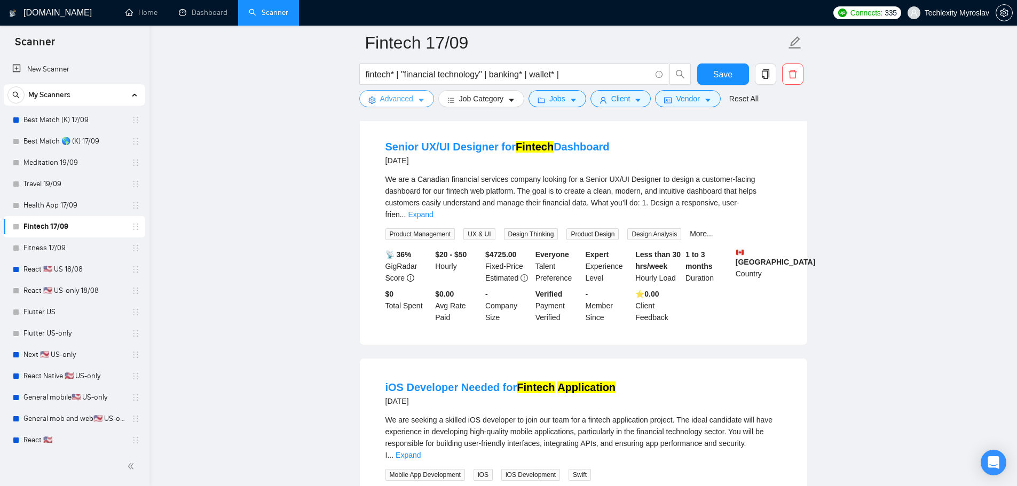
click at [402, 101] on span "Advanced" at bounding box center [396, 99] width 33 height 12
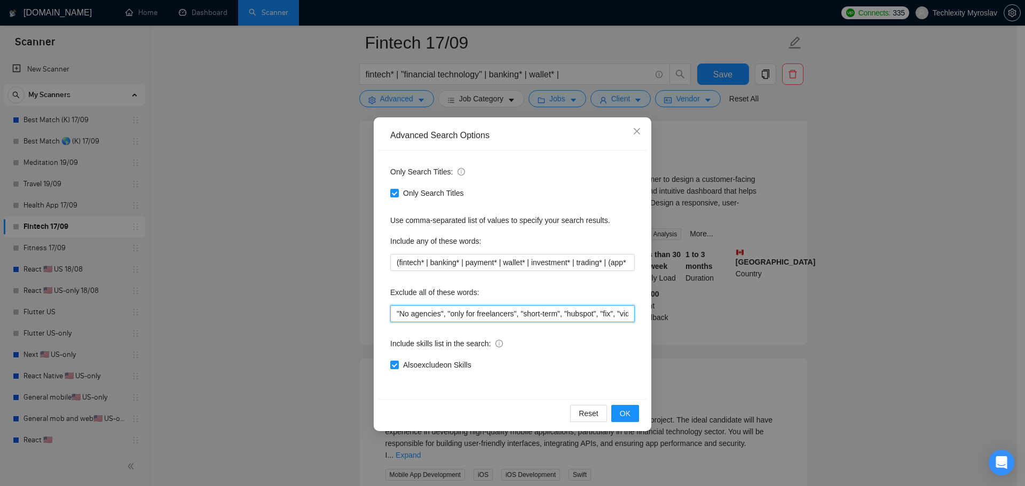
click at [518, 315] on input ""No agencies", "only for freelancers", "short-term", "hubspot", "fix", "video",…" at bounding box center [512, 313] width 244 height 17
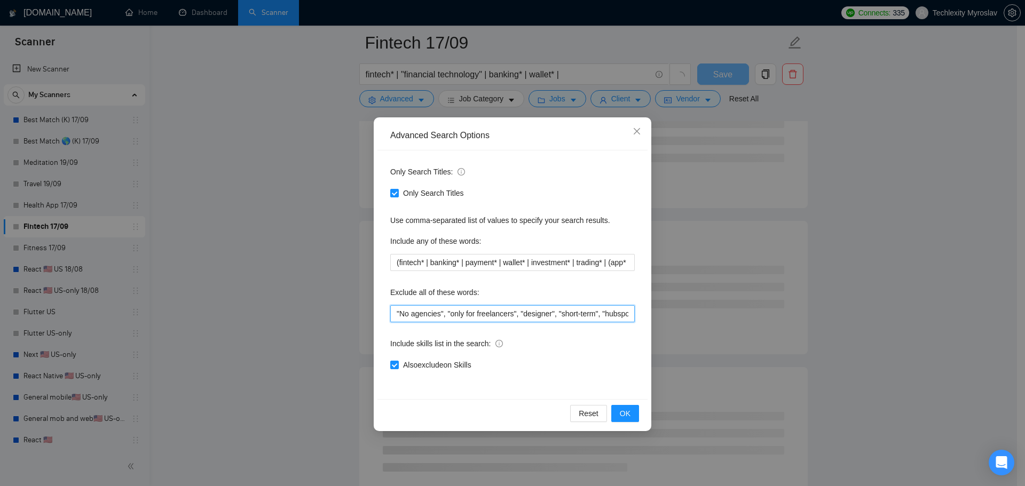
click at [539, 314] on input ""No agencies", "only for freelancers", "designer", "short-term", "hubspot", "fi…" at bounding box center [512, 313] width 244 height 17
drag, startPoint x: 519, startPoint y: 312, endPoint x: 555, endPoint y: 317, distance: 36.6
click at [555, 317] on input ""No agencies", "only for freelancers", "designer", "short-term", "hubspot", "fi…" at bounding box center [512, 313] width 244 height 17
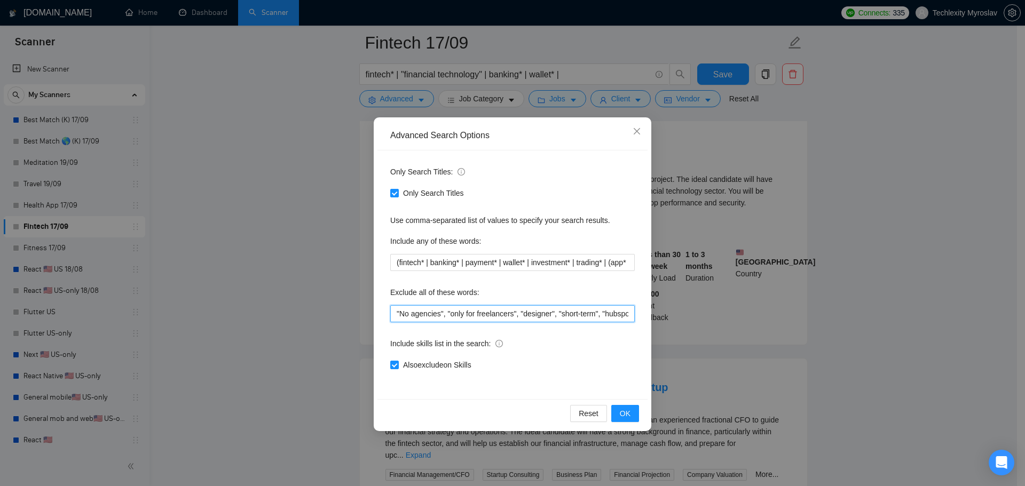
click at [556, 315] on input ""No agencies", "only for freelancers", "designer", "short-term", "hubspot", "fi…" at bounding box center [512, 313] width 244 height 17
paste input ""designer","
click at [626, 406] on button "OK" at bounding box center [625, 413] width 28 height 17
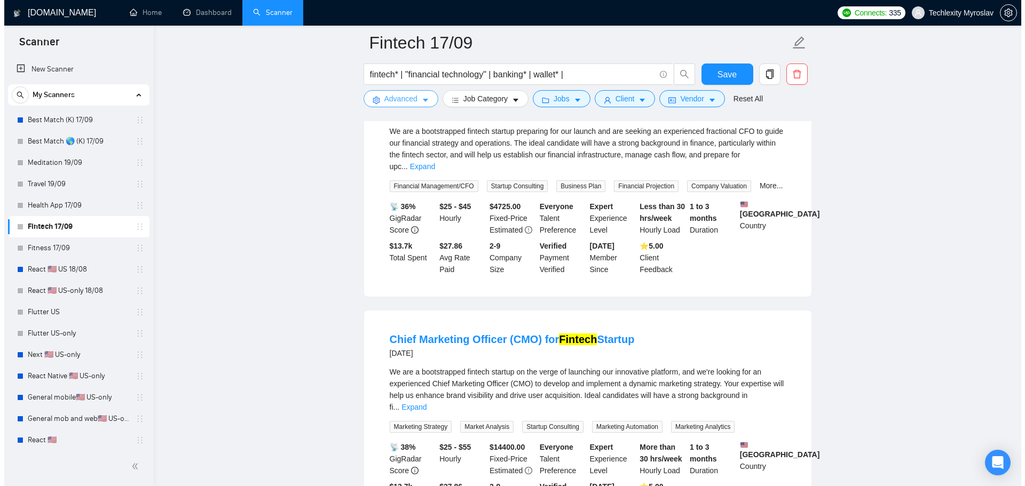
scroll to position [641, 0]
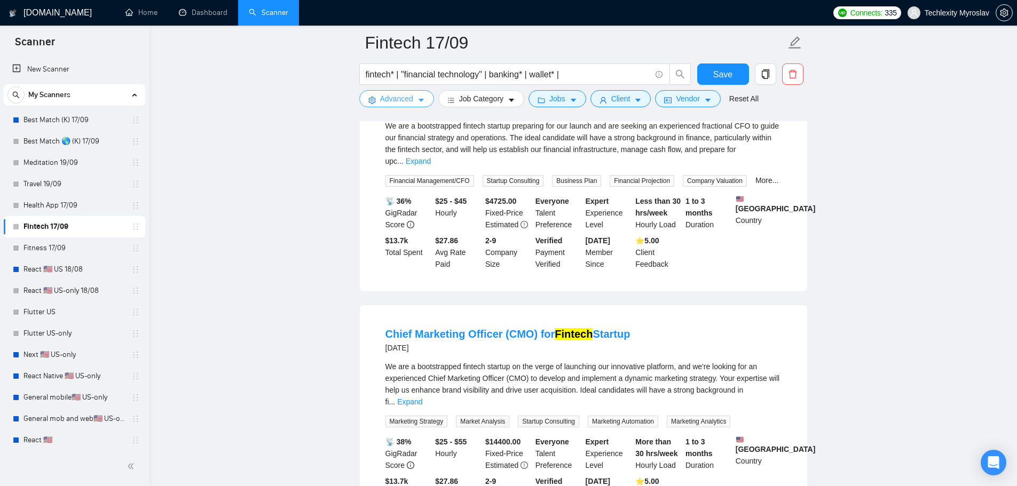
click at [377, 95] on button "Advanced" at bounding box center [396, 98] width 75 height 17
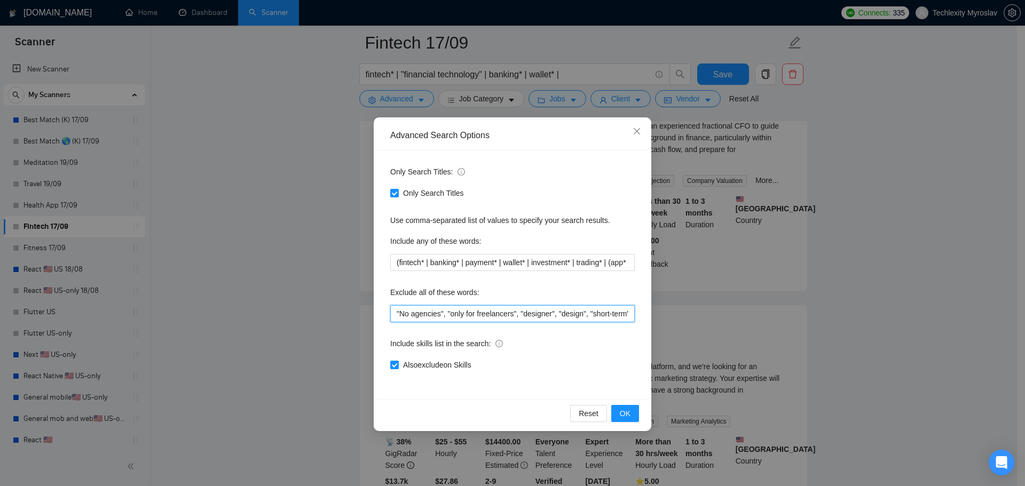
click at [556, 314] on input ""No agencies", "only for freelancers", "designer", "design", "short-term", "hub…" at bounding box center [512, 313] width 244 height 17
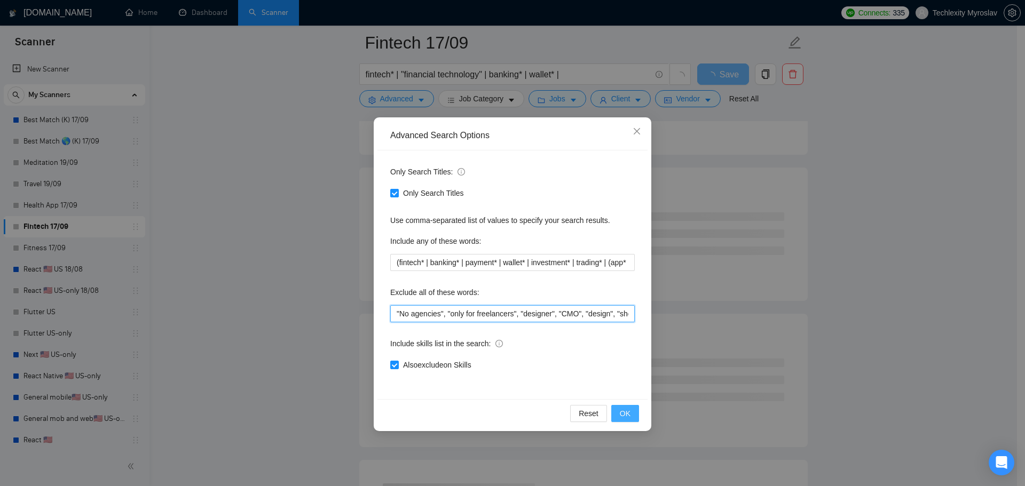
type input ""No agencies", "only for freelancers", "designer", "CMO", "design", "short-term…"
click at [628, 413] on span "OK" at bounding box center [625, 414] width 11 height 12
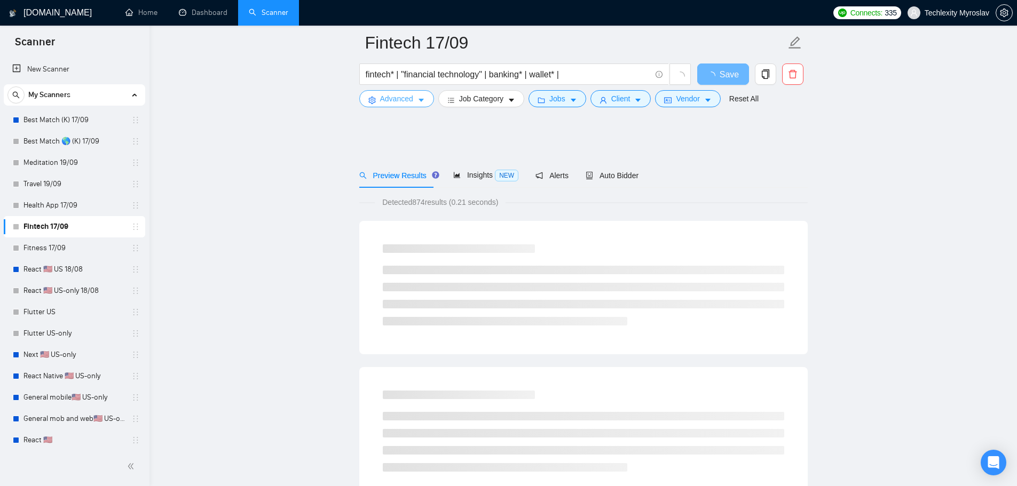
scroll to position [0, 0]
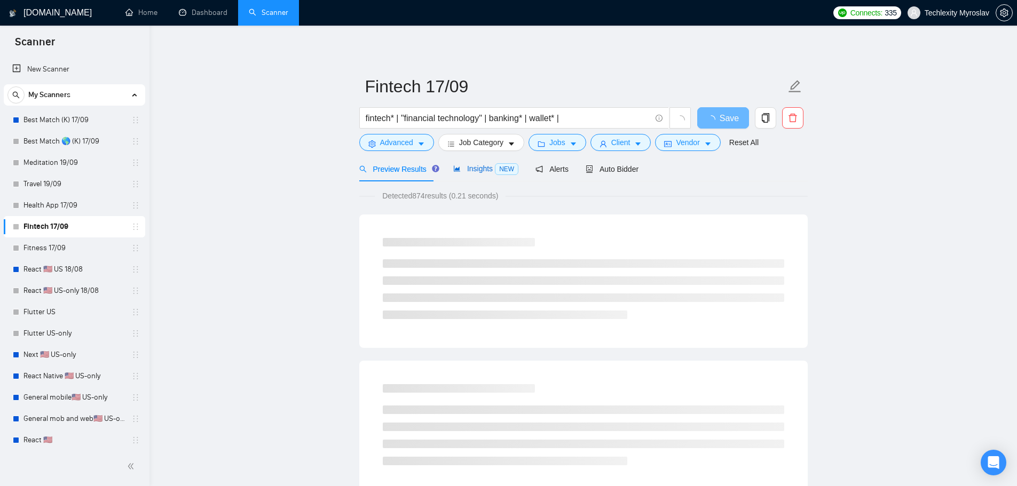
click at [463, 170] on span "Insights NEW" at bounding box center [485, 168] width 65 height 9
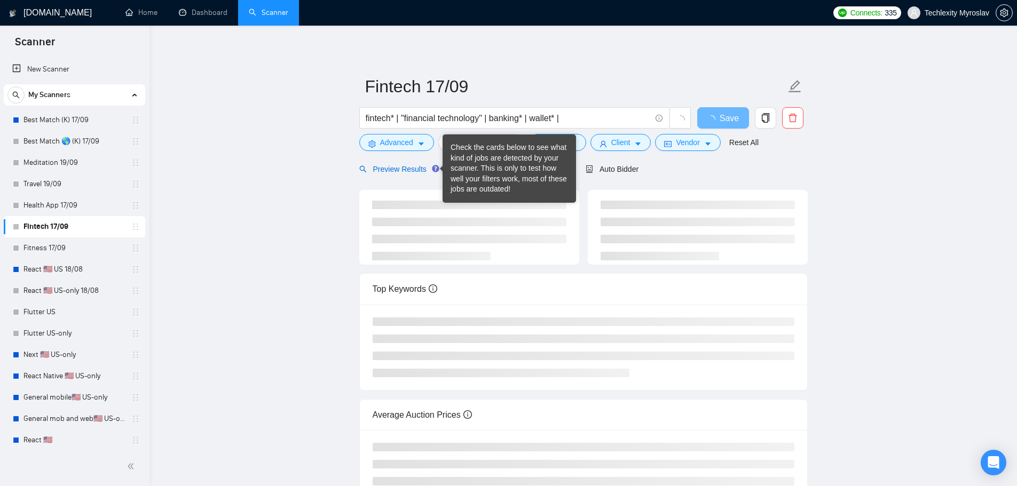
click at [393, 170] on span "Preview Results" at bounding box center [397, 169] width 77 height 9
